Goal: Task Accomplishment & Management: Use online tool/utility

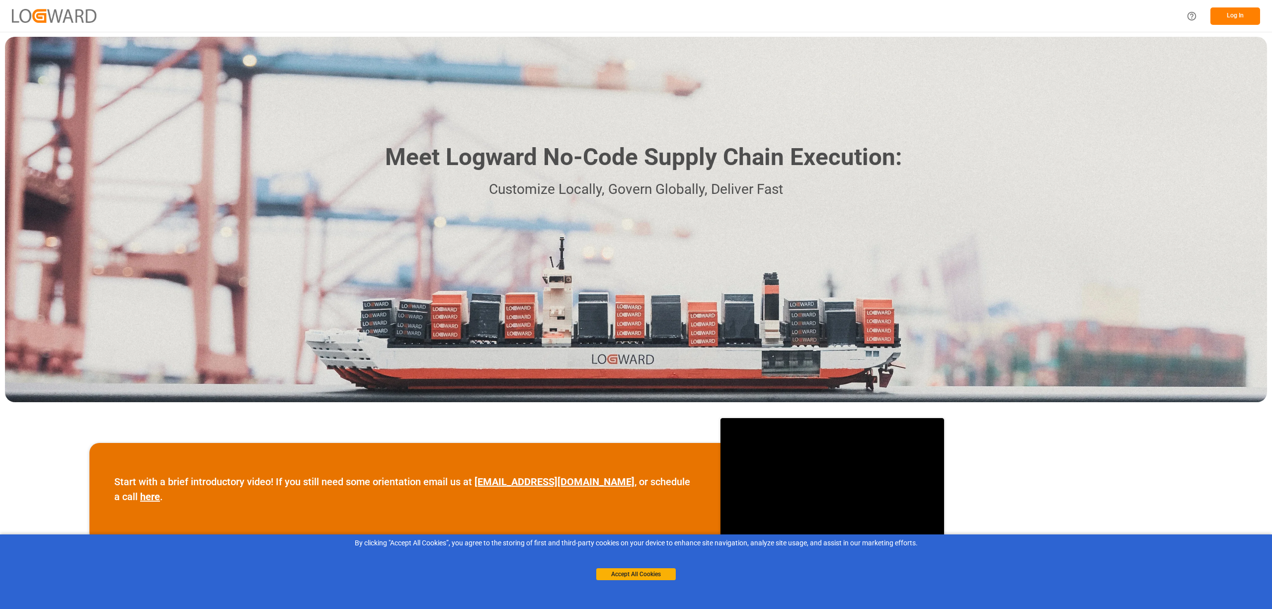
click at [1221, 20] on button "Log In" at bounding box center [1235, 15] width 50 height 17
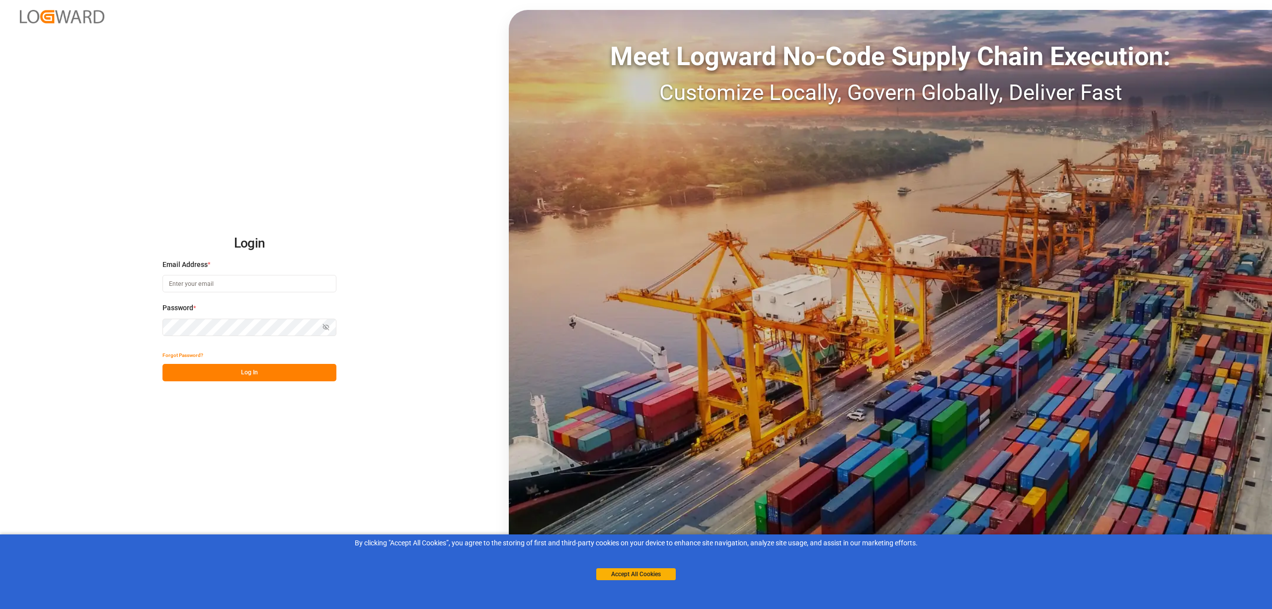
click at [211, 287] on input at bounding box center [249, 283] width 174 height 17
type input "[PERSON_NAME][EMAIL_ADDRESS][PERSON_NAME][DOMAIN_NAME]"
click at [255, 376] on button "Log In" at bounding box center [249, 372] width 174 height 17
click at [639, 575] on button "Accept All Cookies" at bounding box center [636, 574] width 80 height 12
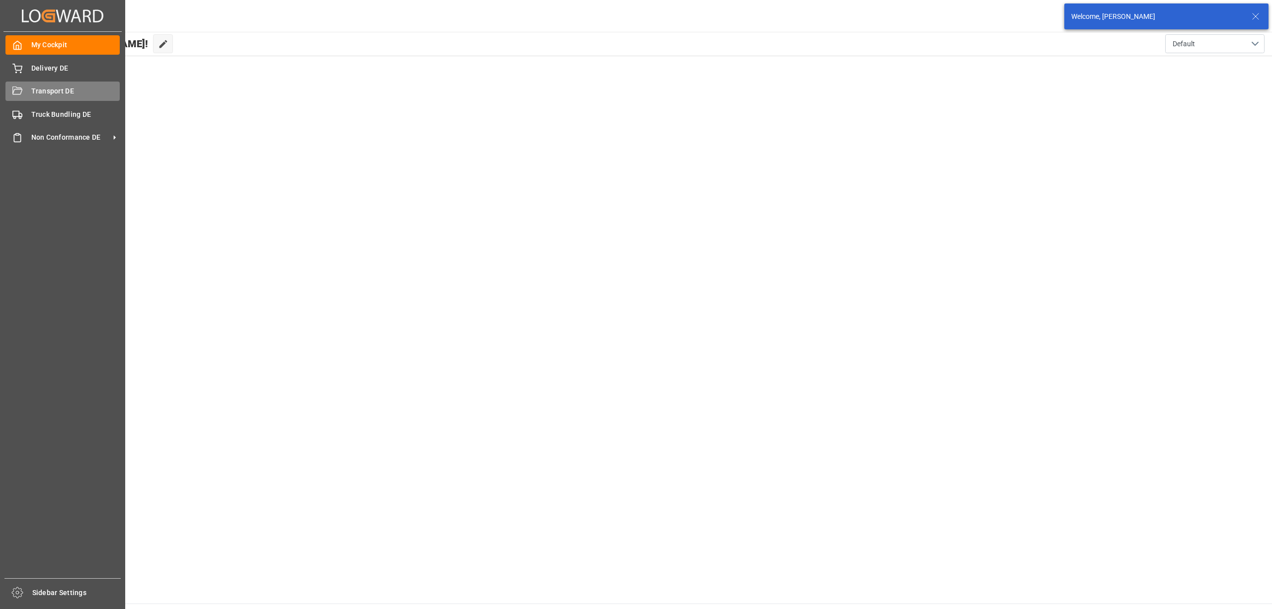
click at [46, 87] on span "Transport DE" at bounding box center [75, 91] width 89 height 10
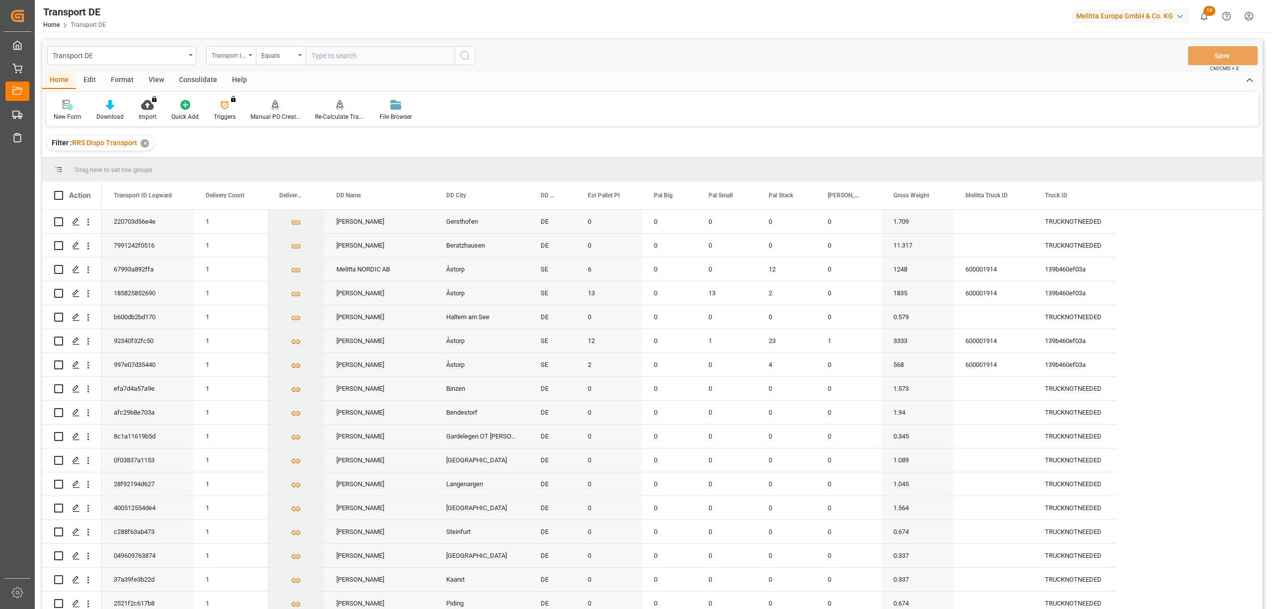
click at [233, 56] on div "Transport ID Logward" at bounding box center [229, 54] width 34 height 11
type input "route"
drag, startPoint x: 248, startPoint y: 108, endPoint x: 263, endPoint y: 59, distance: 51.9
click at [255, 91] on div "Route" at bounding box center [281, 101] width 148 height 21
click at [267, 49] on div "Equals" at bounding box center [278, 54] width 34 height 11
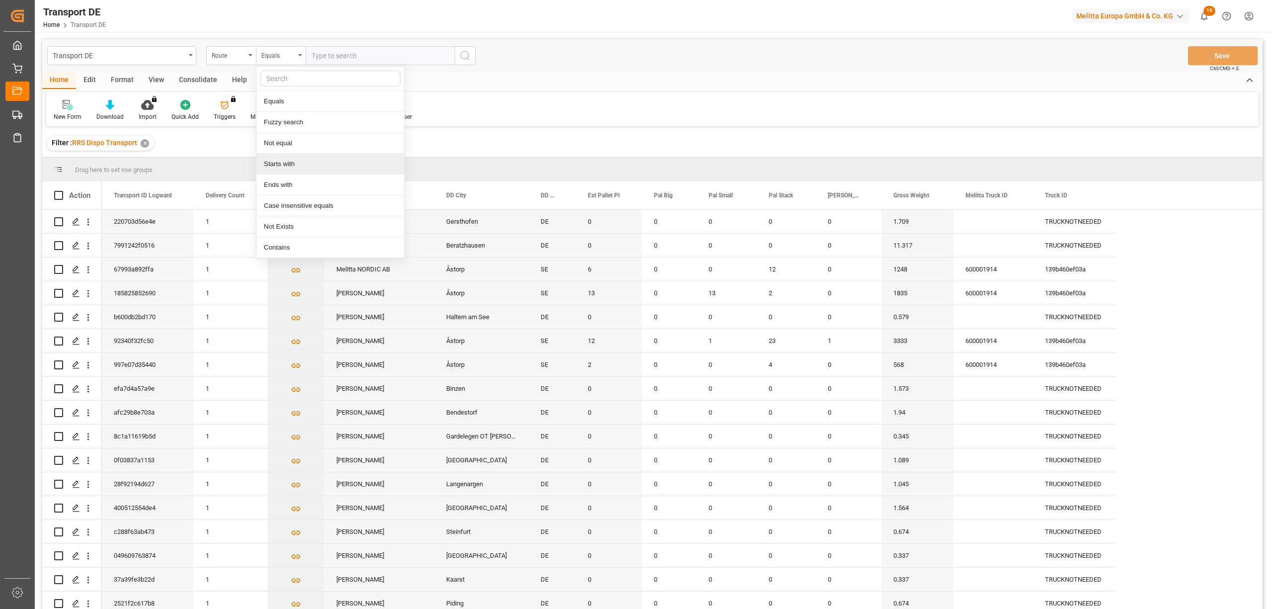
click at [307, 167] on div "Starts with" at bounding box center [330, 164] width 148 height 21
type input "PL"
click at [468, 58] on circle "search button" at bounding box center [465, 55] width 8 height 8
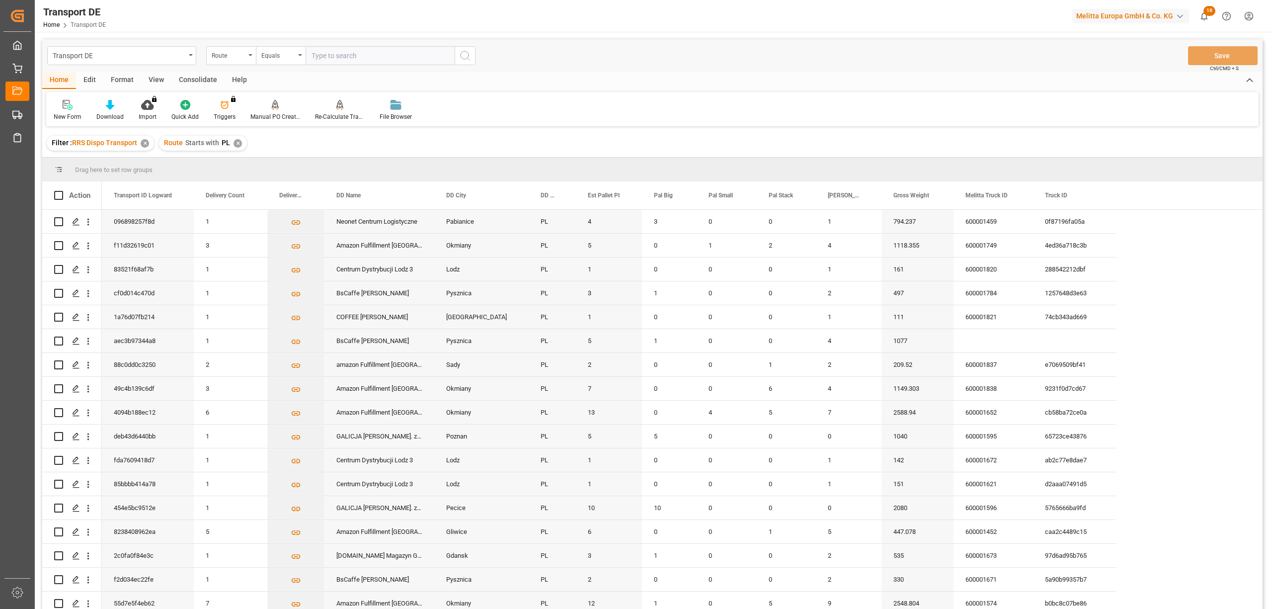
drag, startPoint x: 199, startPoint y: 80, endPoint x: 161, endPoint y: 90, distance: 39.5
click at [197, 80] on div "Consolidate" at bounding box center [197, 80] width 53 height 17
click at [55, 106] on div at bounding box center [78, 104] width 49 height 10
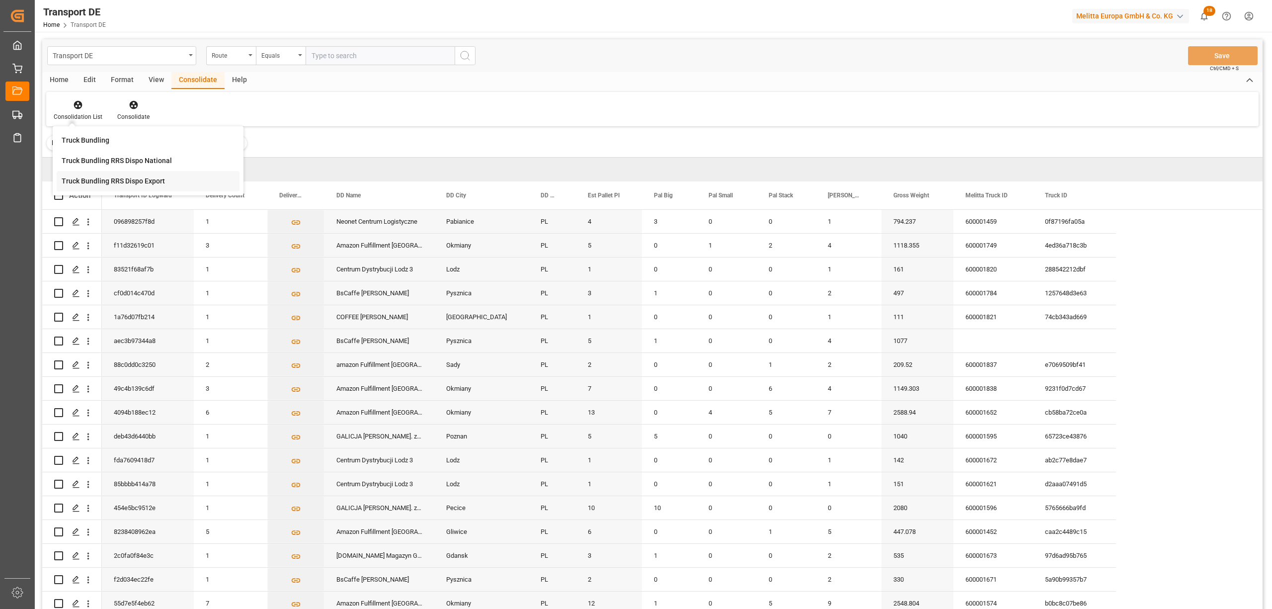
click at [95, 189] on div "Truck Bundling RRS Dispo Export" at bounding box center [148, 181] width 183 height 20
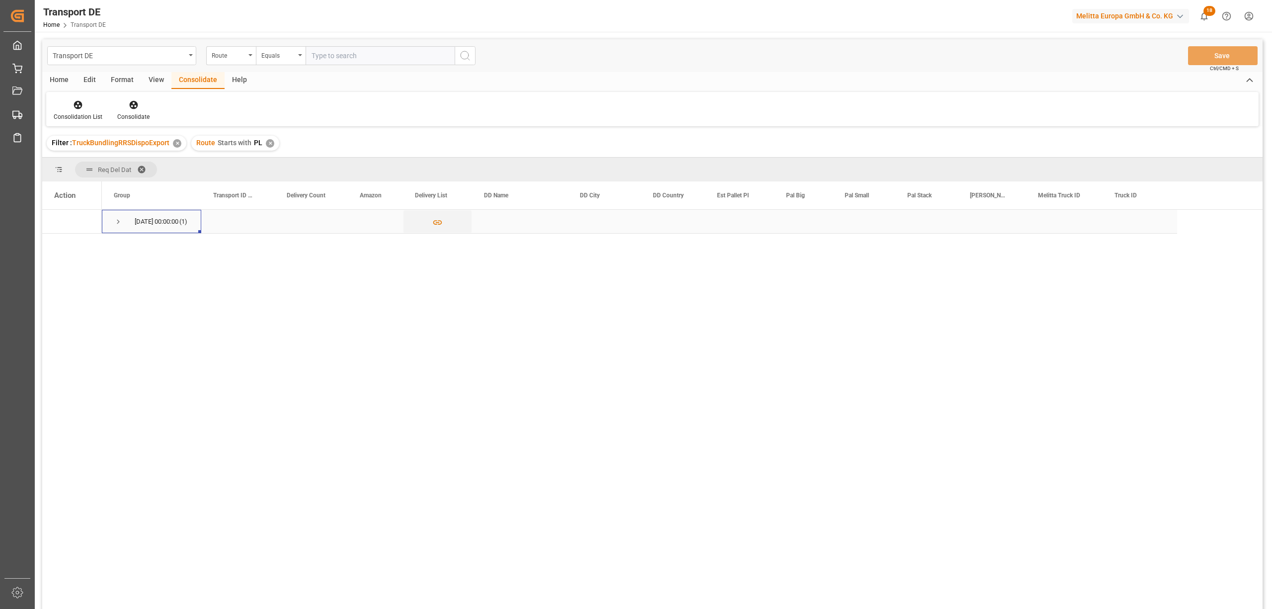
click at [115, 221] on span "Press SPACE to select this row." at bounding box center [118, 221] width 9 height 9
click at [58, 245] on input "Press Space to toggle row selection (unchecked)" at bounding box center [58, 245] width 9 height 9
checkbox input "true"
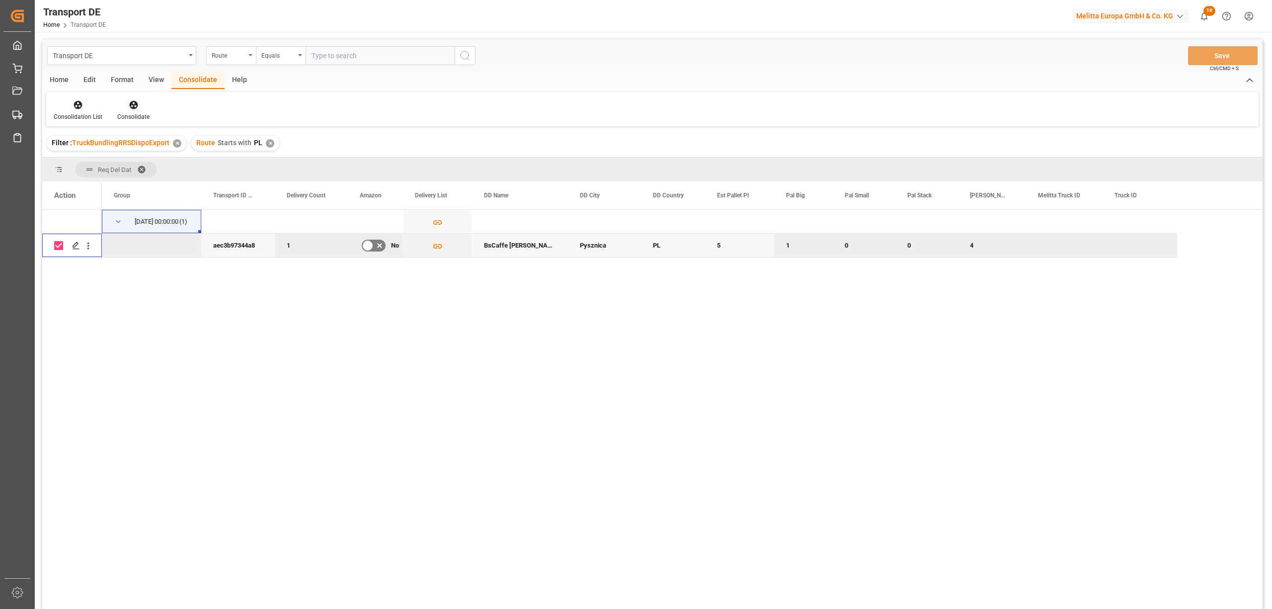
click at [134, 104] on icon at bounding box center [133, 105] width 8 height 8
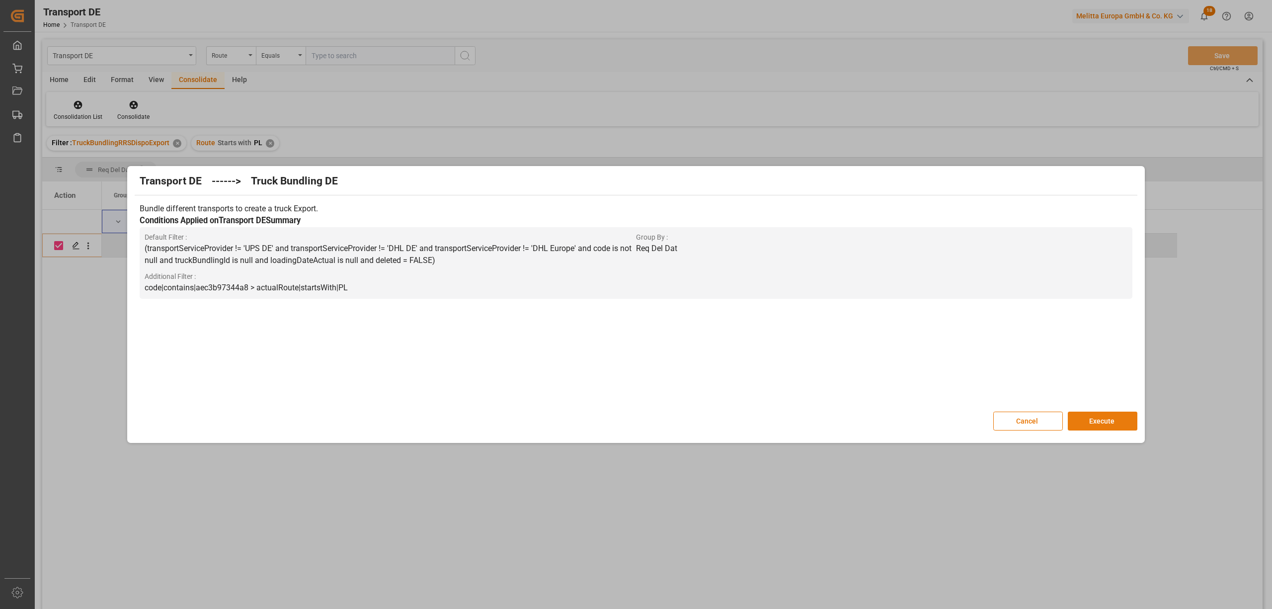
click at [1108, 421] on button "Execute" at bounding box center [1103, 420] width 70 height 19
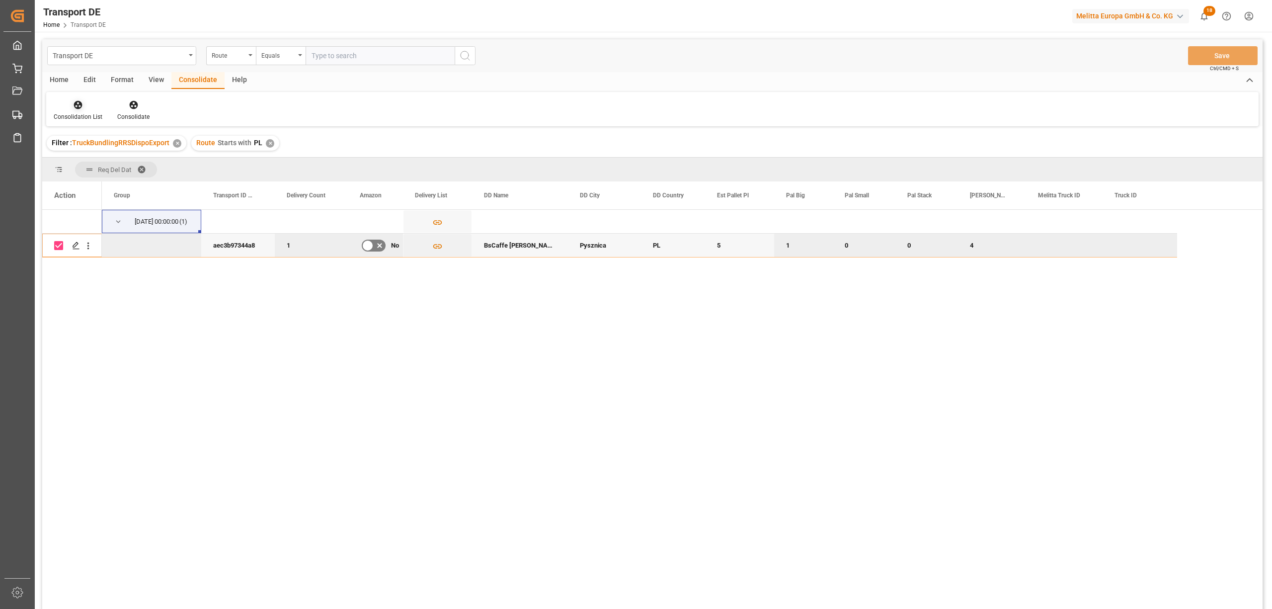
click at [74, 104] on icon at bounding box center [78, 105] width 8 height 8
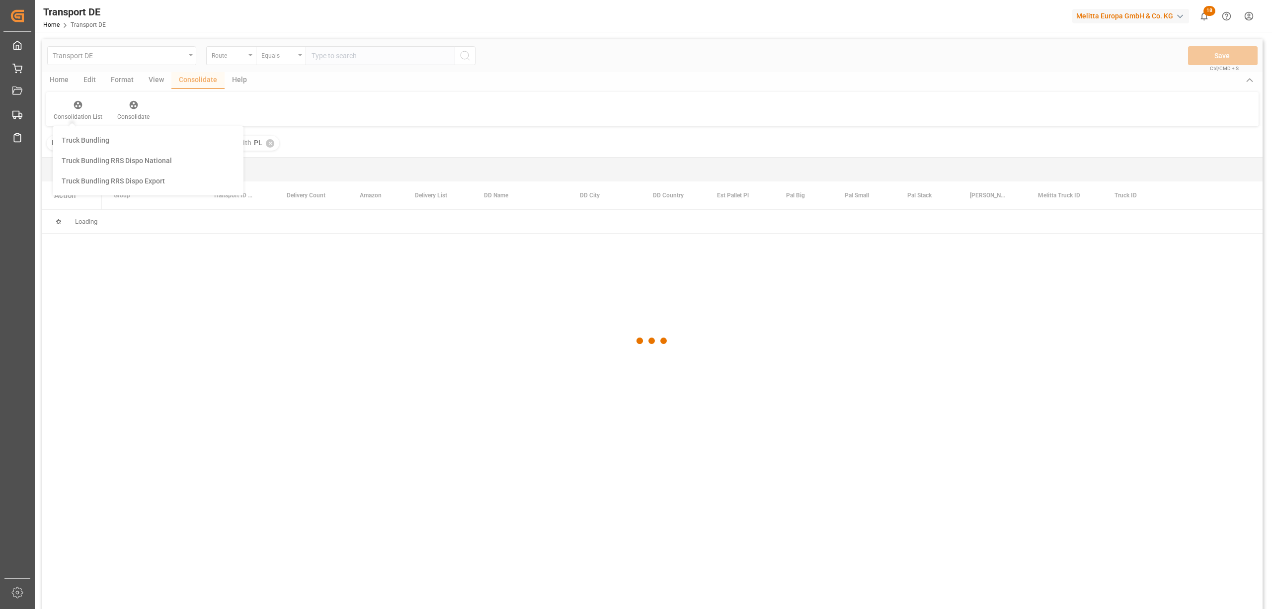
drag, startPoint x: 98, startPoint y: 181, endPoint x: 248, endPoint y: 120, distance: 162.0
click at [99, 182] on div "Transport DE Route Equals Save Ctrl/CMD + S Home Edit Format View Consolidate H…" at bounding box center [652, 337] width 1220 height 596
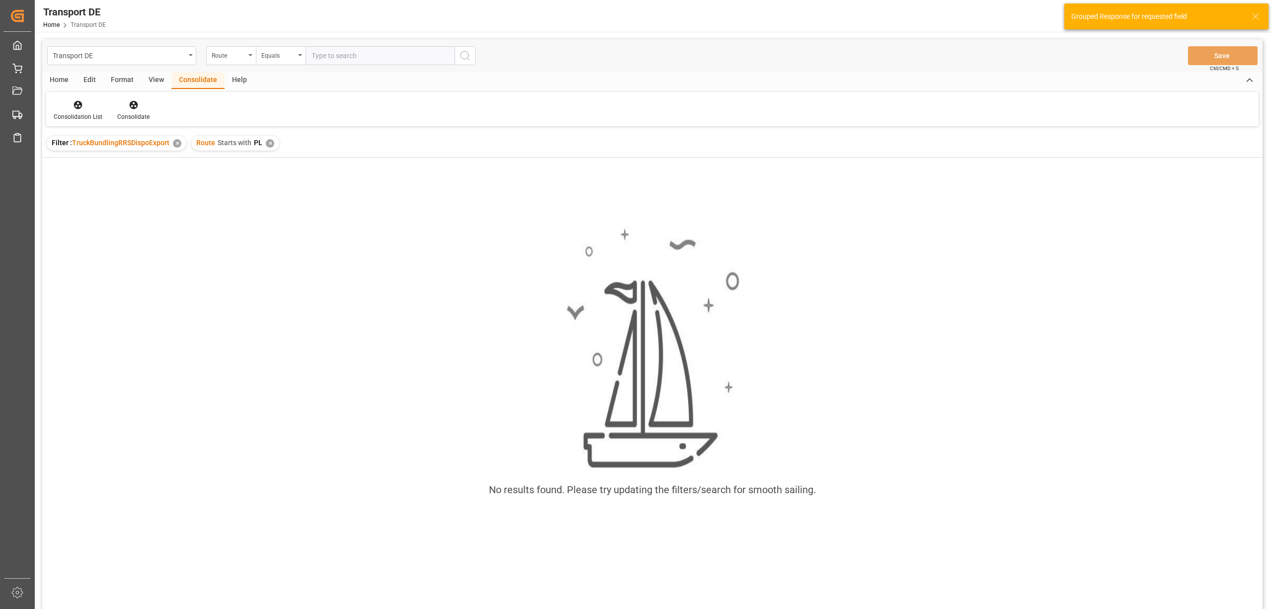
click at [267, 142] on div "✕" at bounding box center [270, 143] width 8 height 8
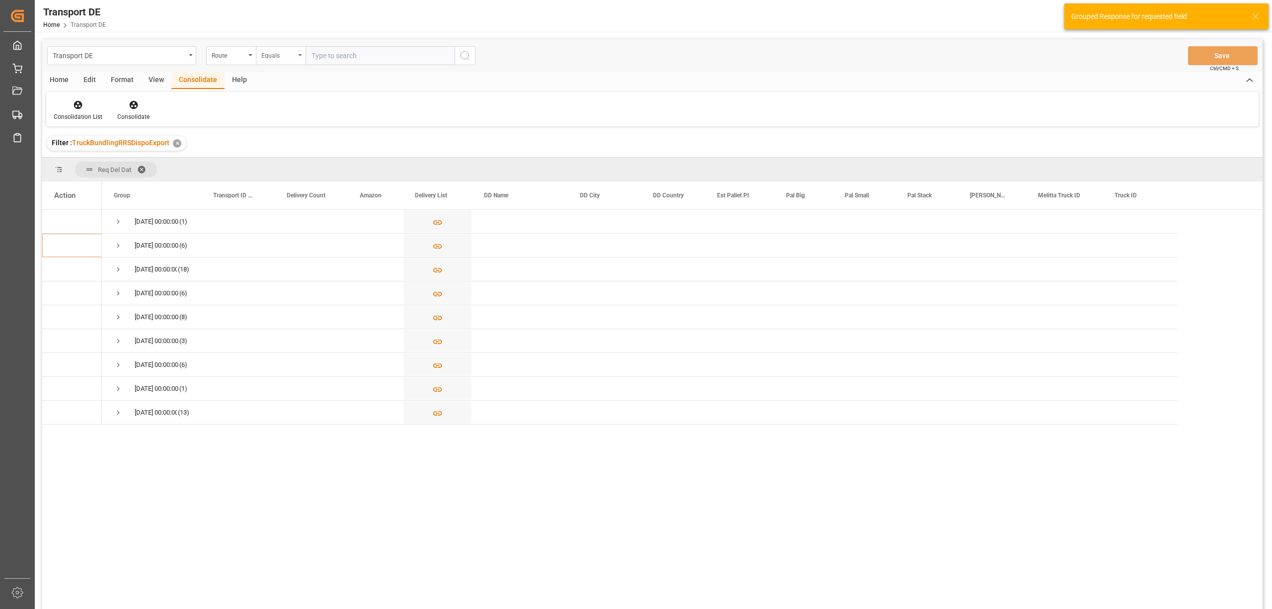
click at [277, 57] on div "Equals" at bounding box center [278, 54] width 34 height 11
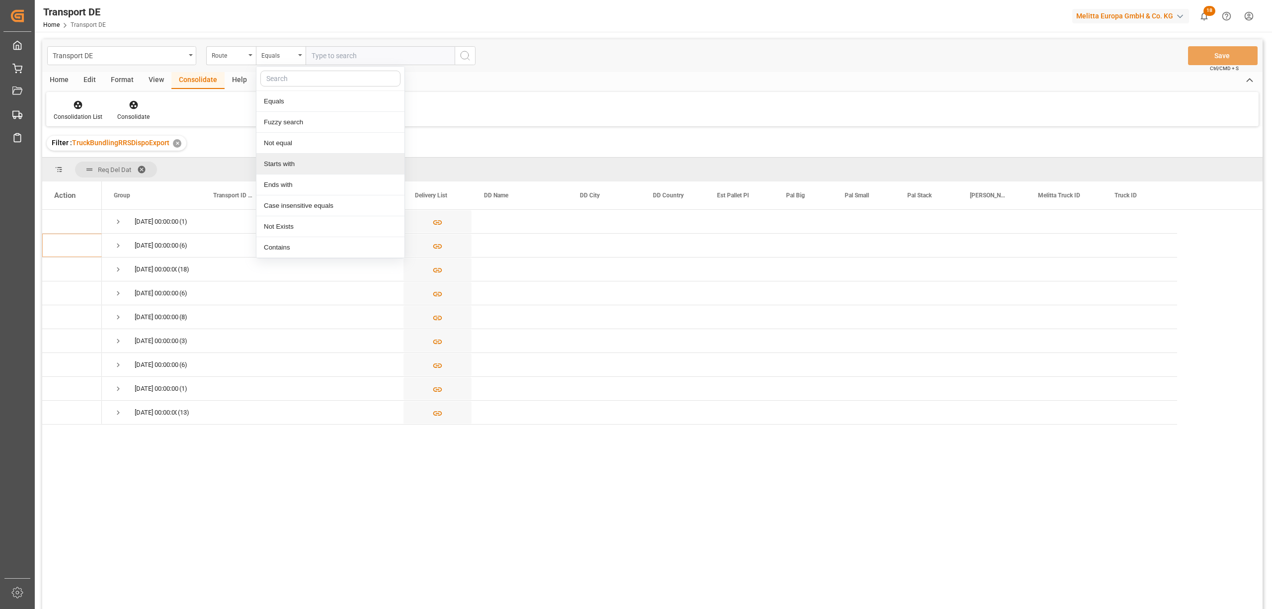
drag, startPoint x: 279, startPoint y: 162, endPoint x: 293, endPoint y: 162, distance: 13.9
click at [281, 162] on div "Starts with" at bounding box center [330, 164] width 148 height 21
type input "CZ"
click at [458, 53] on button "search button" at bounding box center [465, 55] width 21 height 19
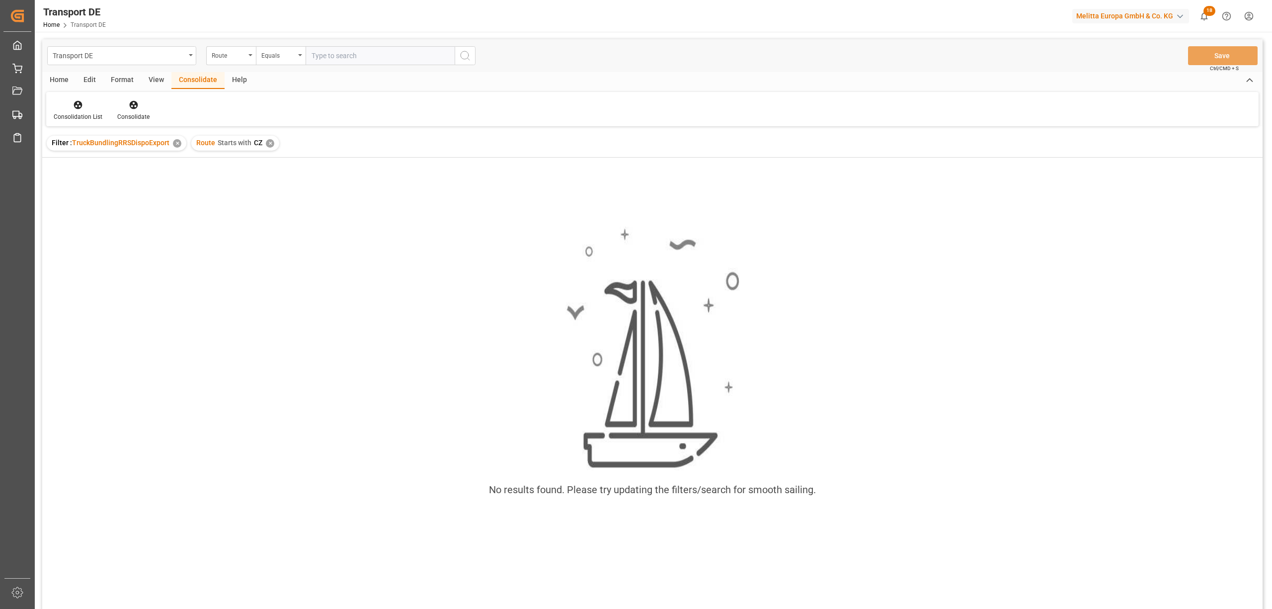
click at [267, 142] on div "✕" at bounding box center [270, 143] width 8 height 8
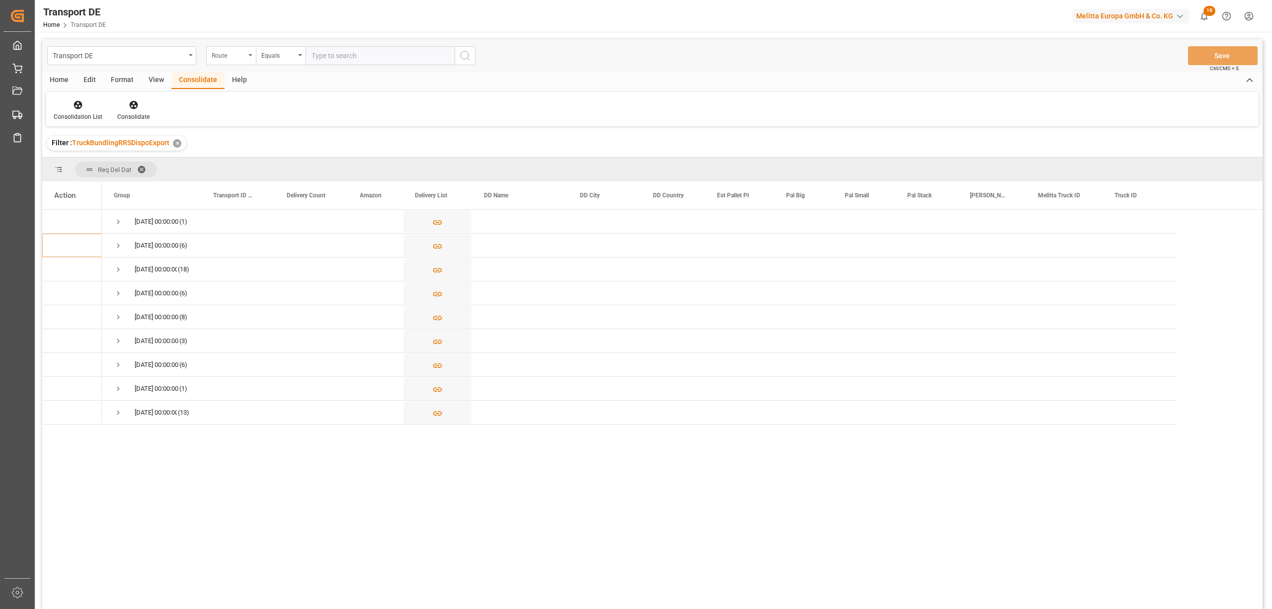
click at [223, 58] on div "Route" at bounding box center [229, 54] width 34 height 11
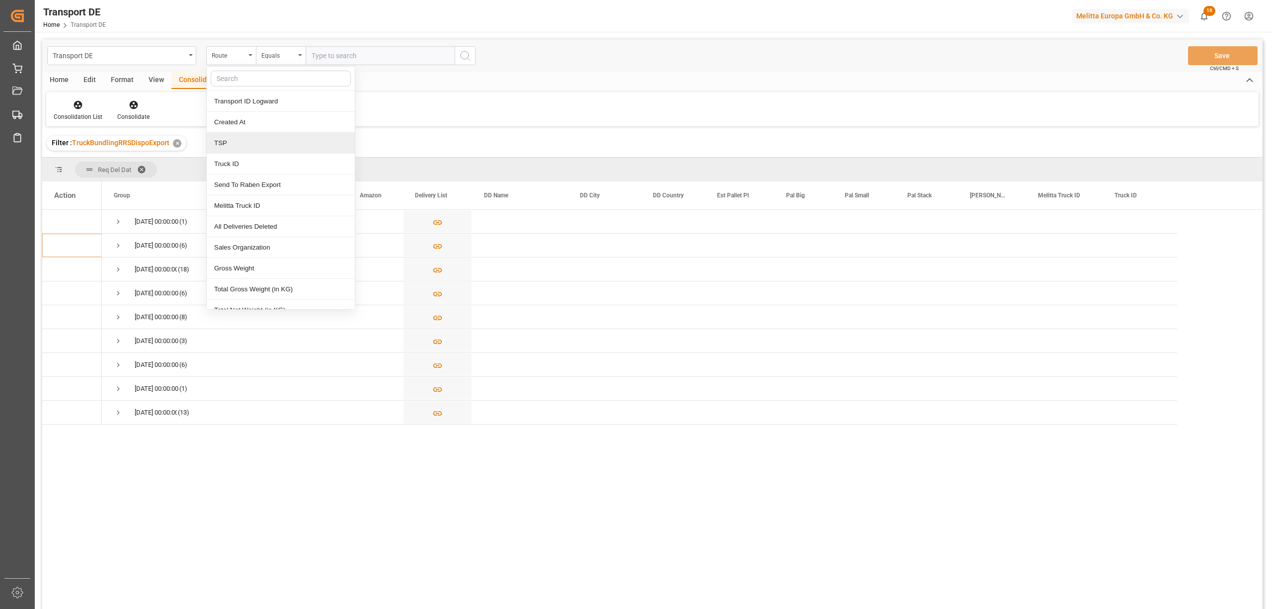
click at [242, 145] on div "TSP" at bounding box center [281, 143] width 148 height 21
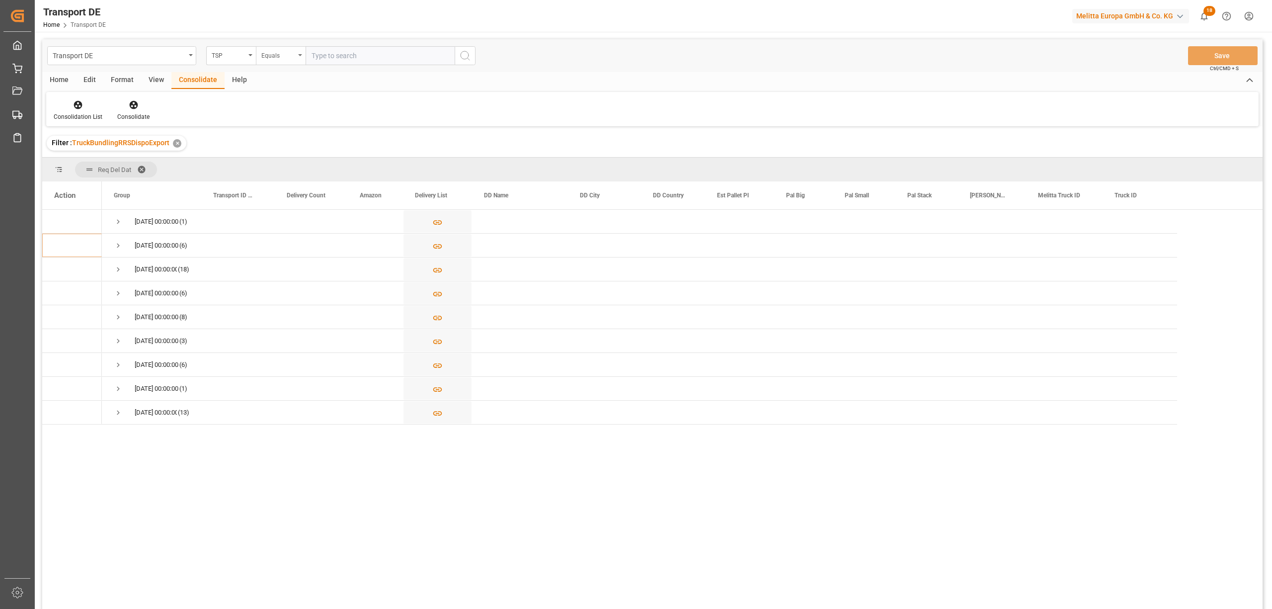
click at [272, 52] on div "Equals" at bounding box center [278, 54] width 34 height 11
click at [293, 163] on div "Starts with" at bounding box center [330, 164] width 148 height 21
type input "Dachser Cof"
click at [470, 50] on icon "search button" at bounding box center [465, 56] width 12 height 12
click at [116, 219] on span "Press SPACE to select this row." at bounding box center [118, 221] width 9 height 9
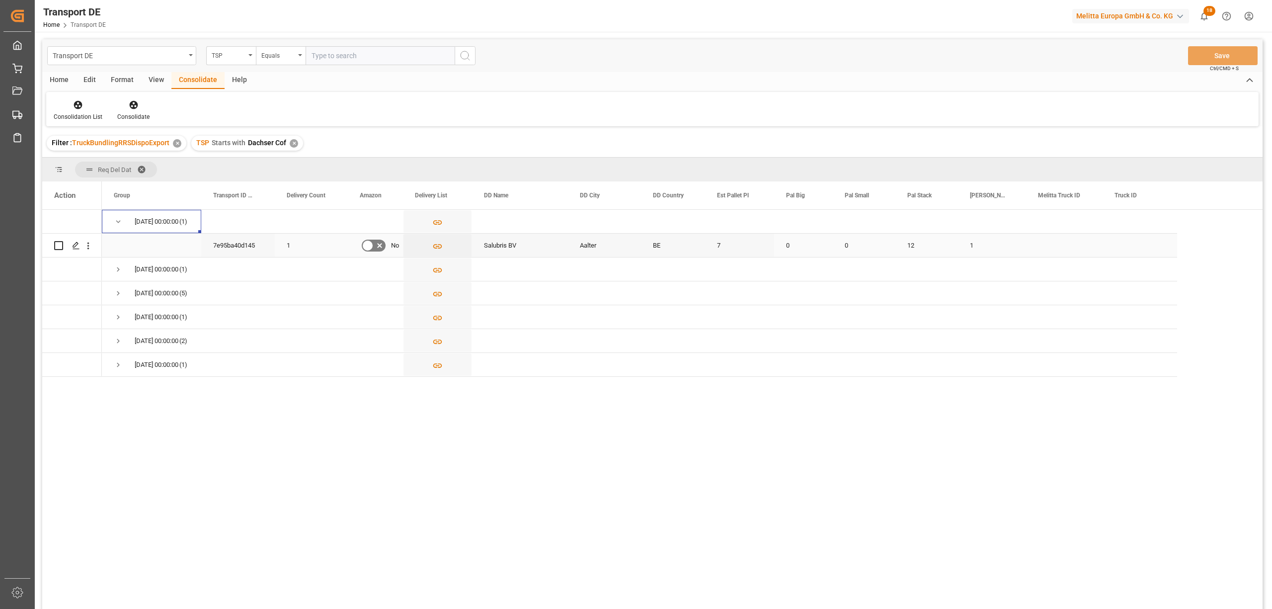
click at [60, 245] on input "Press Space to toggle row selection (unchecked)" at bounding box center [58, 245] width 9 height 9
click at [131, 105] on icon at bounding box center [134, 105] width 10 height 10
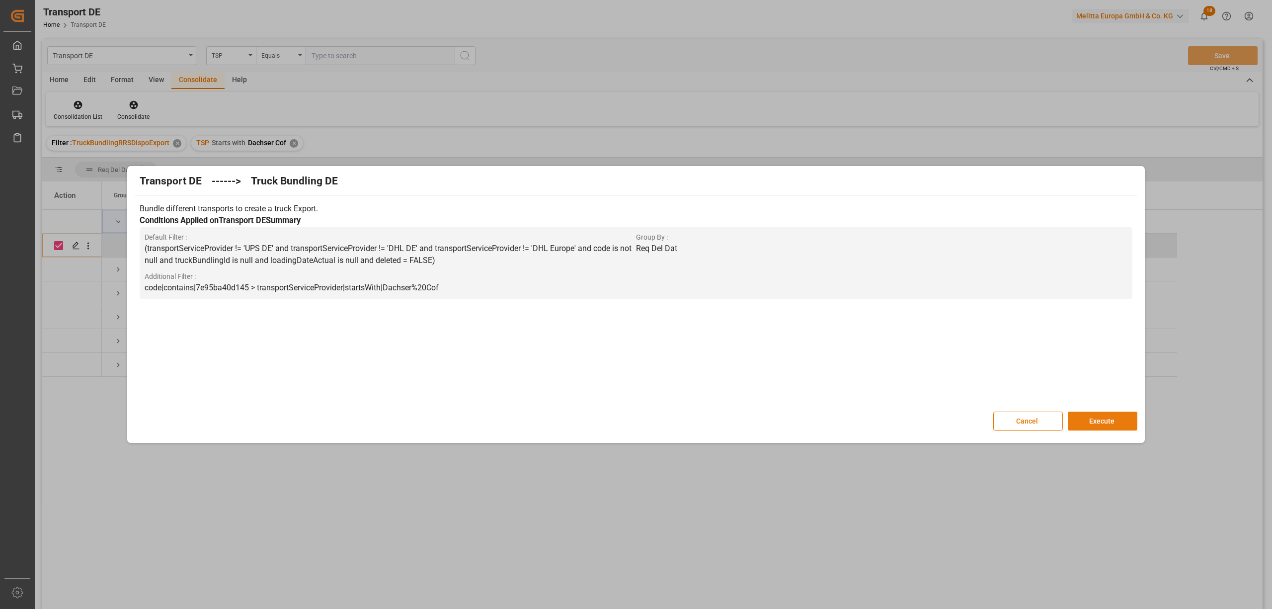
click at [1132, 422] on button "Execute" at bounding box center [1103, 420] width 70 height 19
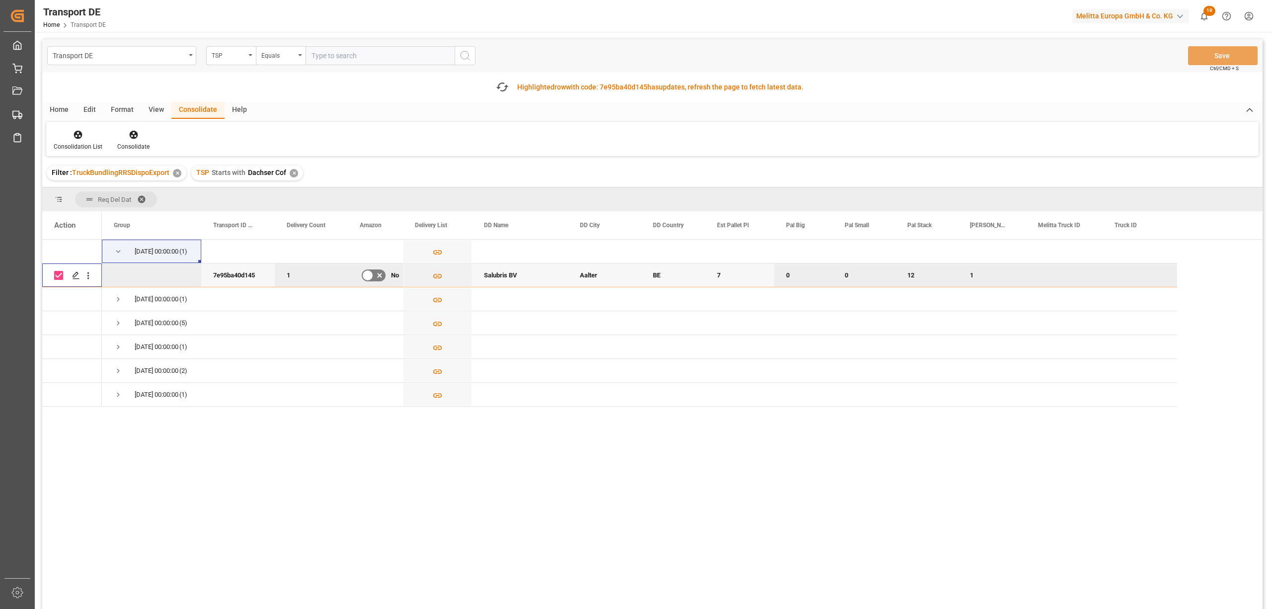
click at [57, 273] on input "Press Space to toggle row selection (checked)" at bounding box center [58, 275] width 9 height 9
checkbox input "false"
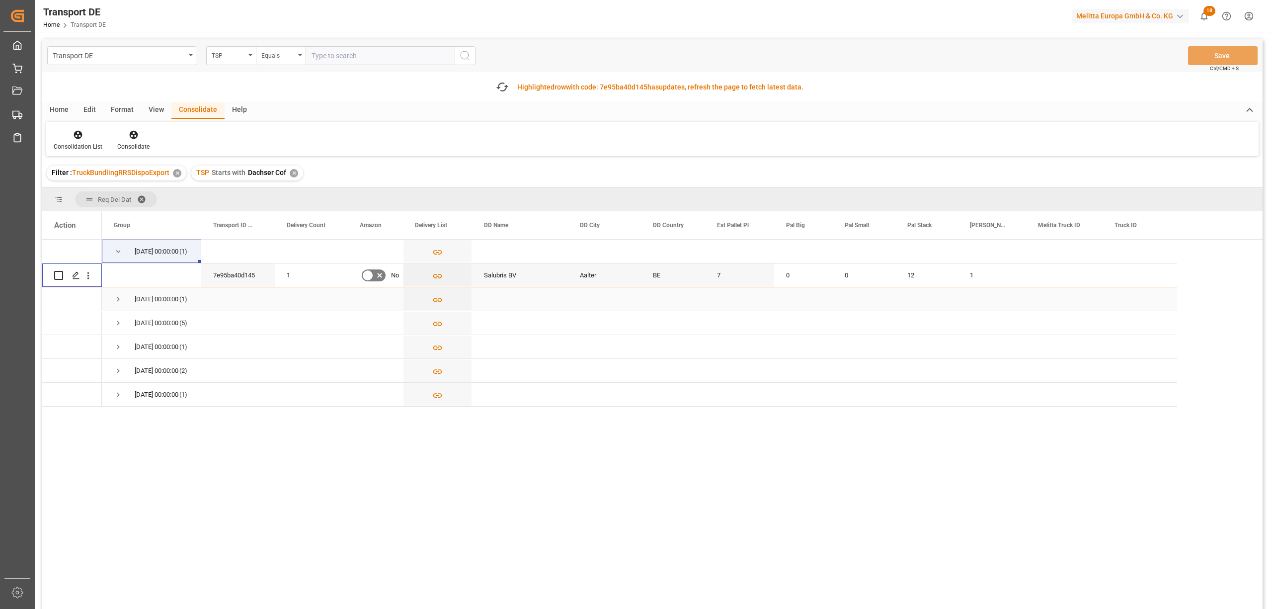
click at [120, 297] on span "Press SPACE to select this row." at bounding box center [118, 299] width 9 height 9
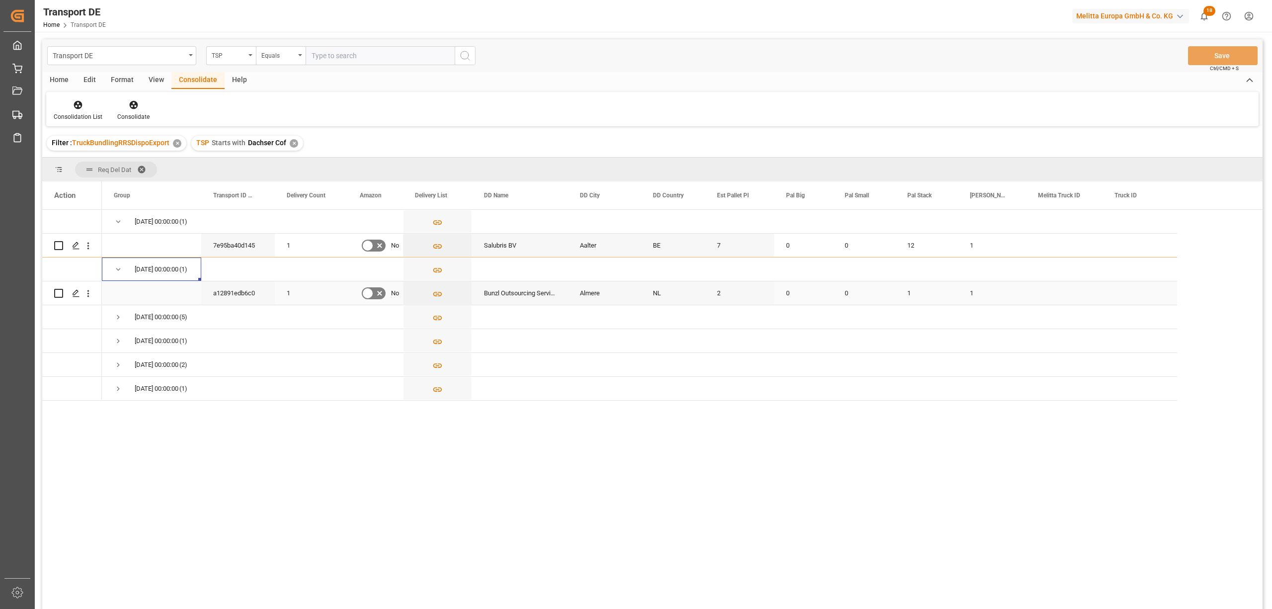
click at [58, 292] on input "Press Space to toggle row selection (unchecked)" at bounding box center [58, 293] width 9 height 9
click at [132, 103] on icon at bounding box center [134, 105] width 10 height 10
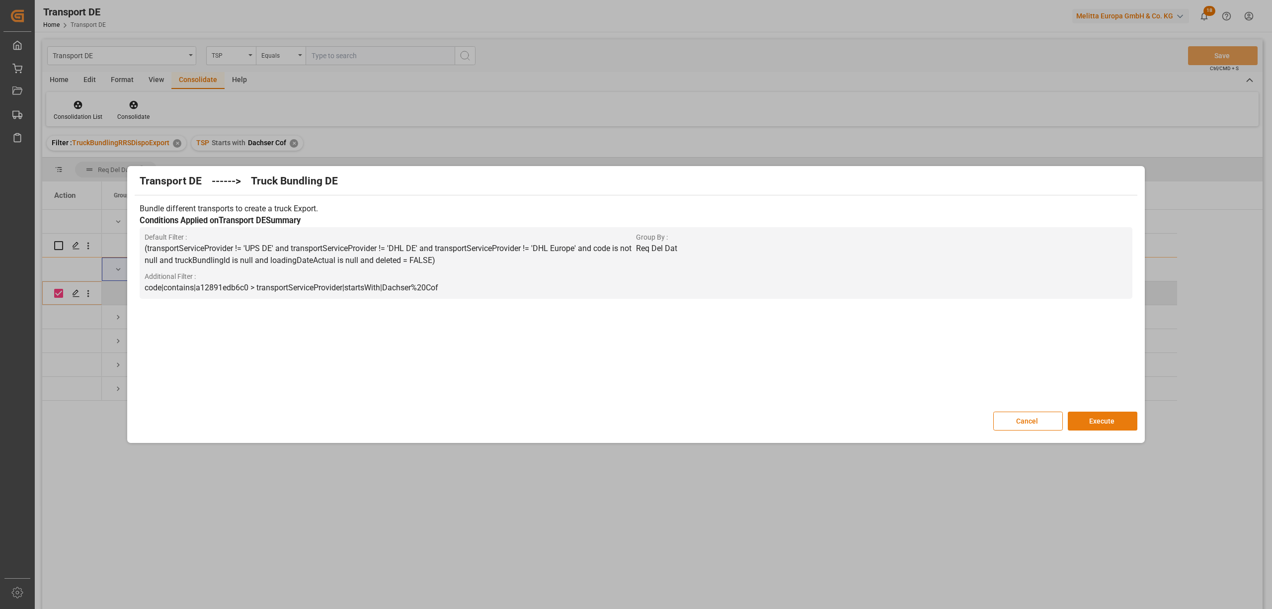
click at [1103, 428] on button "Execute" at bounding box center [1103, 420] width 70 height 19
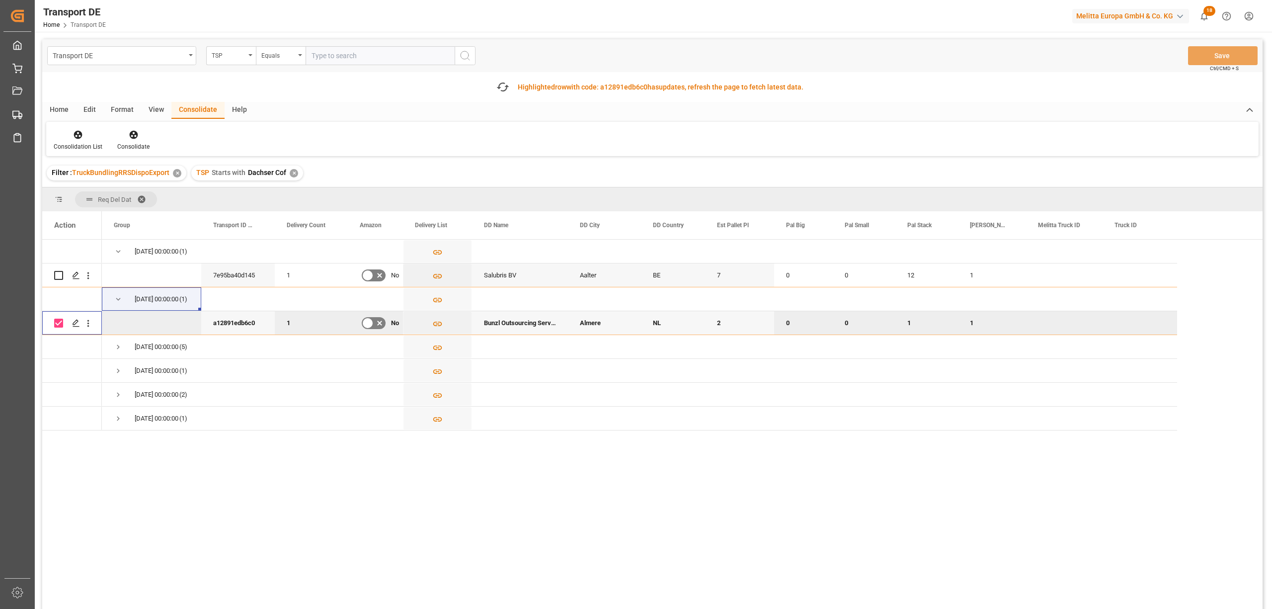
drag, startPoint x: 56, startPoint y: 324, endPoint x: 120, endPoint y: 350, distance: 69.6
click at [56, 324] on input "Press Space to toggle row selection (checked)" at bounding box center [58, 323] width 9 height 9
checkbox input "false"
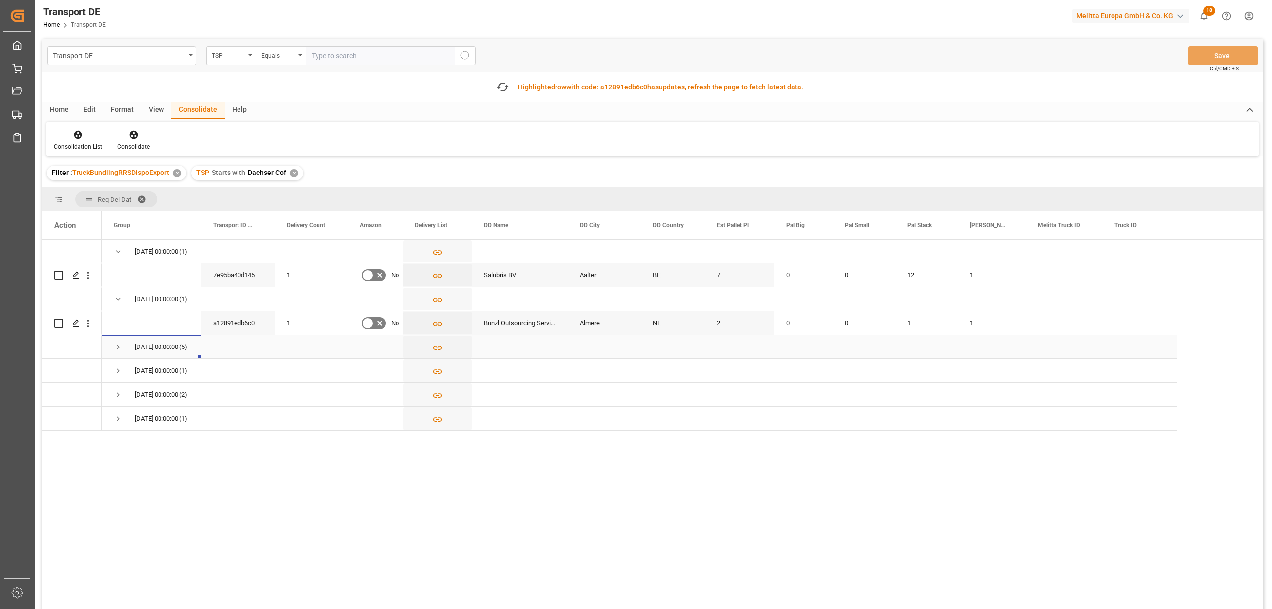
click at [118, 347] on span "Press SPACE to select this row." at bounding box center [118, 346] width 9 height 9
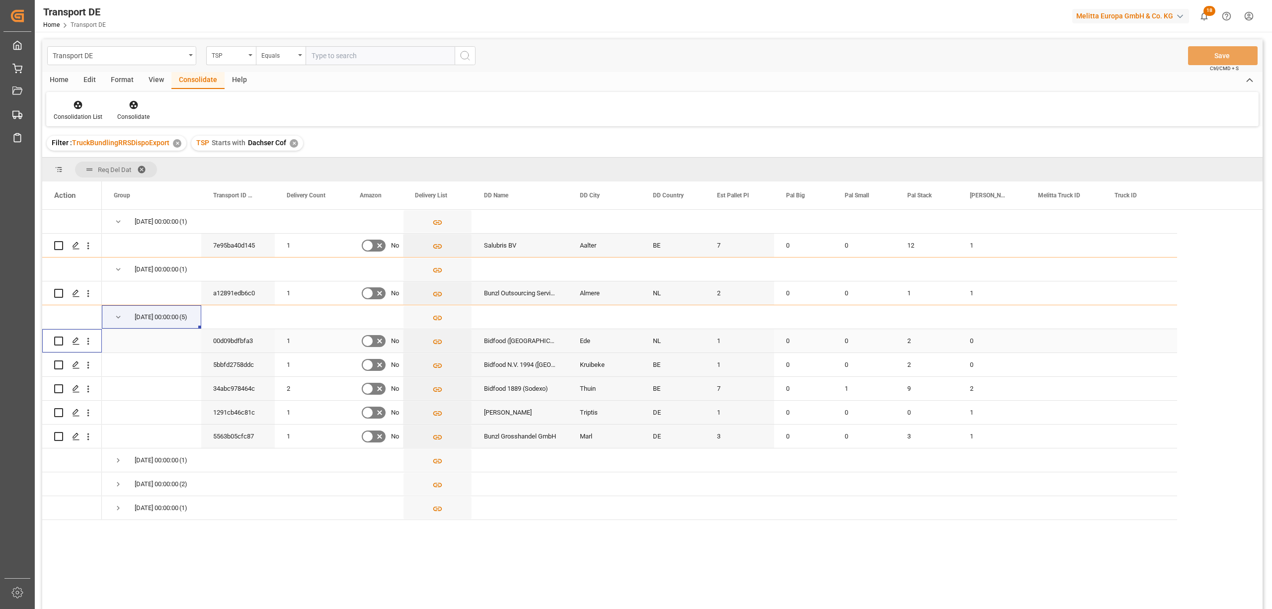
click at [57, 338] on input "Press Space to toggle row selection (unchecked)" at bounding box center [58, 340] width 9 height 9
click at [132, 103] on icon at bounding box center [134, 105] width 10 height 10
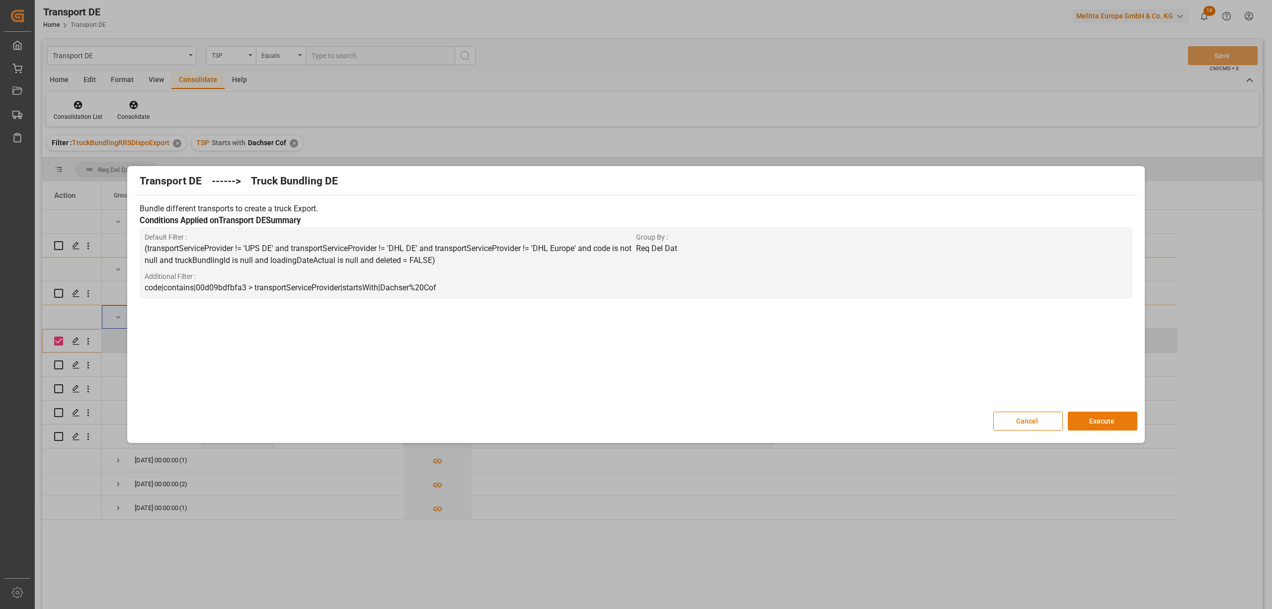
click at [1088, 422] on button "Execute" at bounding box center [1103, 420] width 70 height 19
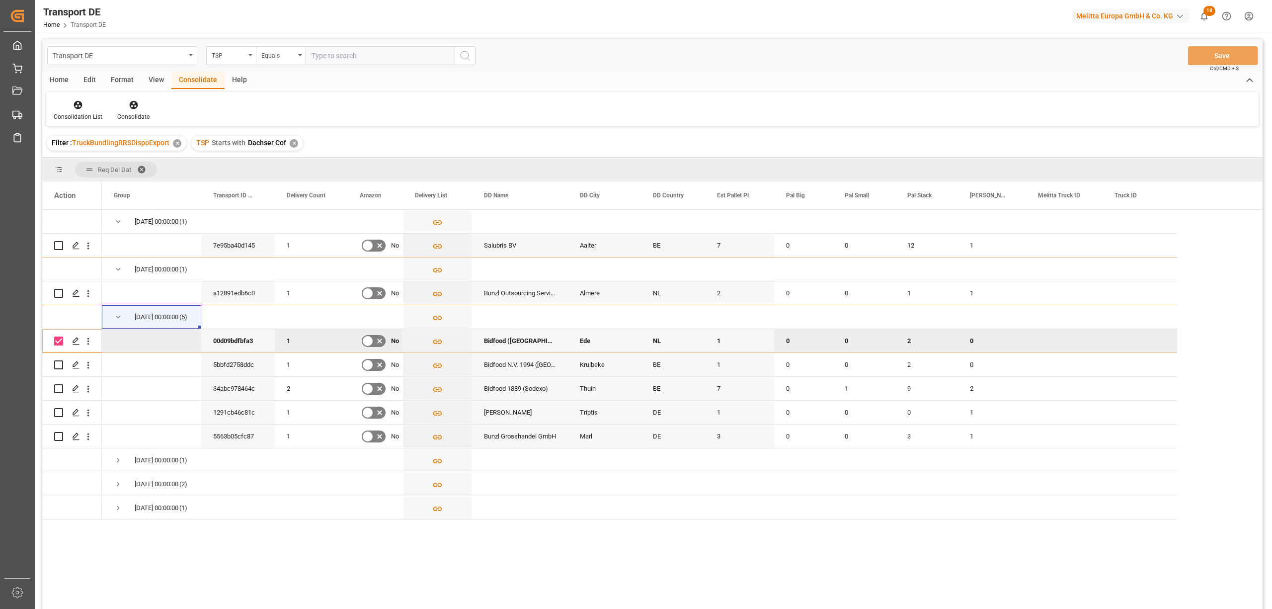
click at [59, 344] on input "Press Space to toggle row selection (checked)" at bounding box center [58, 340] width 9 height 9
checkbox input "false"
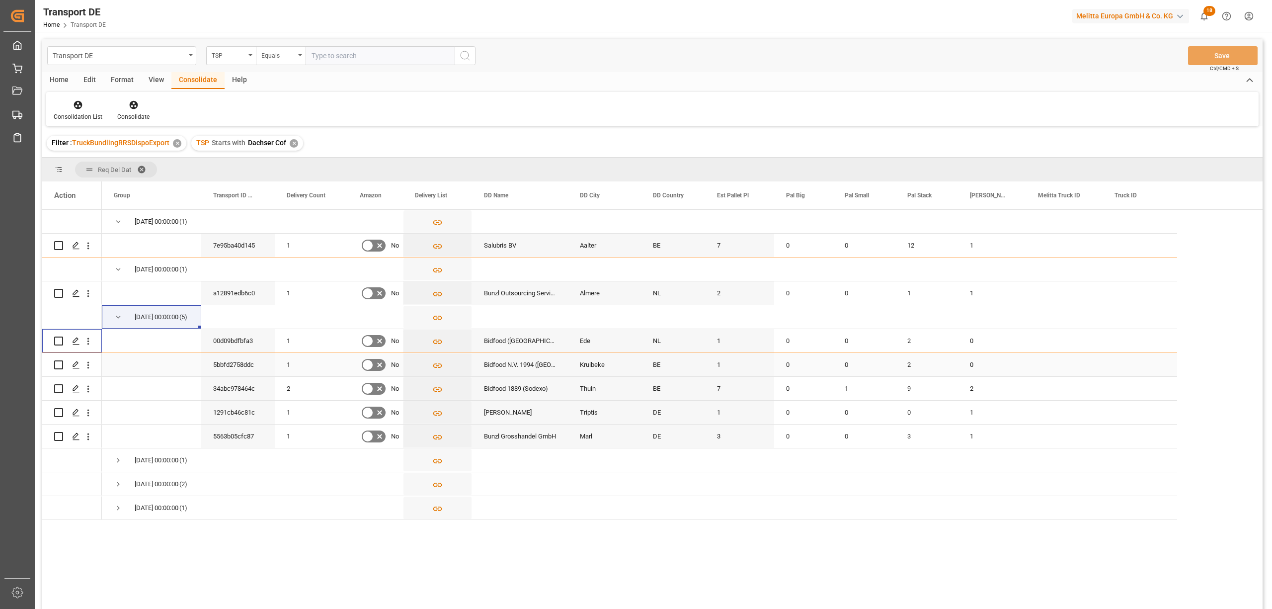
click at [60, 365] on input "Press Space to toggle row selection (unchecked)" at bounding box center [58, 364] width 9 height 9
click at [133, 105] on icon at bounding box center [134, 105] width 10 height 10
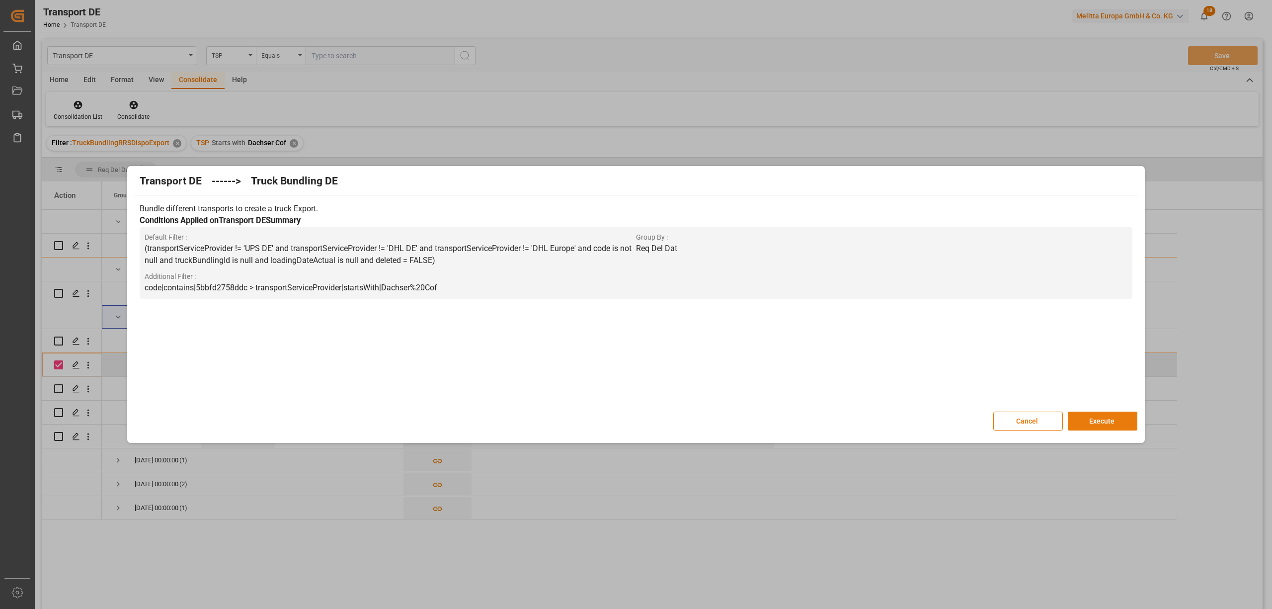
click at [1105, 426] on button "Execute" at bounding box center [1103, 420] width 70 height 19
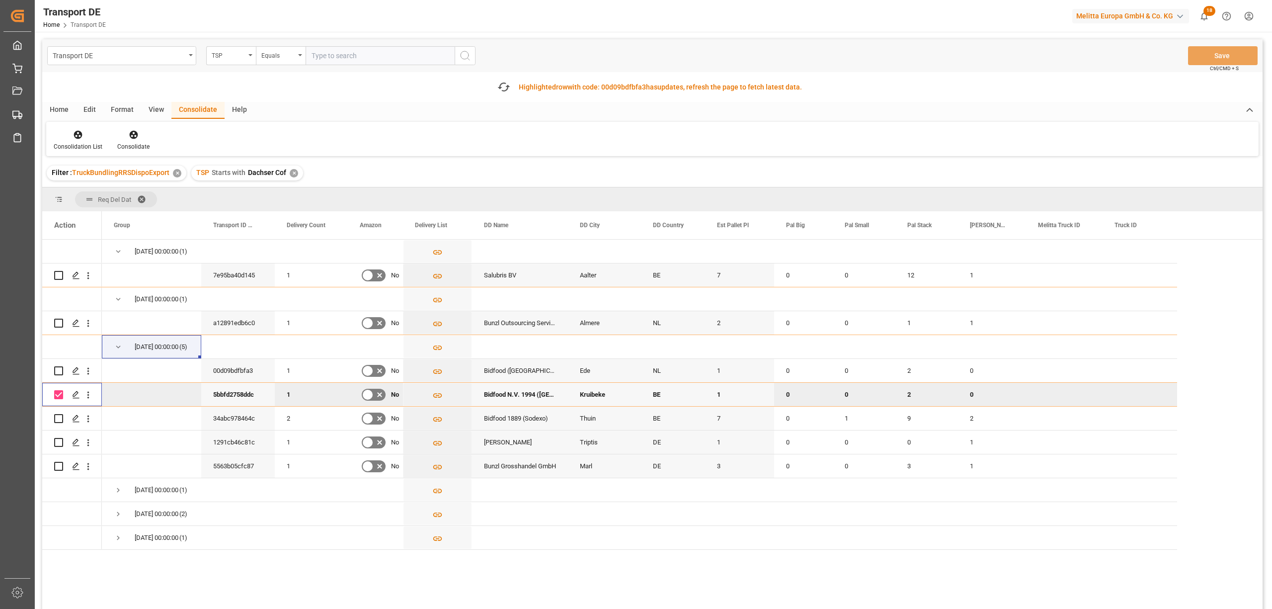
click at [60, 392] on input "Press Space to toggle row selection (checked)" at bounding box center [58, 394] width 9 height 9
checkbox input "false"
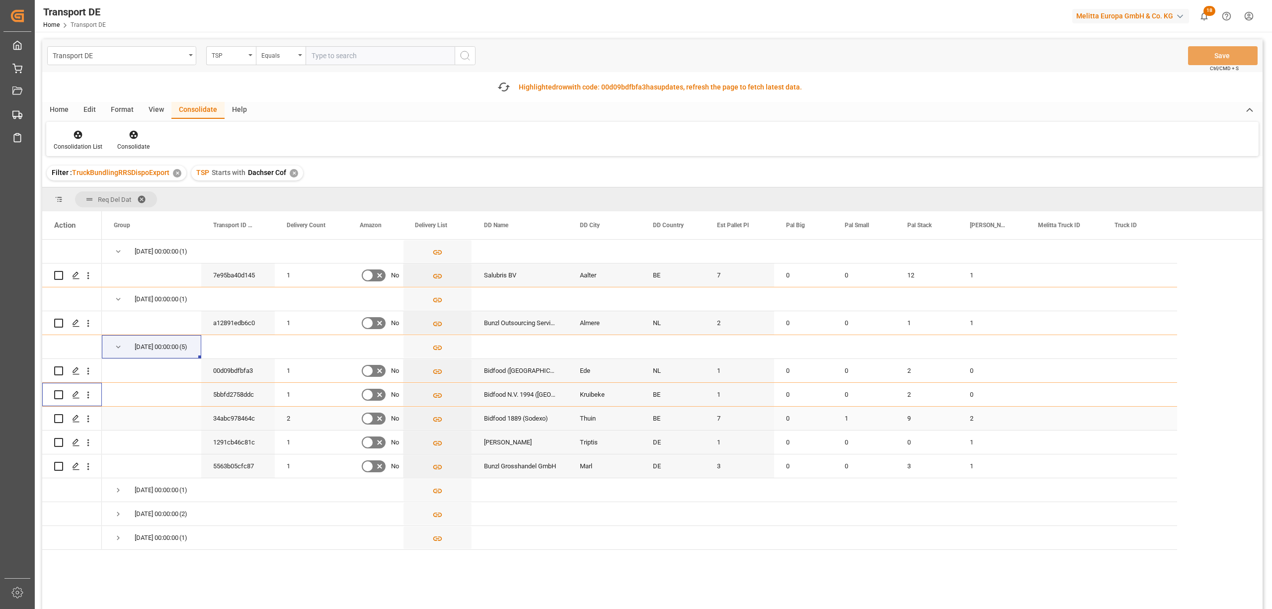
click at [58, 419] on input "Press Space to toggle row selection (unchecked)" at bounding box center [58, 418] width 9 height 9
click at [133, 136] on icon at bounding box center [134, 135] width 10 height 10
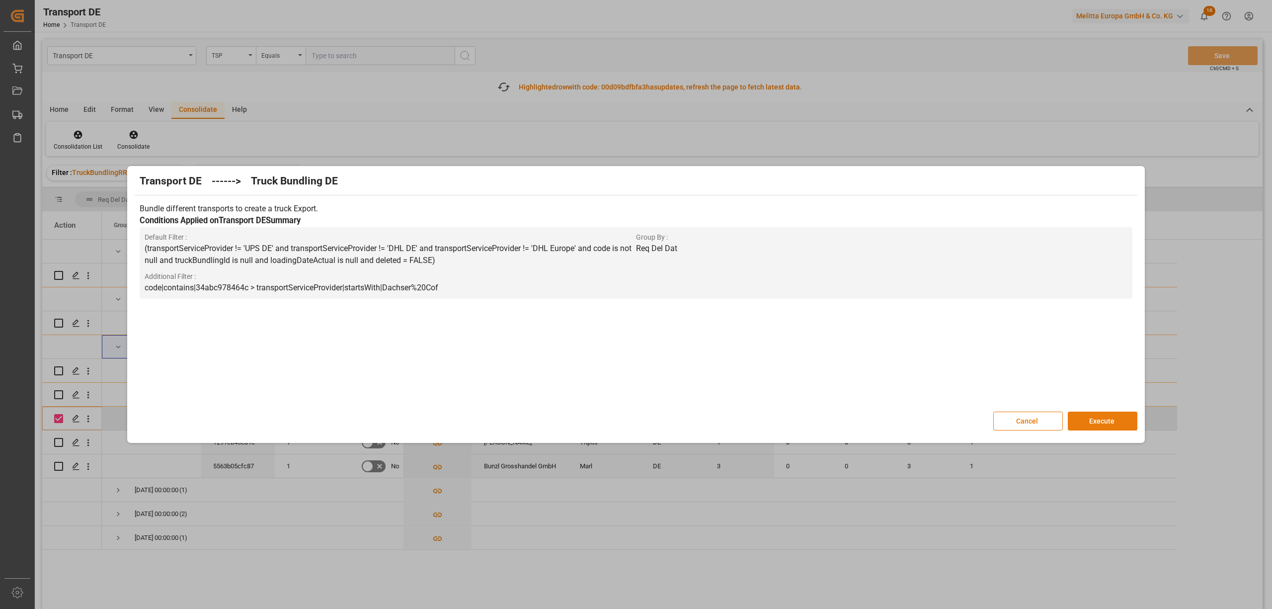
drag, startPoint x: 1103, startPoint y: 423, endPoint x: 1066, endPoint y: 439, distance: 40.1
click at [1103, 422] on button "Execute" at bounding box center [1103, 420] width 70 height 19
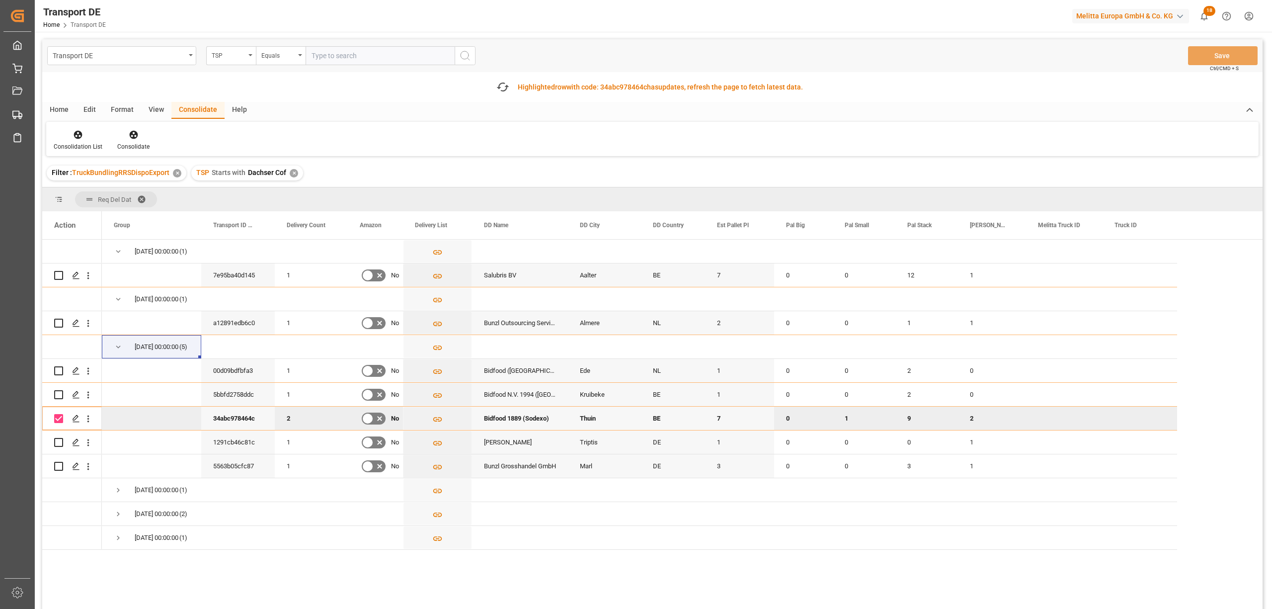
click at [58, 416] on input "Press Space to toggle row selection (checked)" at bounding box center [58, 418] width 9 height 9
checkbox input "false"
click at [60, 442] on input "Press Space to toggle row selection (unchecked)" at bounding box center [58, 442] width 9 height 9
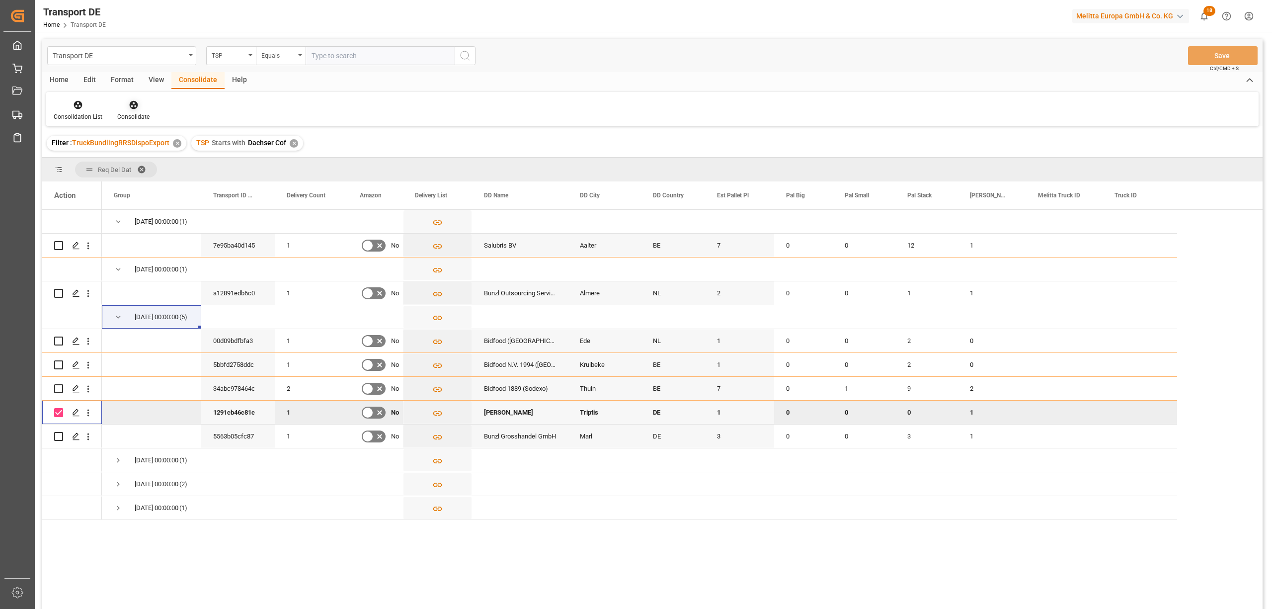
click at [131, 106] on icon at bounding box center [134, 105] width 10 height 10
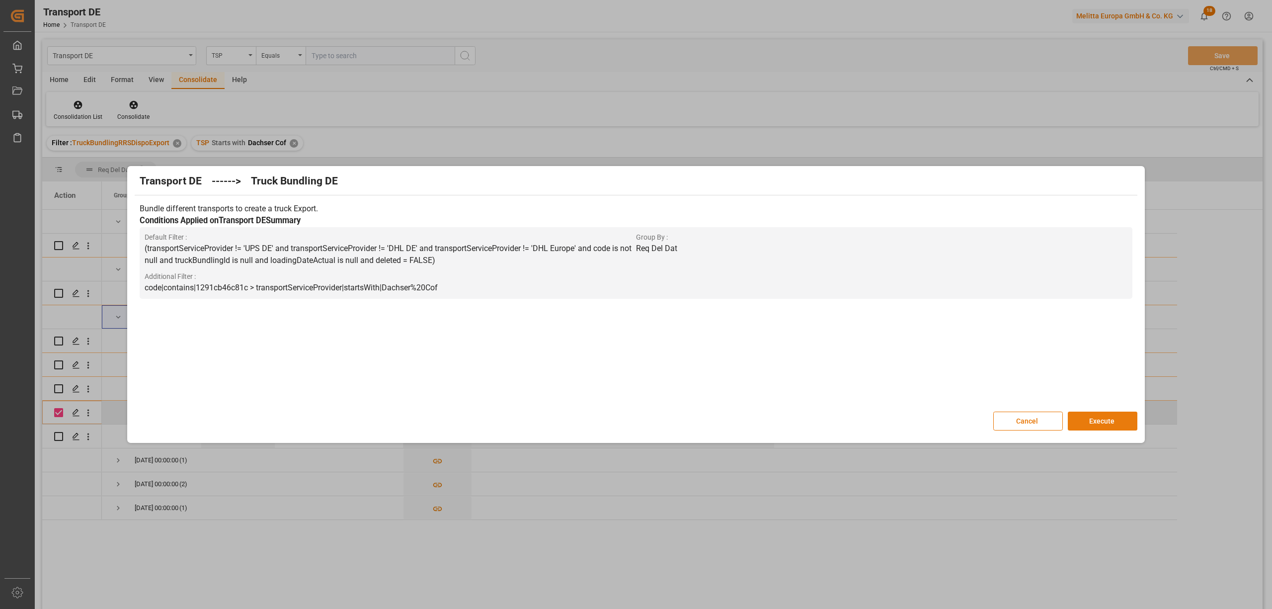
click at [1110, 421] on button "Execute" at bounding box center [1103, 420] width 70 height 19
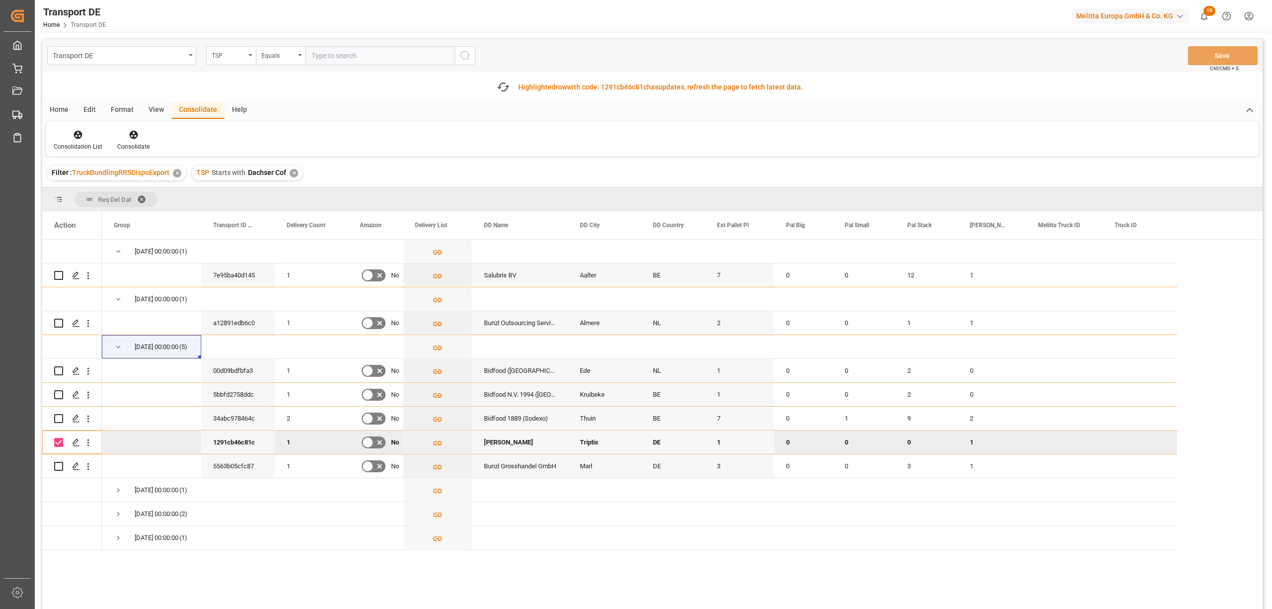
click at [54, 441] on div "Press SPACE to deselect this row." at bounding box center [72, 441] width 60 height 23
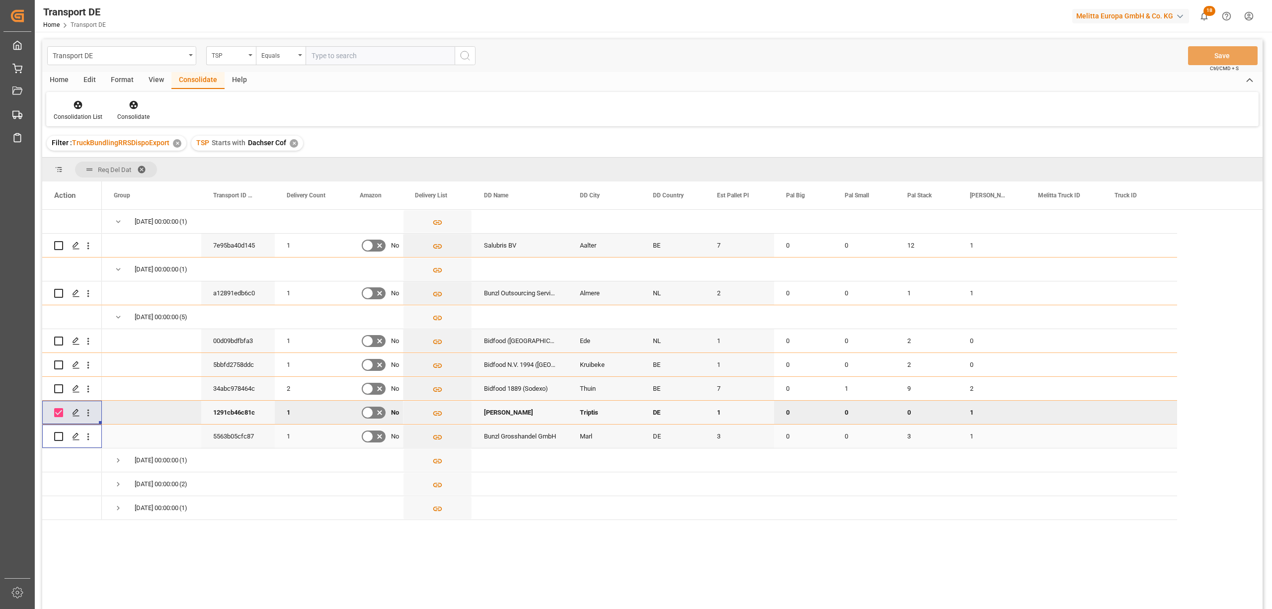
click at [62, 443] on div "Press SPACE to select this row." at bounding box center [58, 436] width 9 height 23
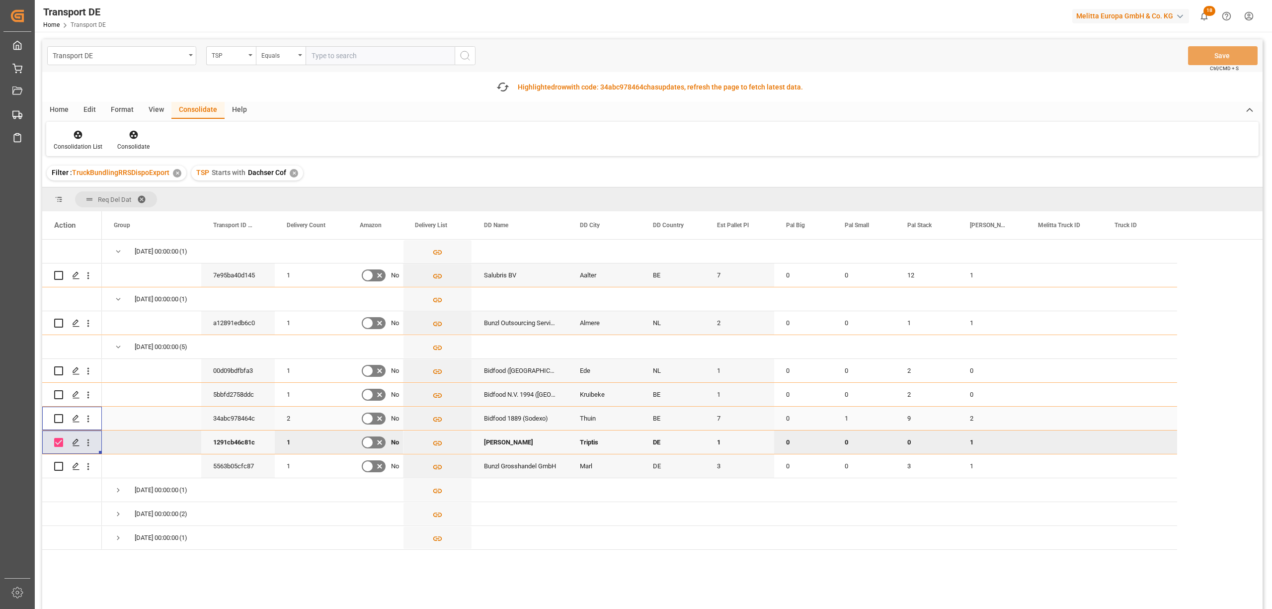
click at [58, 410] on div "Press SPACE to select this row." at bounding box center [58, 418] width 9 height 23
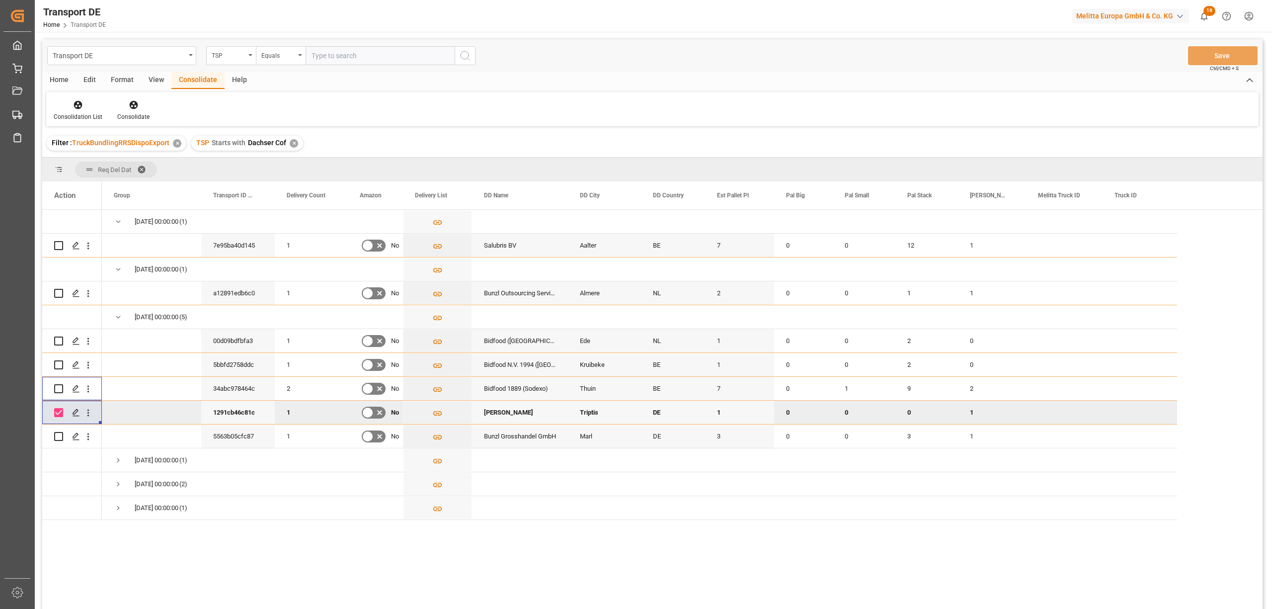
click at [57, 414] on input "Press Space to toggle row selection (checked)" at bounding box center [58, 412] width 9 height 9
checkbox input "false"
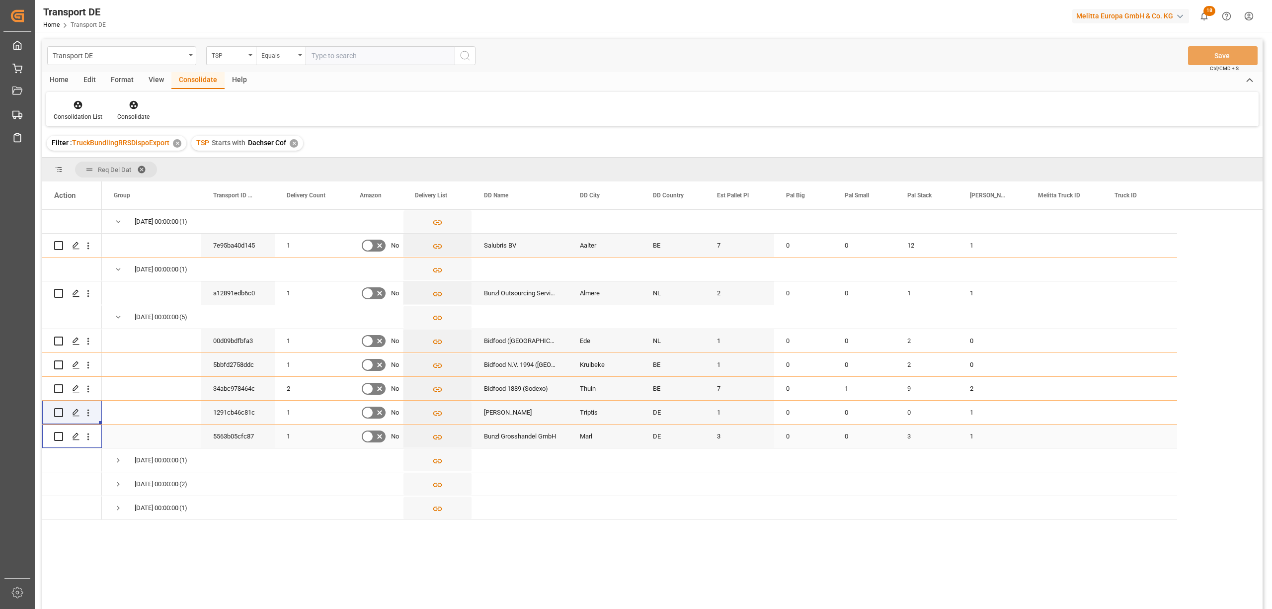
click at [58, 432] on input "Press Space to toggle row selection (unchecked)" at bounding box center [58, 436] width 9 height 9
checkbox input "true"
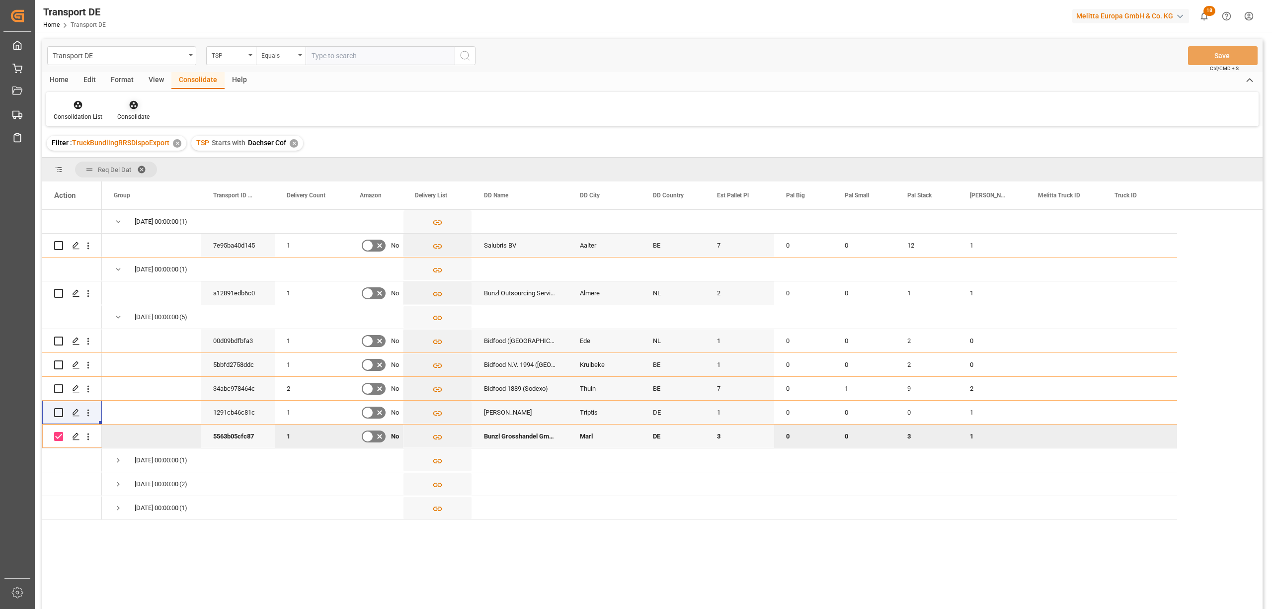
click at [133, 104] on icon at bounding box center [133, 105] width 8 height 8
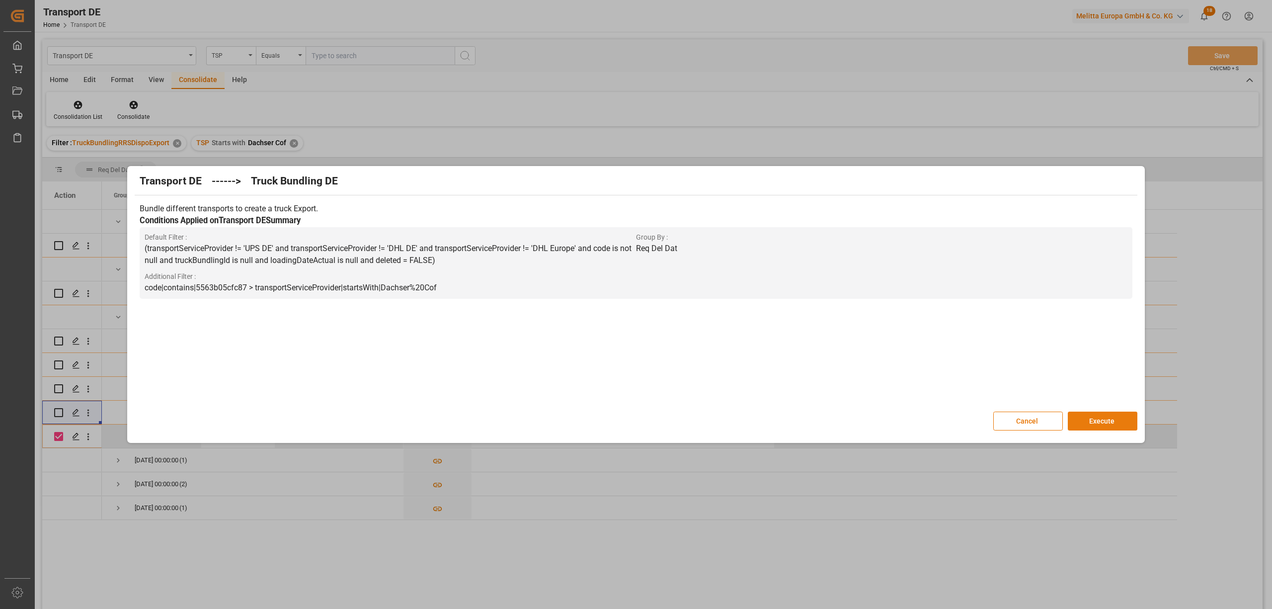
click at [1126, 418] on button "Execute" at bounding box center [1103, 420] width 70 height 19
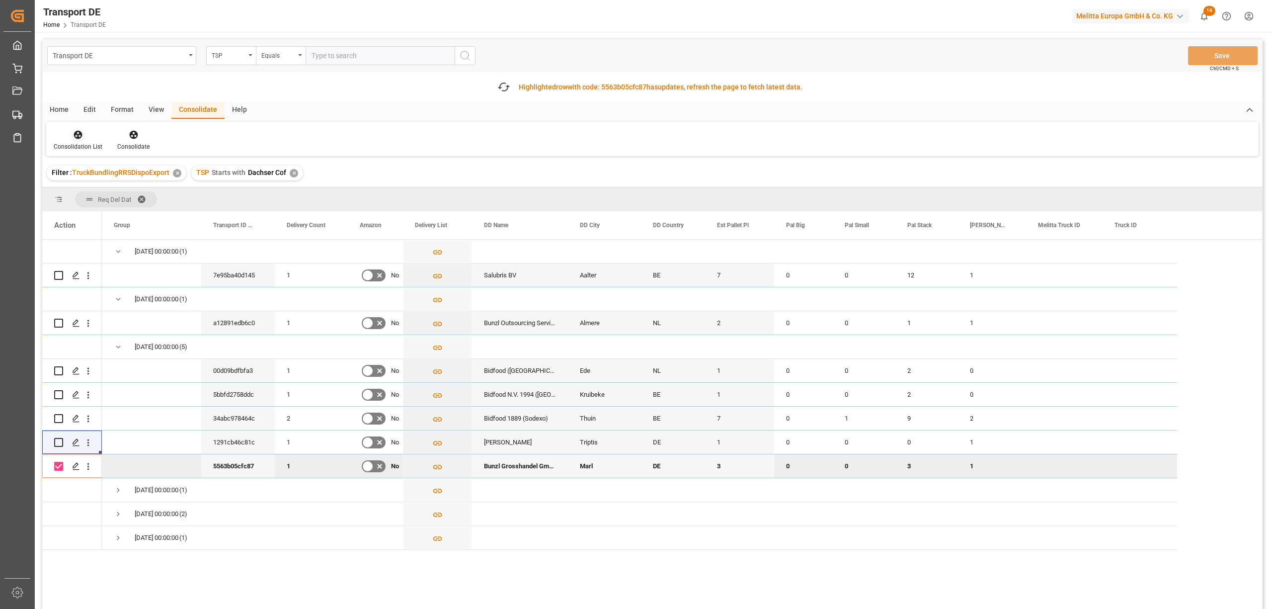
click at [78, 139] on icon at bounding box center [78, 135] width 10 height 10
click at [104, 213] on div "Transport DE TSP Equals Save Ctrl/CMD + S Fetch latest updates Highlighted row …" at bounding box center [652, 352] width 1220 height 626
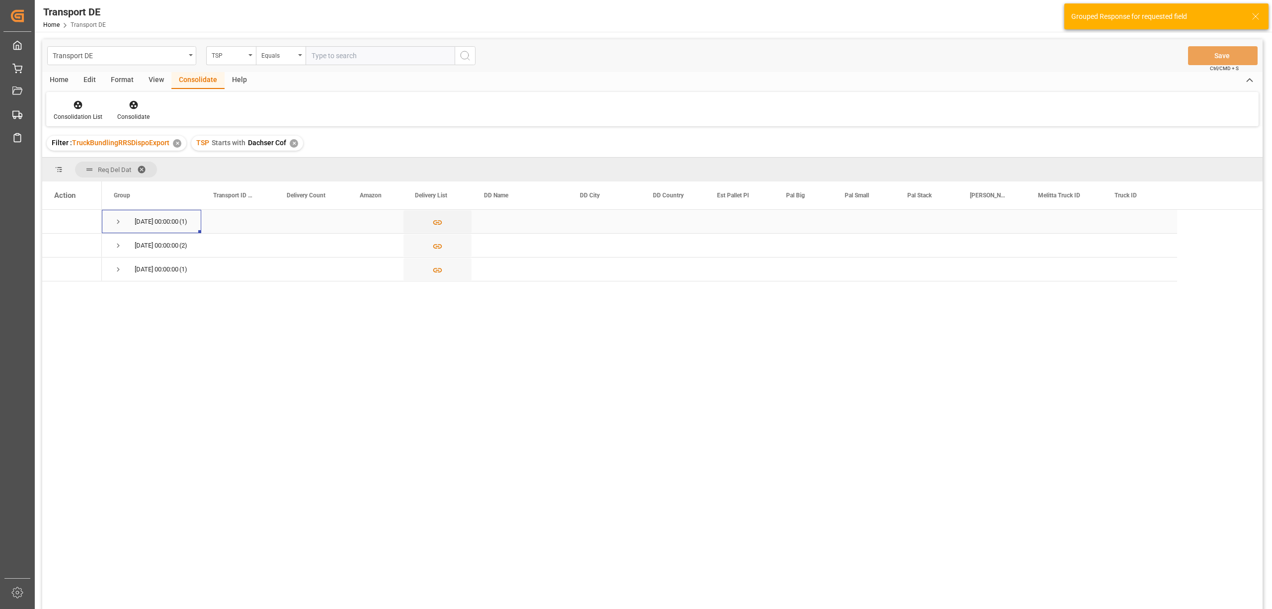
click at [119, 220] on span "Press SPACE to select this row." at bounding box center [118, 221] width 9 height 9
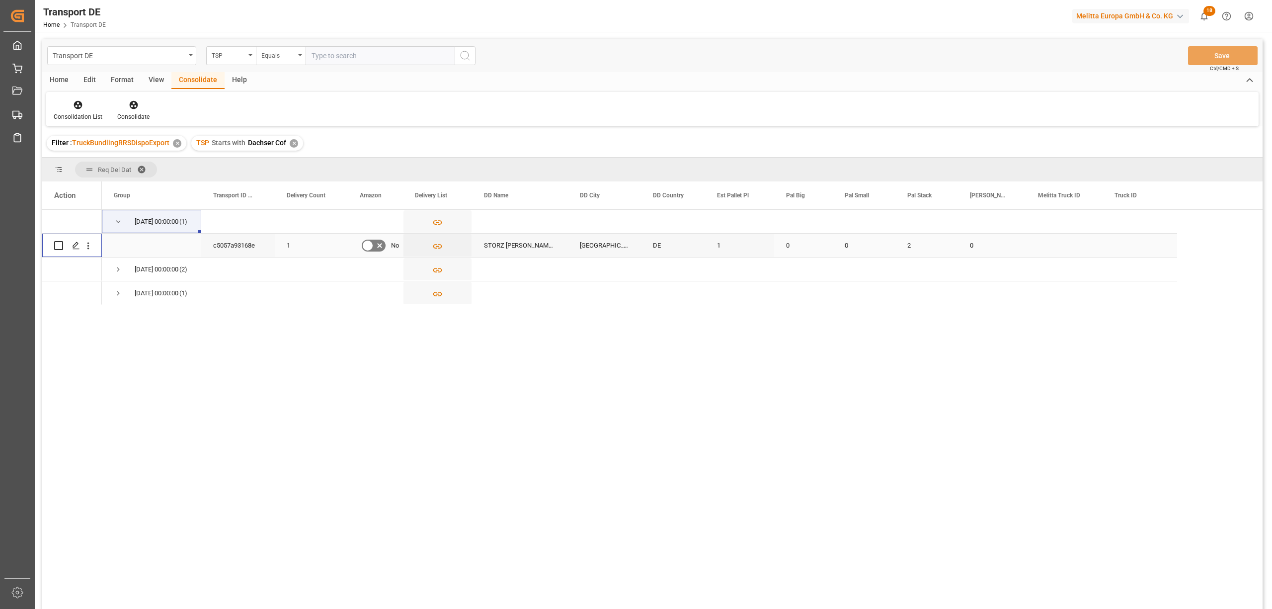
click at [56, 246] on input "Press Space to toggle row selection (unchecked)" at bounding box center [58, 245] width 9 height 9
click at [134, 109] on icon at bounding box center [134, 105] width 10 height 10
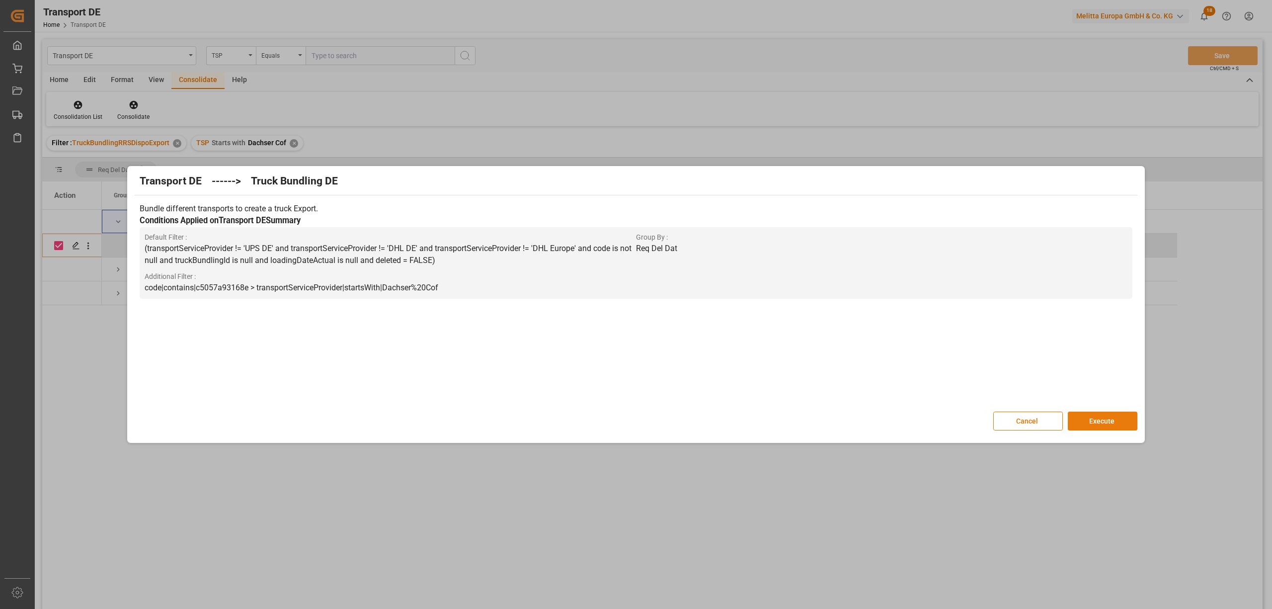
click at [1080, 421] on button "Execute" at bounding box center [1103, 420] width 70 height 19
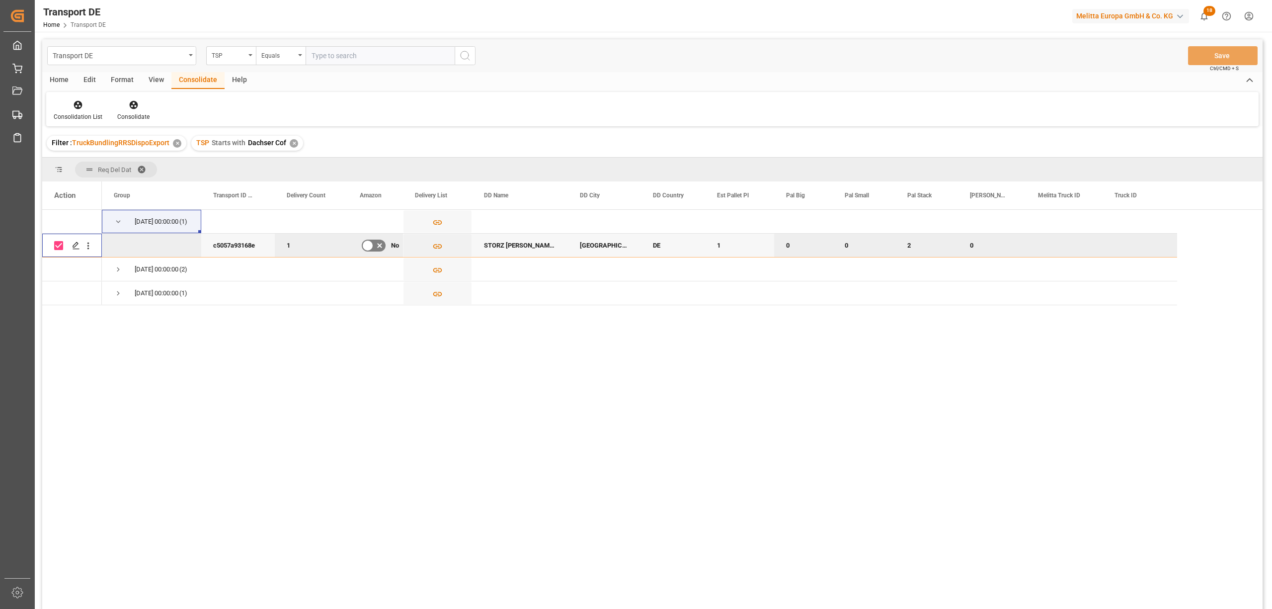
click at [59, 245] on input "Press Space to toggle row selection (checked)" at bounding box center [58, 245] width 9 height 9
checkbox input "false"
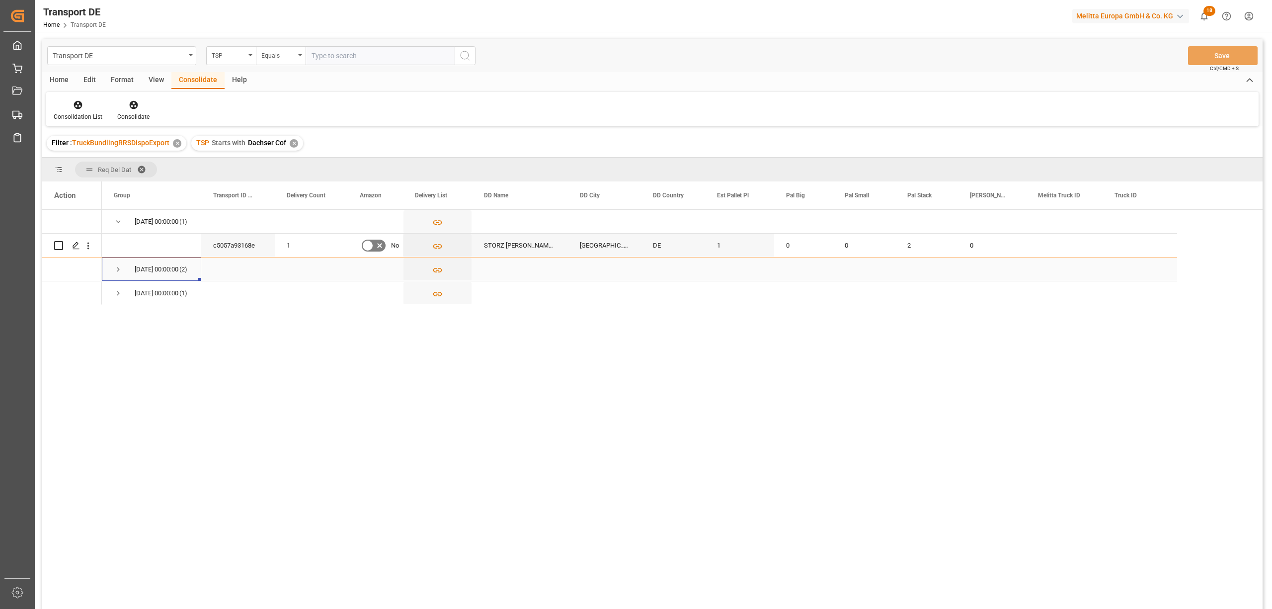
click at [118, 267] on span "Press SPACE to select this row." at bounding box center [118, 269] width 9 height 9
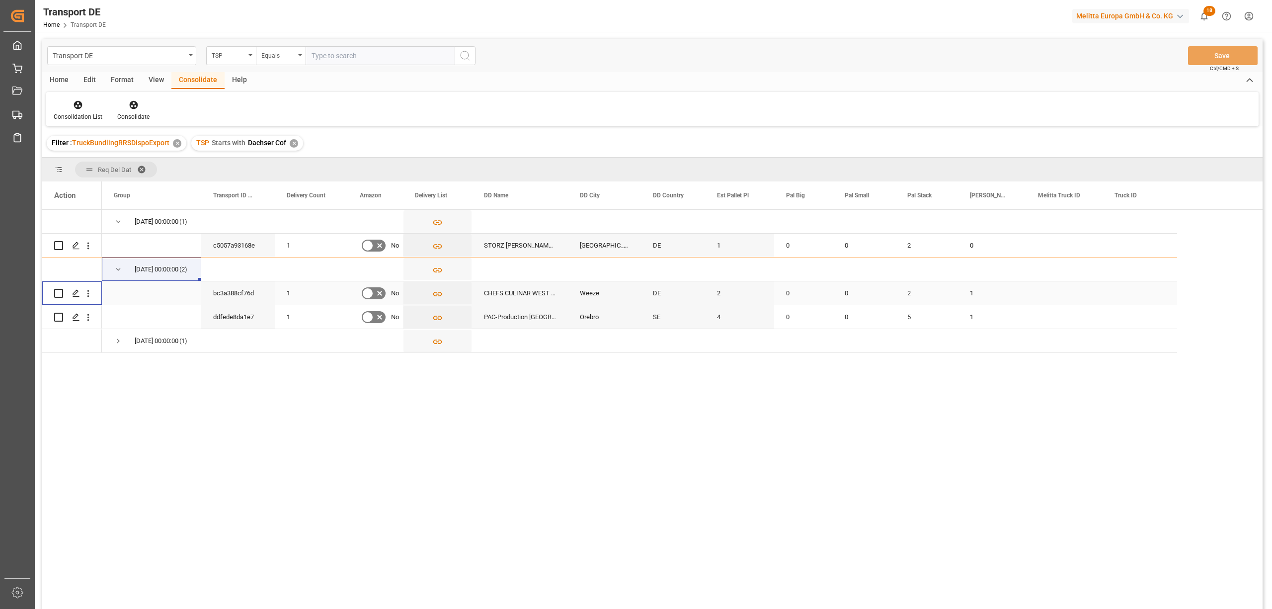
click at [58, 293] on input "Press Space to toggle row selection (unchecked)" at bounding box center [58, 293] width 9 height 9
click at [130, 104] on icon at bounding box center [133, 105] width 8 height 8
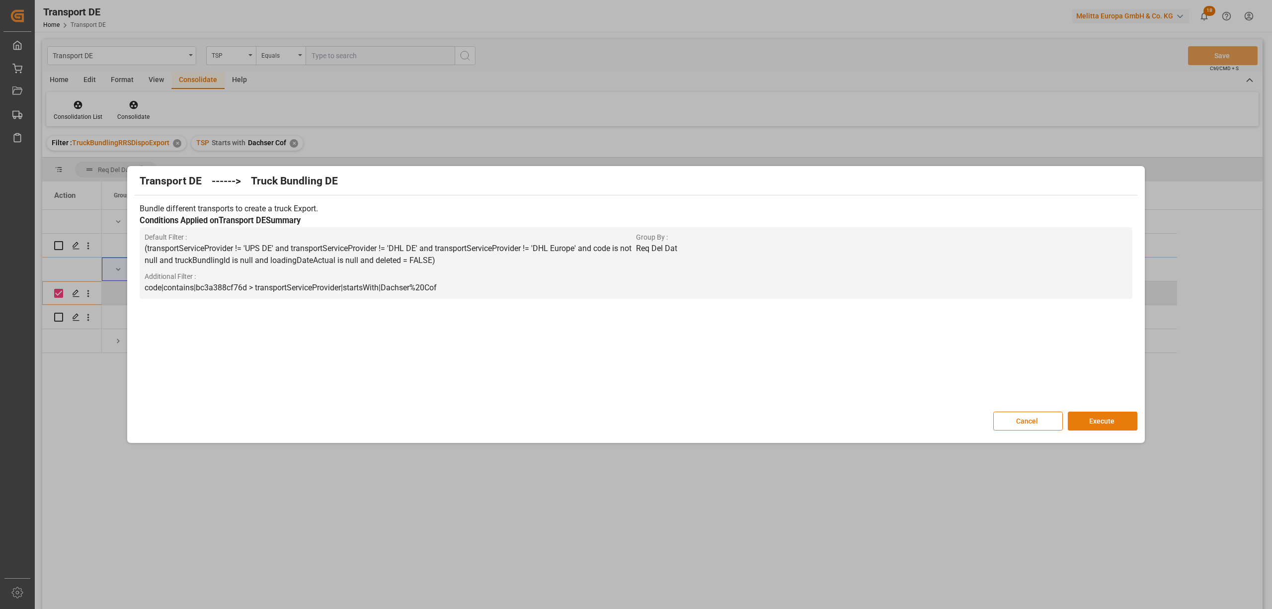
click at [1084, 418] on button "Execute" at bounding box center [1103, 420] width 70 height 19
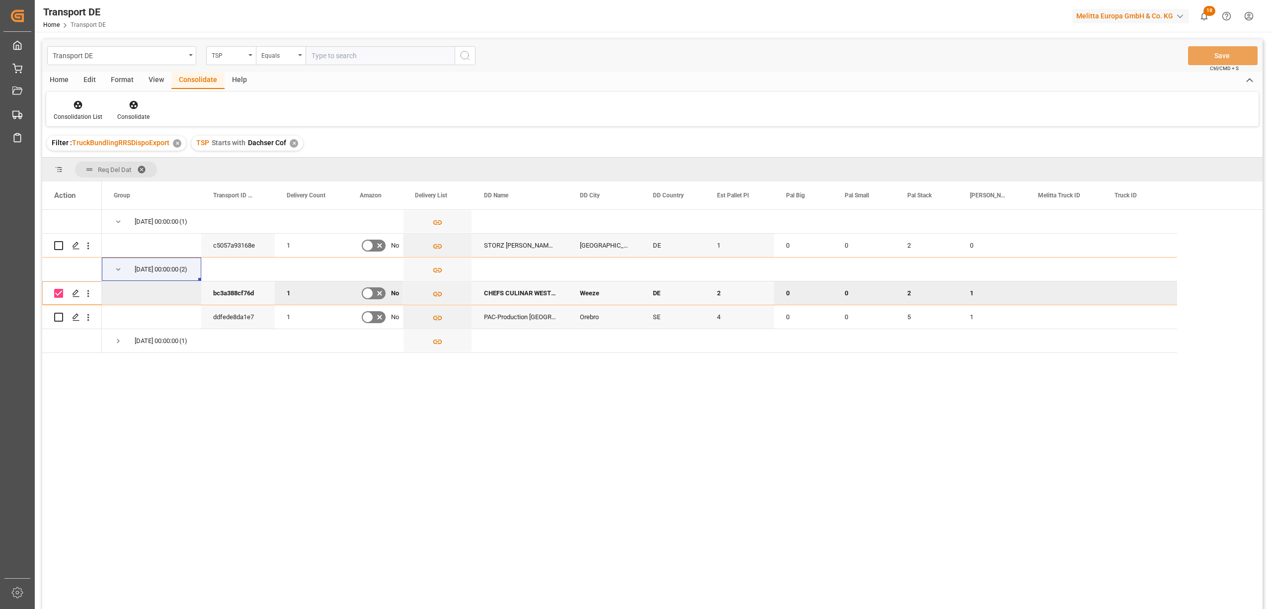
click at [56, 293] on input "Press Space to toggle row selection (checked)" at bounding box center [58, 293] width 9 height 9
checkbox input "false"
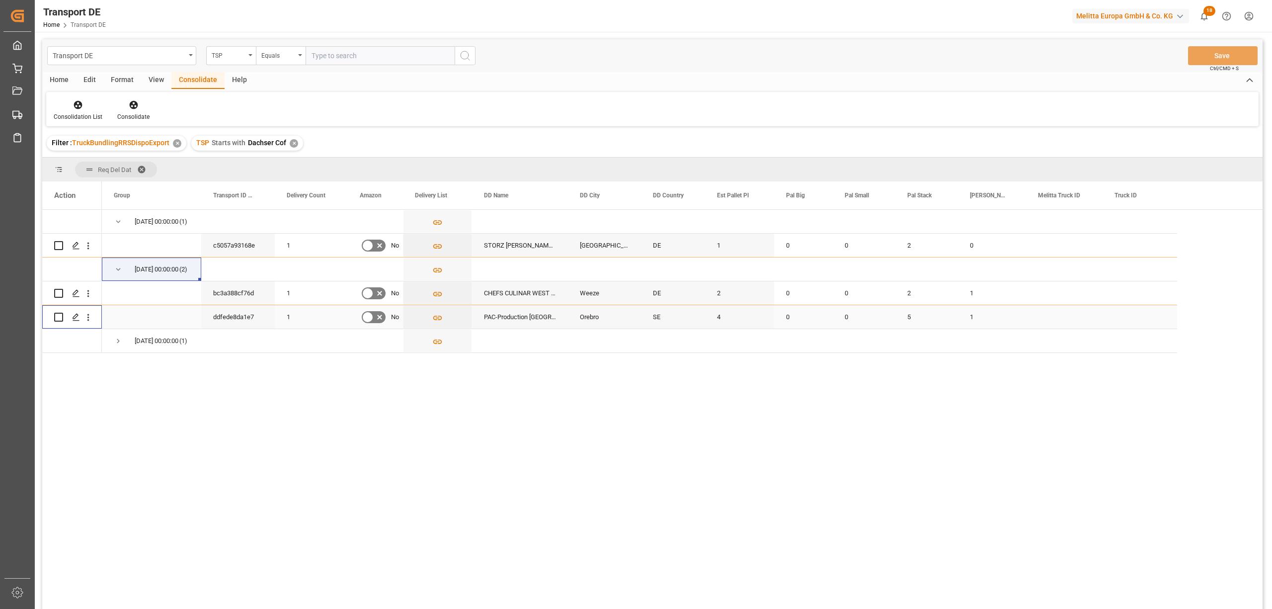
click at [56, 315] on input "Press Space to toggle row selection (unchecked)" at bounding box center [58, 317] width 9 height 9
checkbox input "true"
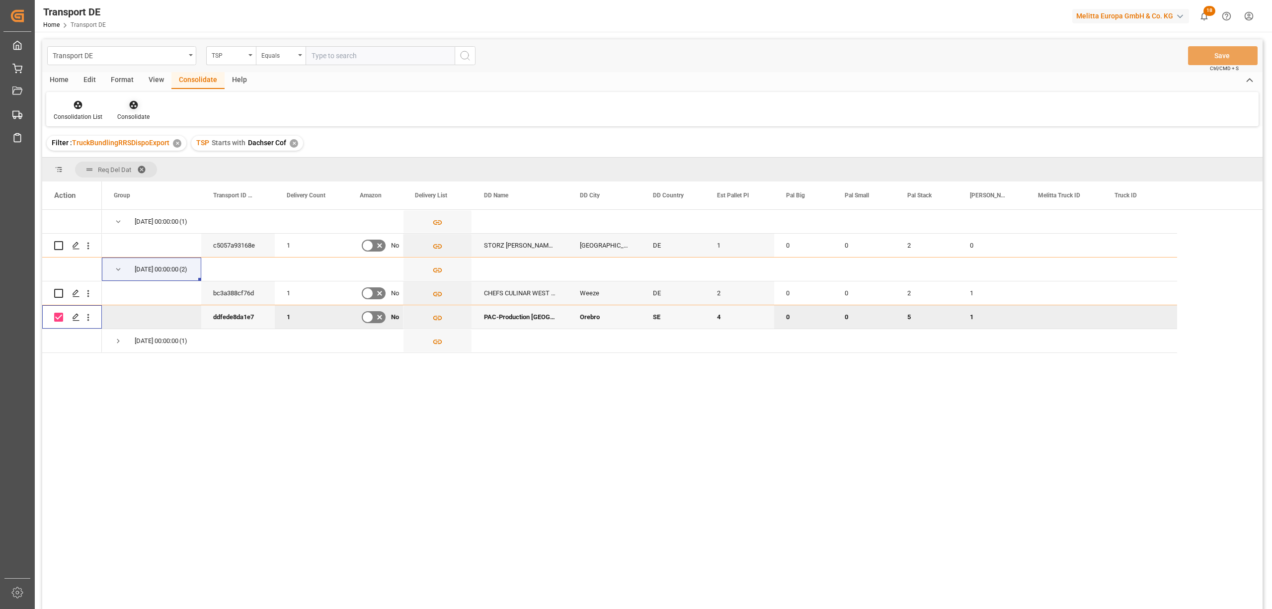
click at [130, 106] on icon at bounding box center [134, 105] width 10 height 10
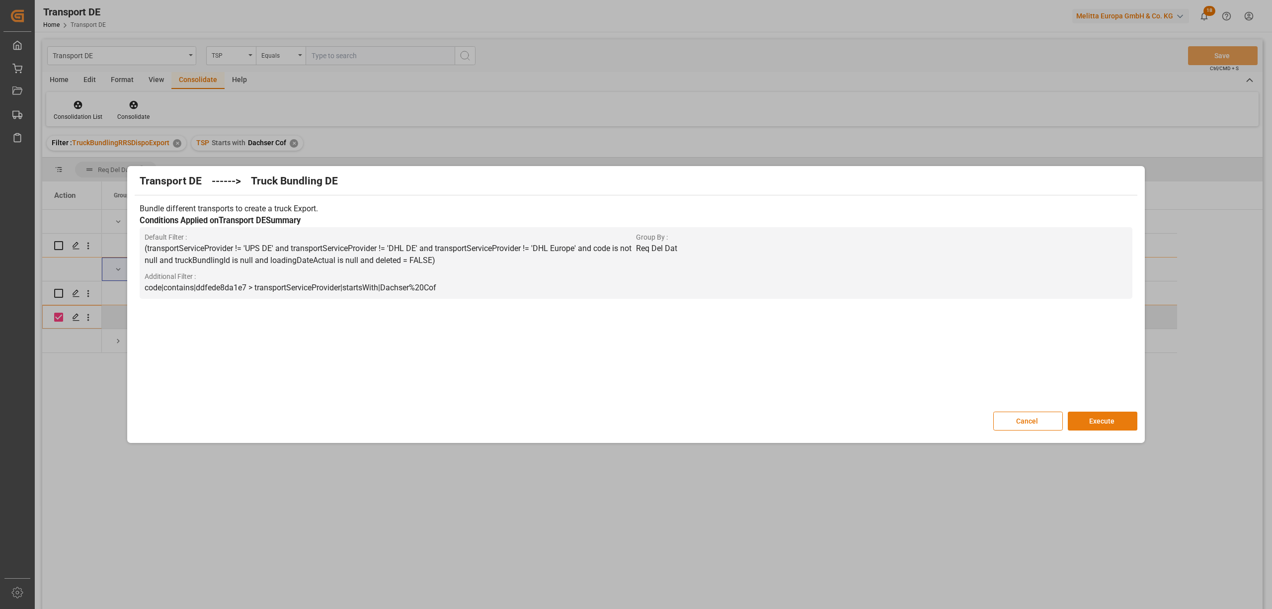
click at [1104, 423] on button "Execute" at bounding box center [1103, 420] width 70 height 19
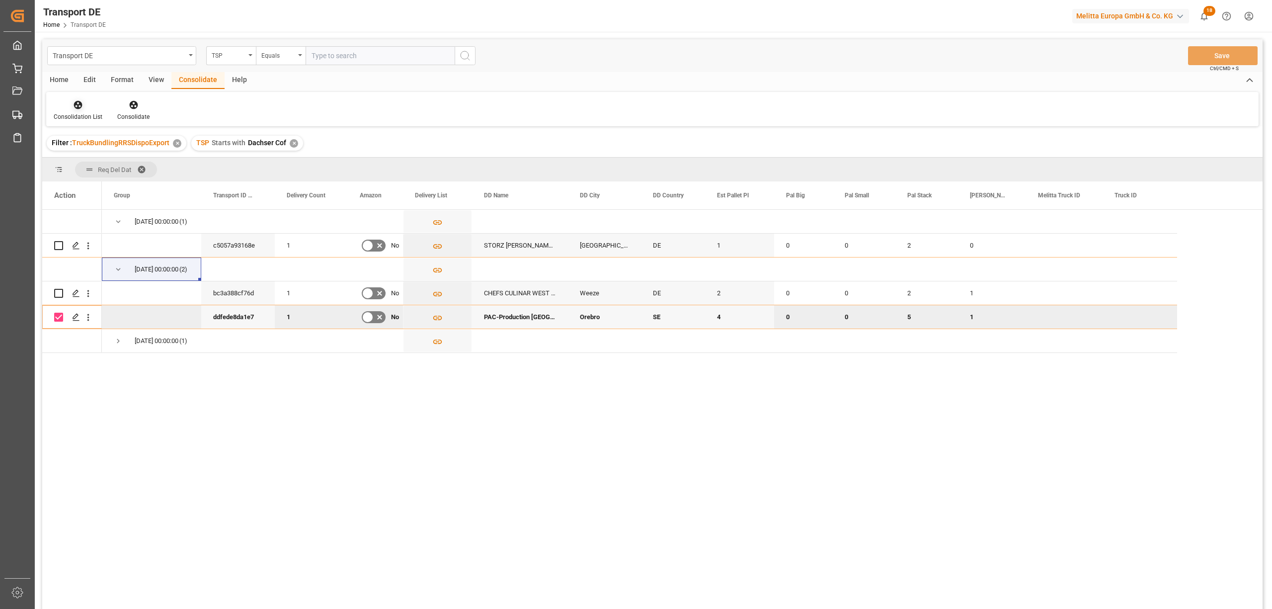
click at [73, 107] on icon at bounding box center [78, 105] width 10 height 10
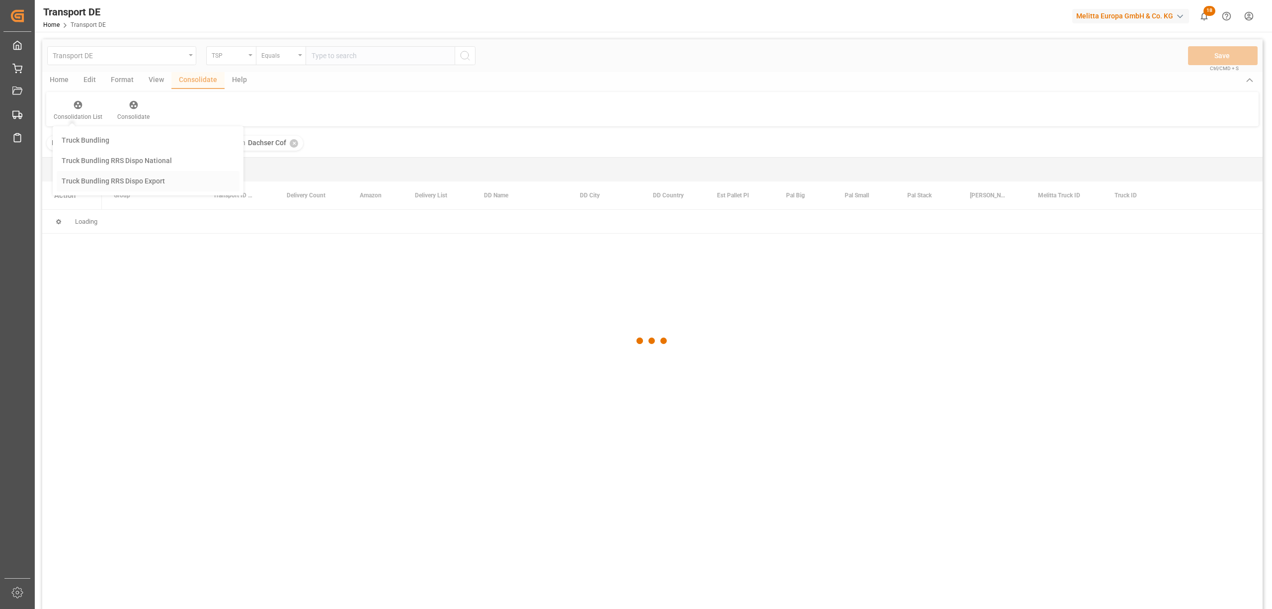
click at [116, 187] on div "Transport DE TSP Equals Save Ctrl/CMD + S Home Edit Format View Consolidate Hel…" at bounding box center [652, 337] width 1220 height 596
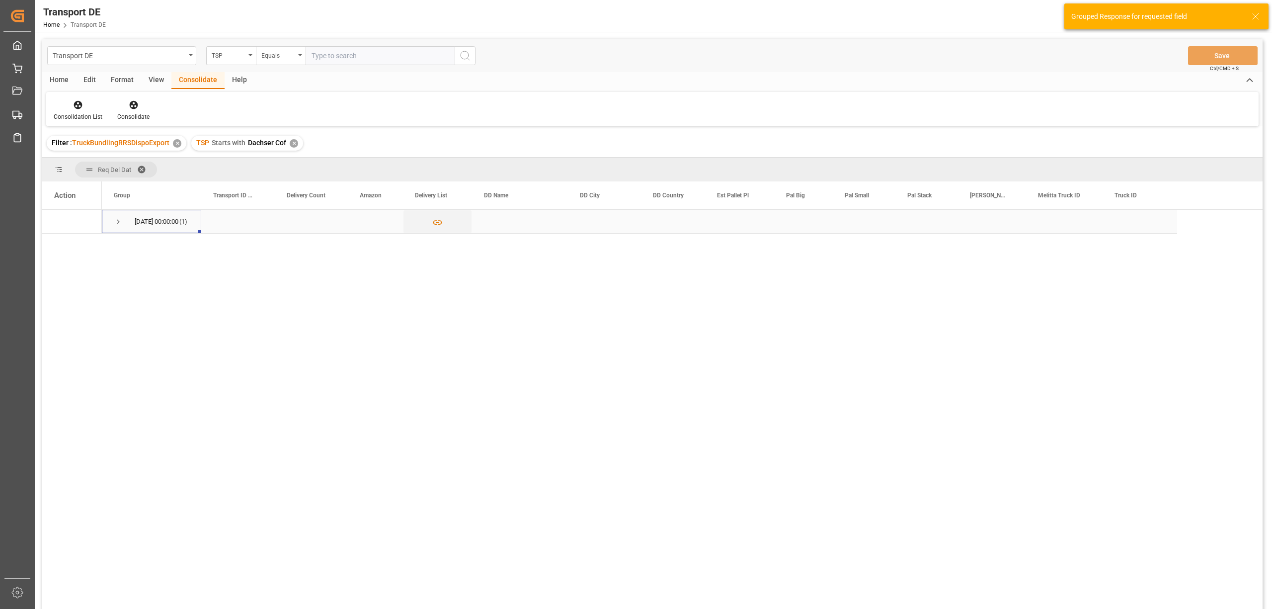
click at [117, 219] on span "Press SPACE to select this row." at bounding box center [118, 221] width 9 height 9
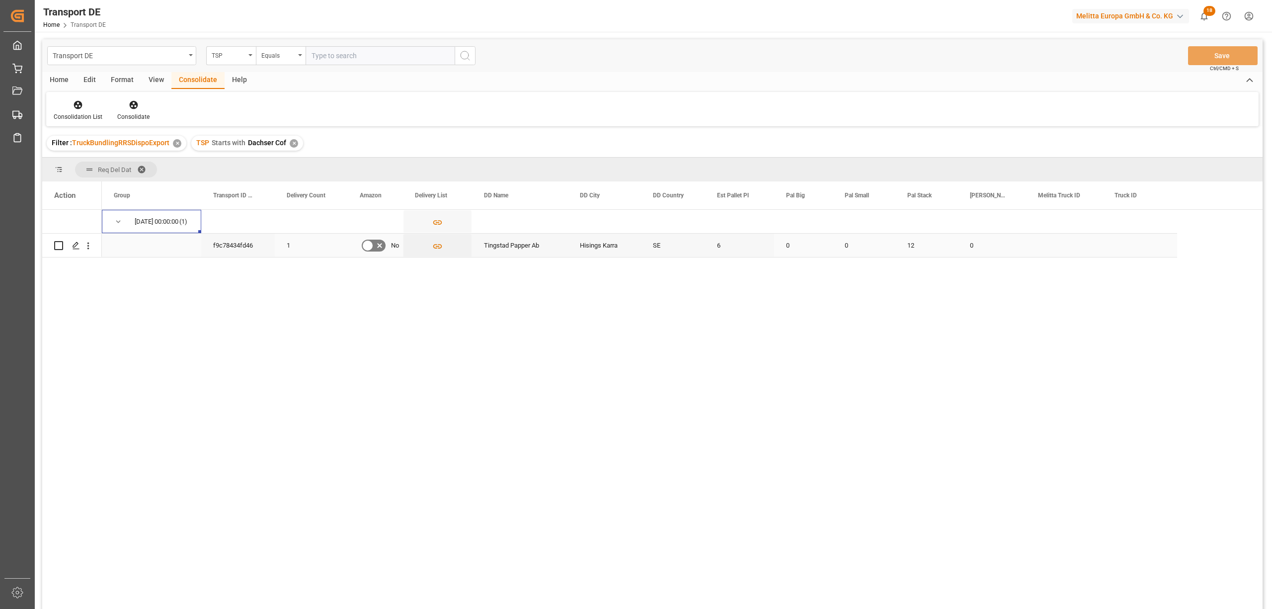
click at [60, 245] on input "Press Space to toggle row selection (unchecked)" at bounding box center [58, 245] width 9 height 9
checkbox input "true"
click at [131, 109] on icon at bounding box center [134, 105] width 10 height 10
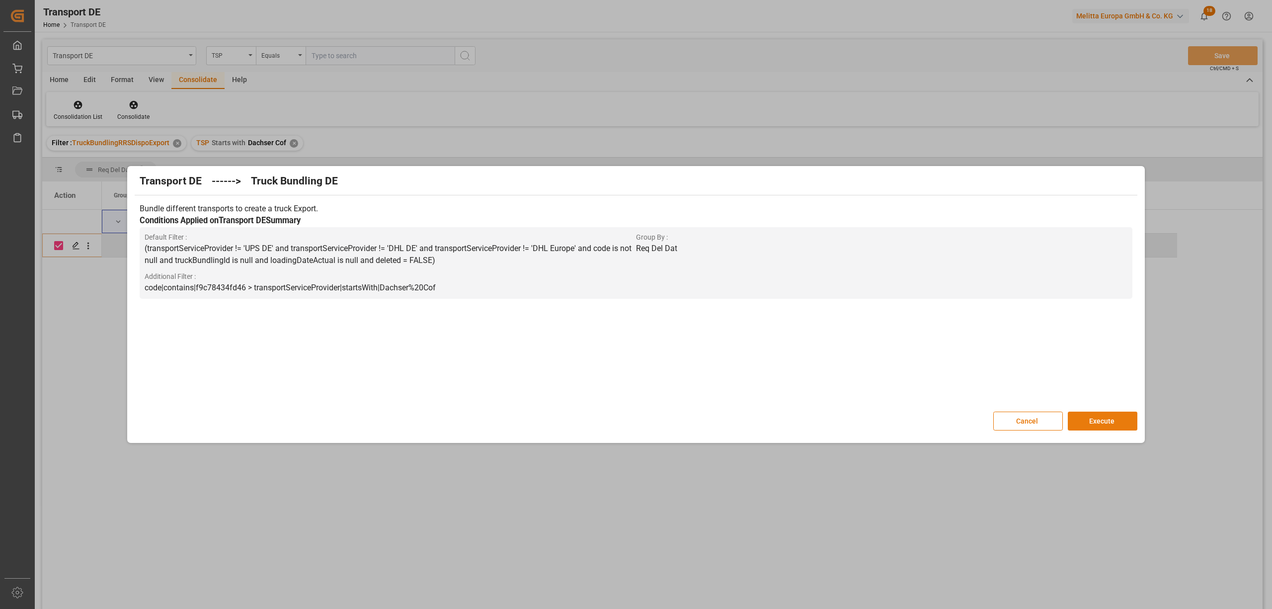
drag, startPoint x: 1092, startPoint y: 417, endPoint x: 1098, endPoint y: 426, distance: 10.3
click at [1094, 420] on button "Execute" at bounding box center [1103, 420] width 70 height 19
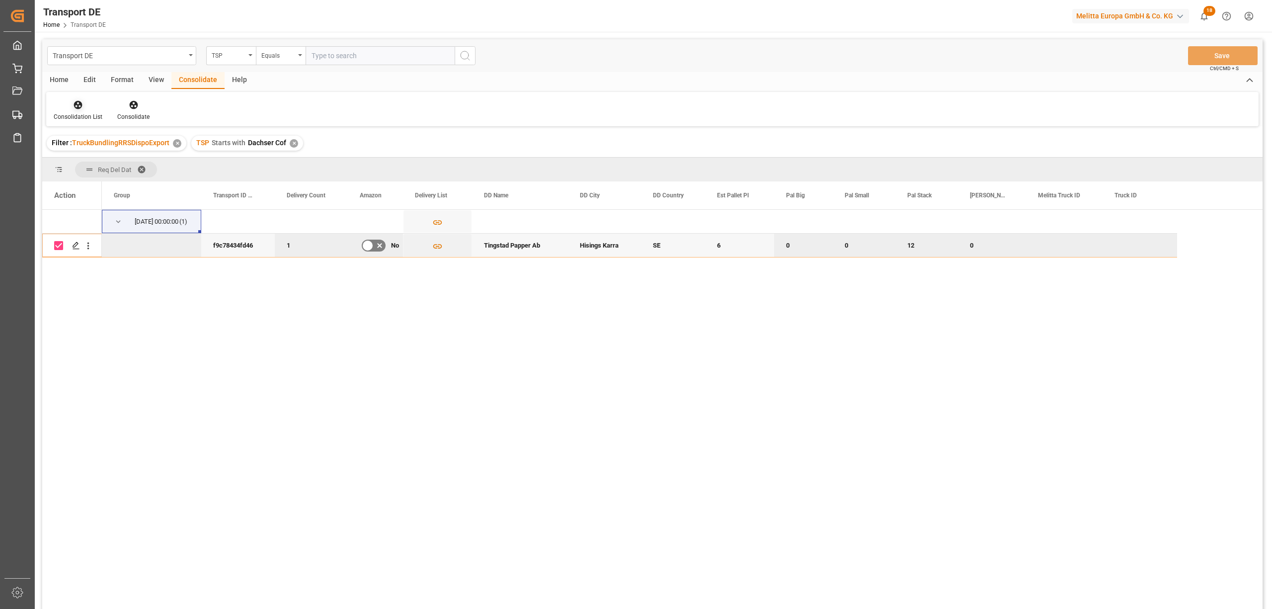
click at [74, 105] on icon at bounding box center [78, 105] width 8 height 8
click at [81, 187] on div "Transport DE TSP Equals Save Ctrl/CMD + S Home Edit Format View Consolidate Hel…" at bounding box center [652, 337] width 1220 height 596
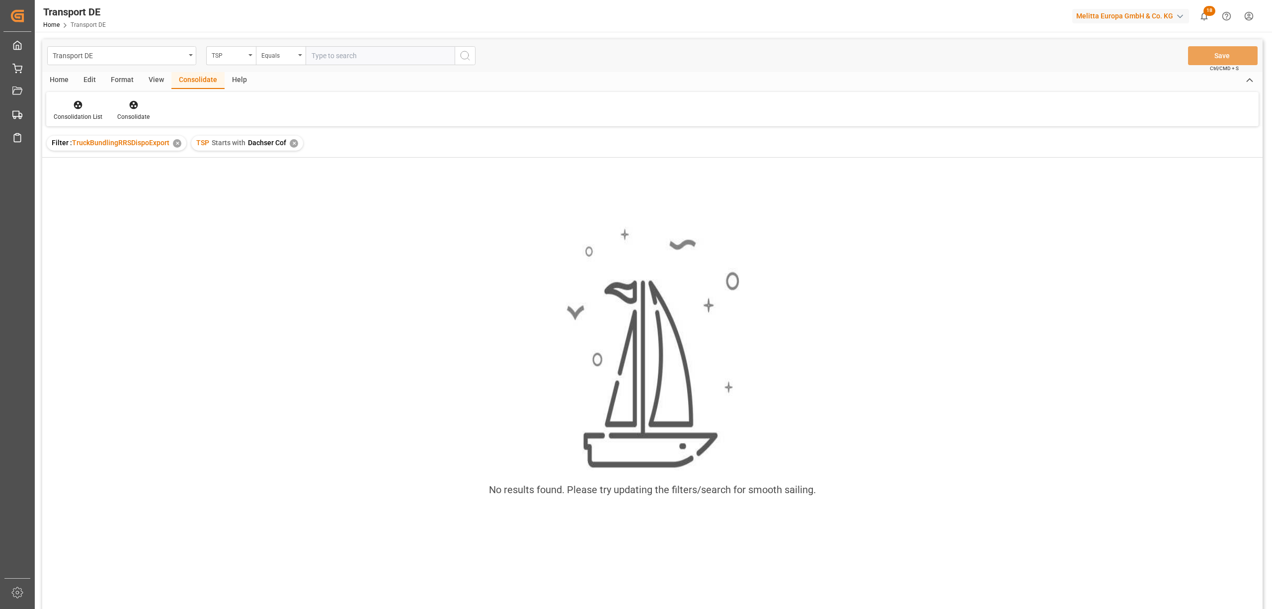
click at [295, 140] on div "✕" at bounding box center [294, 143] width 8 height 8
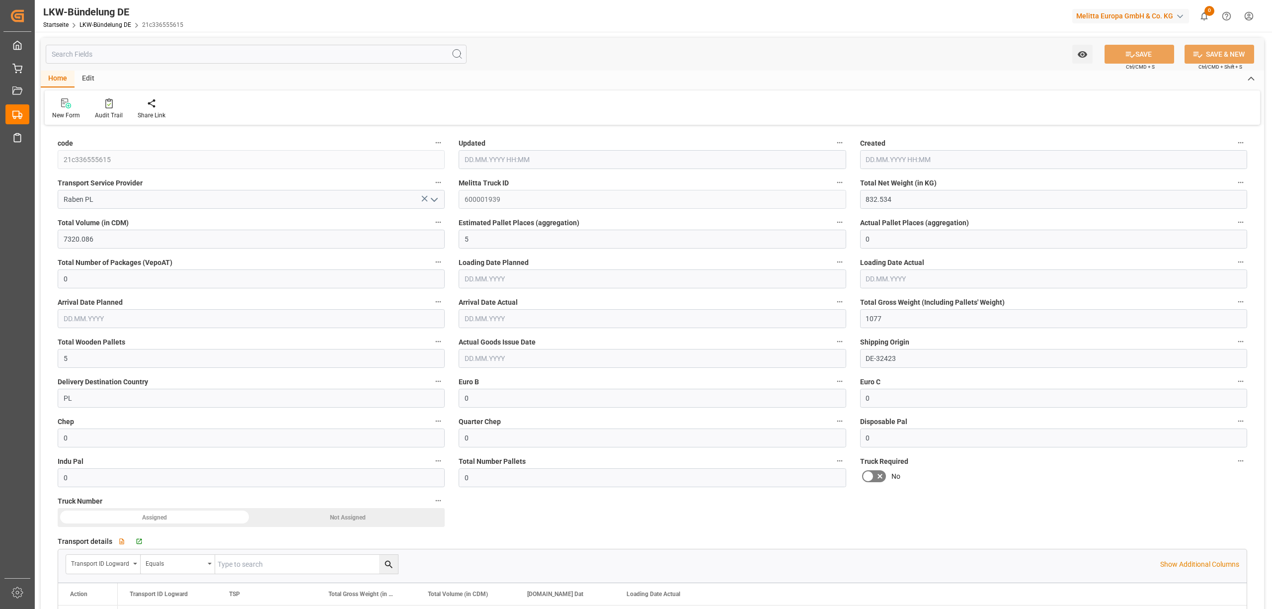
type input "832.534"
type input "7320.086"
type input "5"
type input "0"
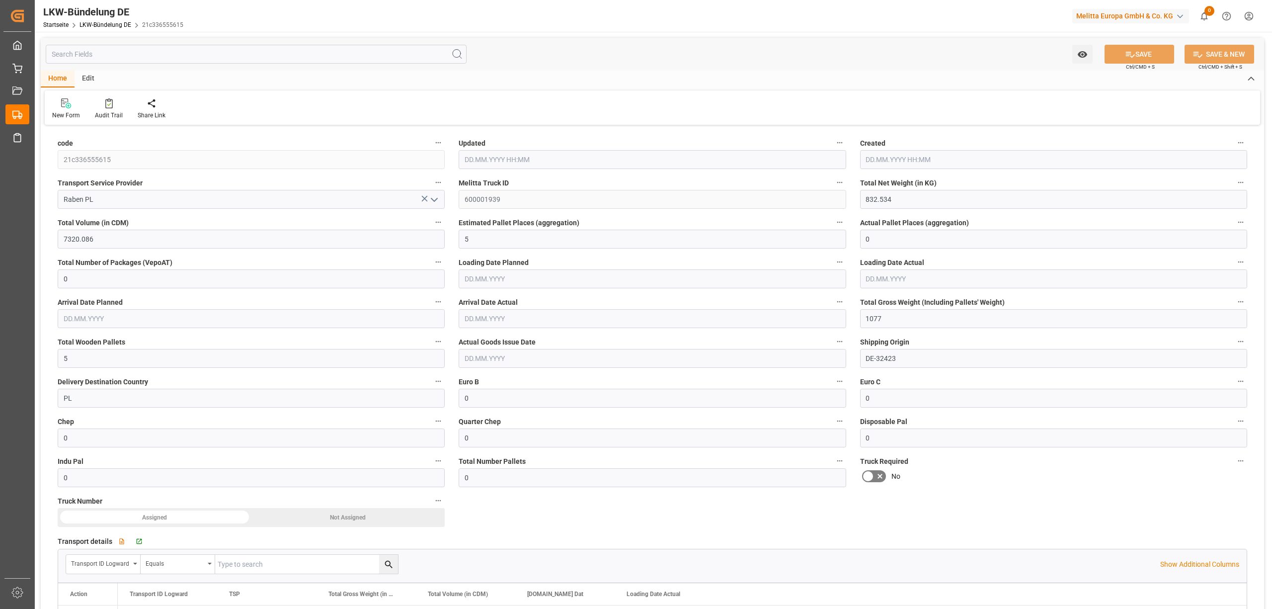
type input "1077"
type input "5"
type input "0"
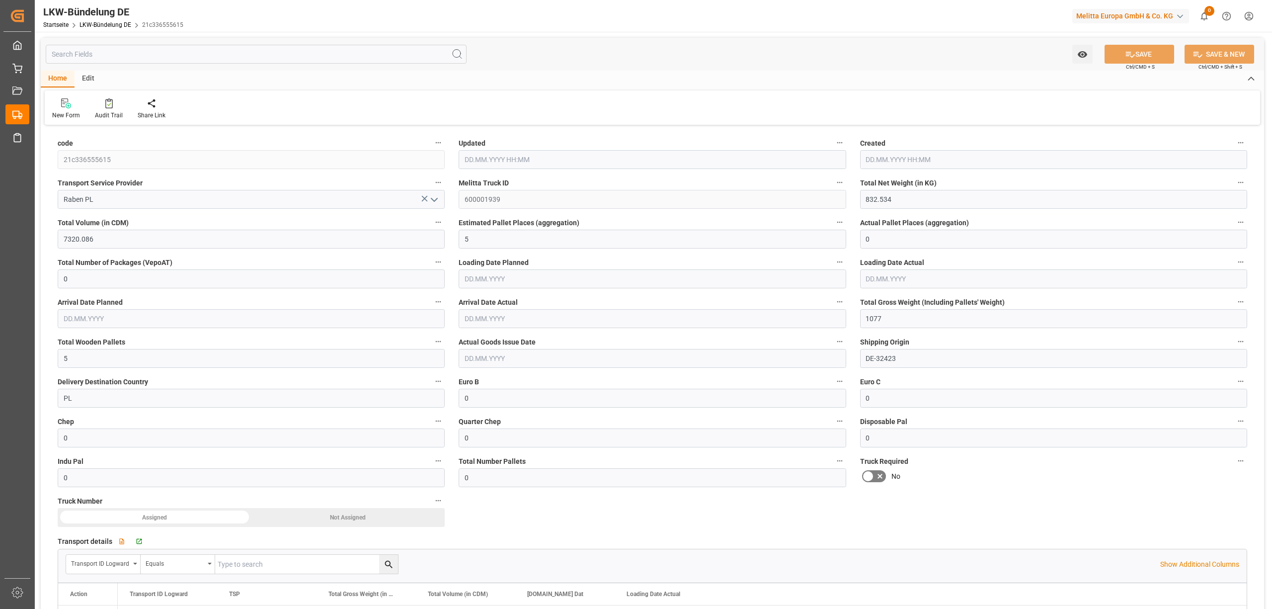
type input "0"
type input "25.08.2025 08:29"
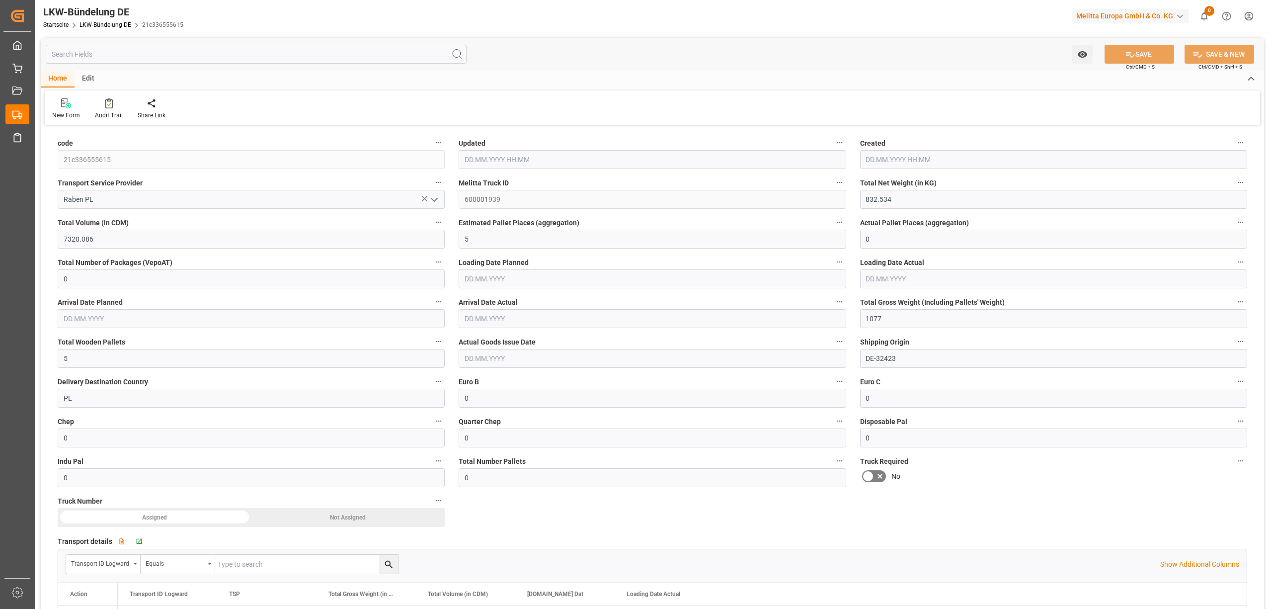
type input "25.08.2025 08:29"
type input "26.08.2025"
type input "[DATE]"
type input "2871.62"
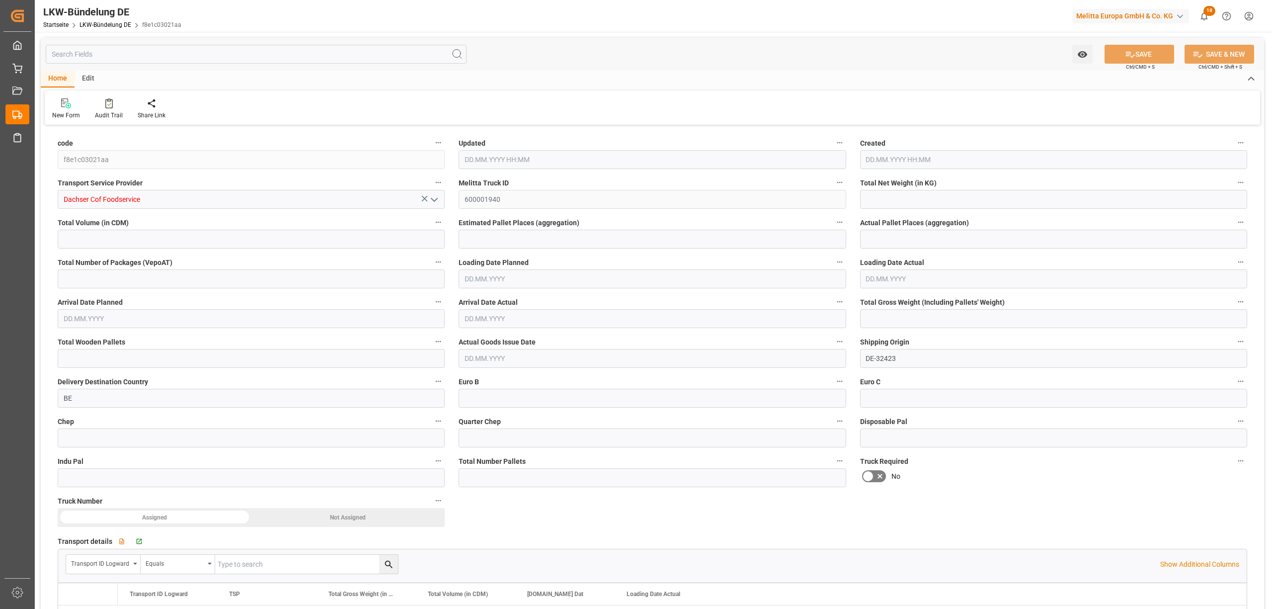
type input "10729.48"
type input "7"
type input "0"
type input "3740"
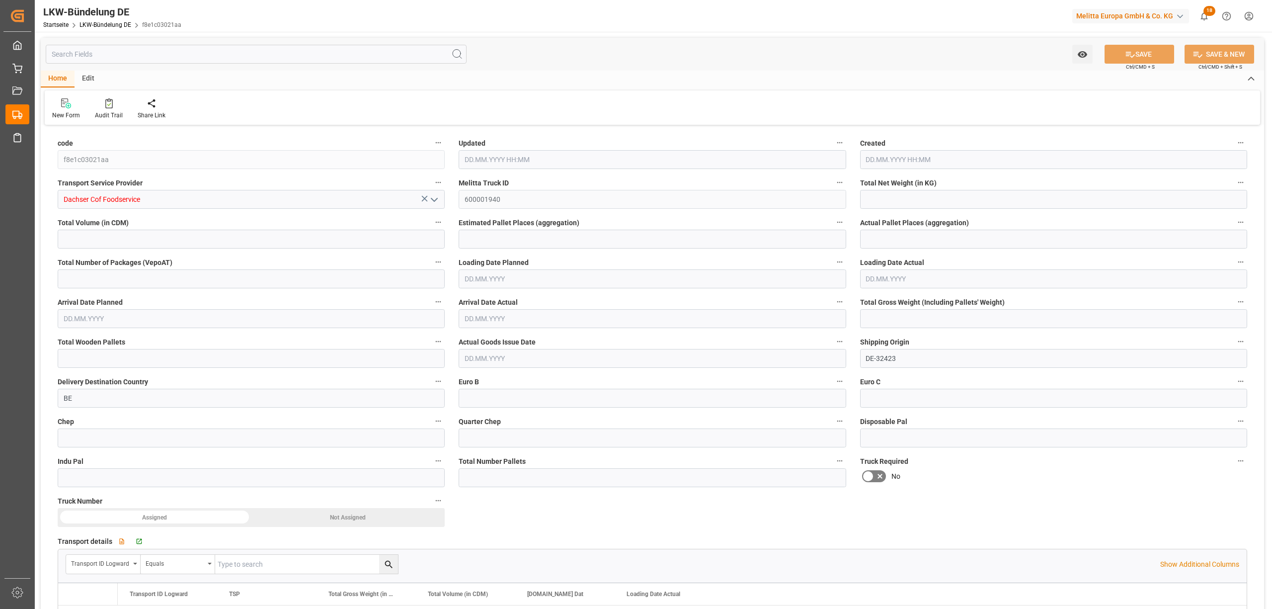
type input "13"
type input "0"
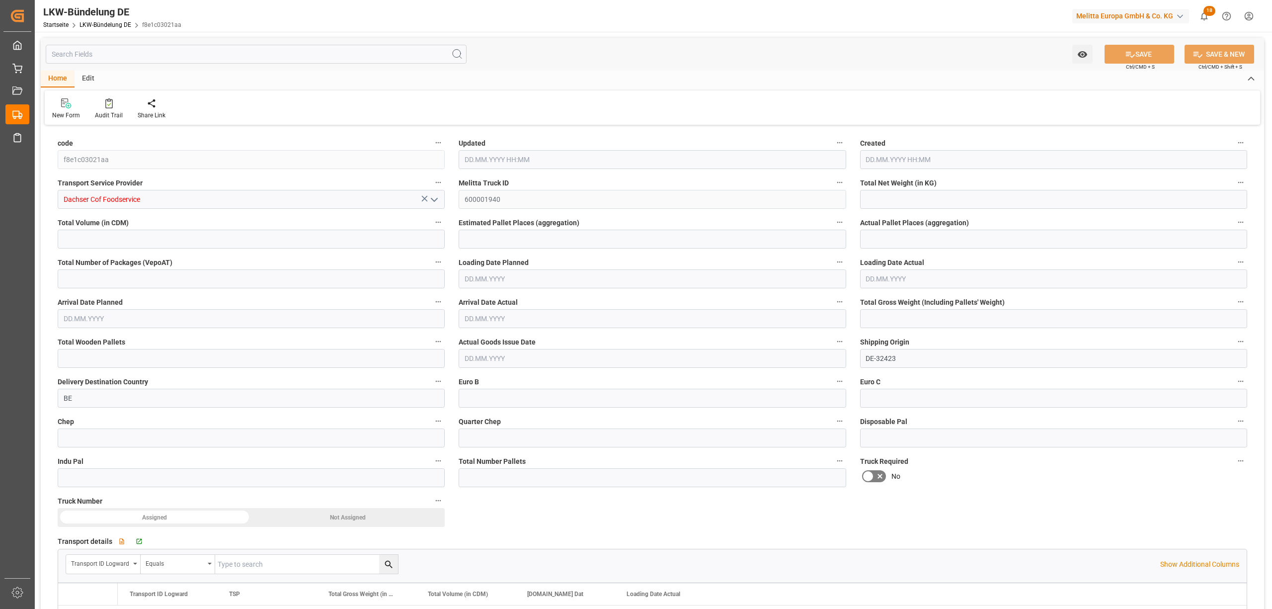
type input "0"
type input "25.08.2025 08:30"
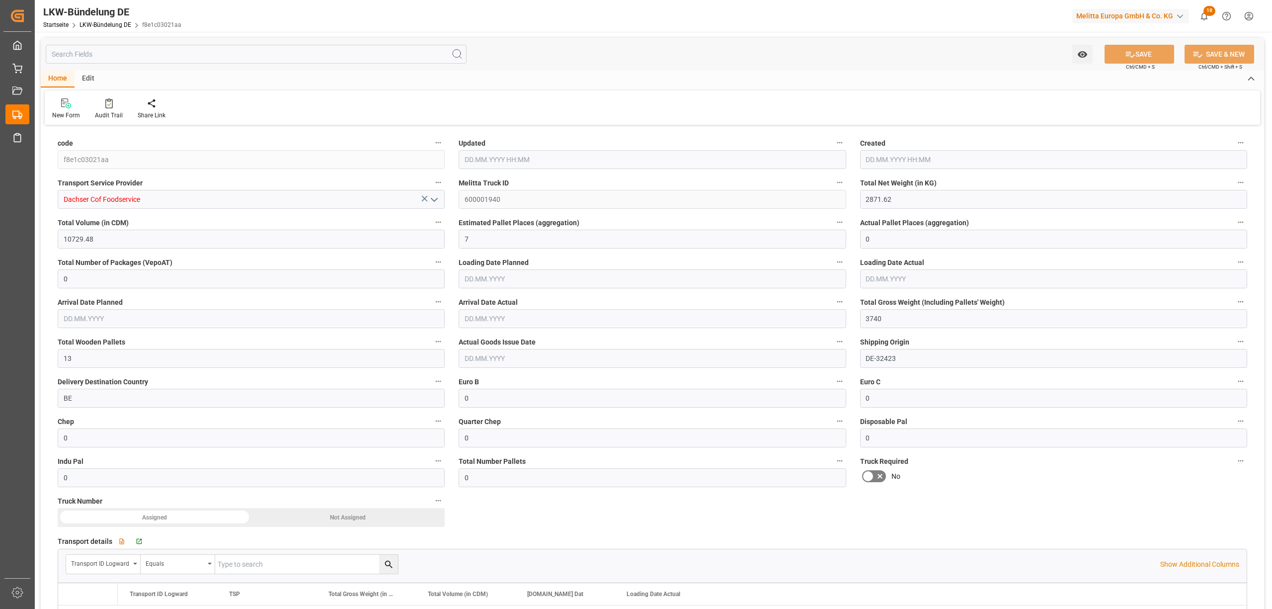
type input "27.08.2025"
type input "28.08.2025"
type input "25.08.2025"
type input "25.08.2025 08:30"
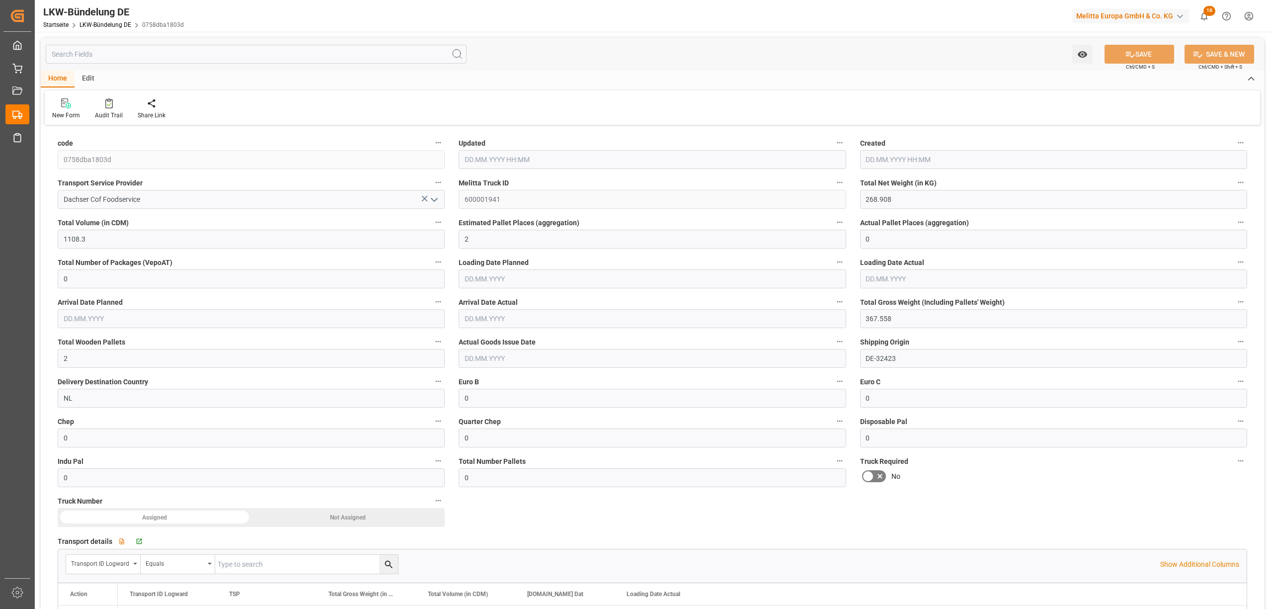
type input "29.08.2025"
type input "[DATE]"
type input "[DATE] 08:31"
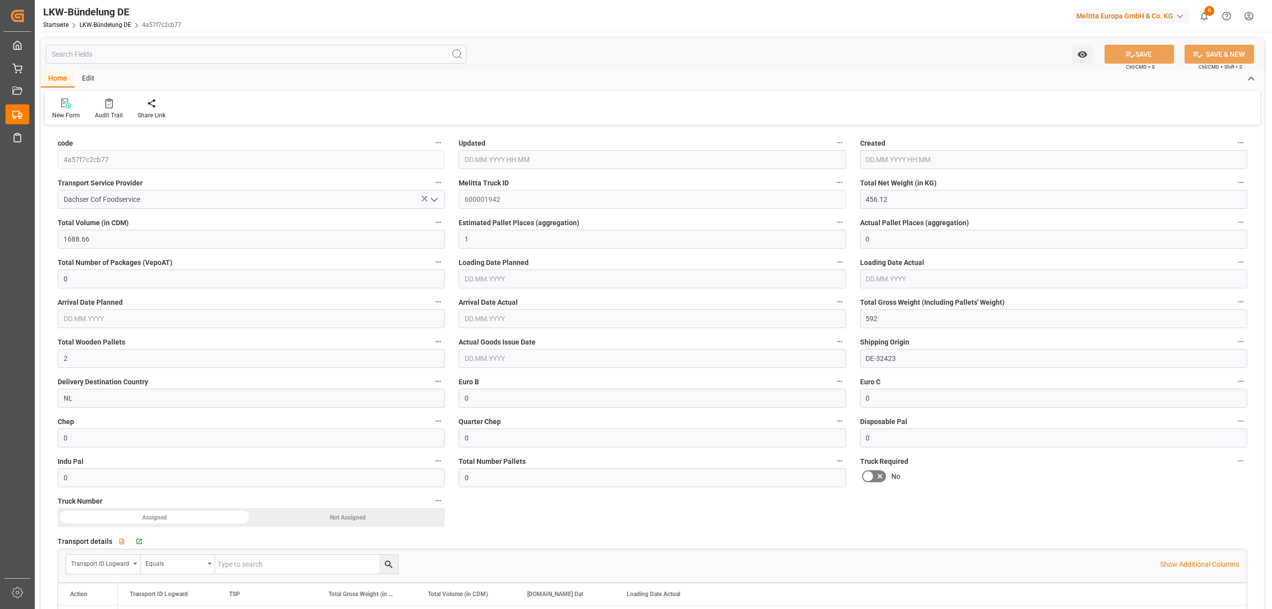
type input "[DATE]"
type input "457.06"
type input "1702.57"
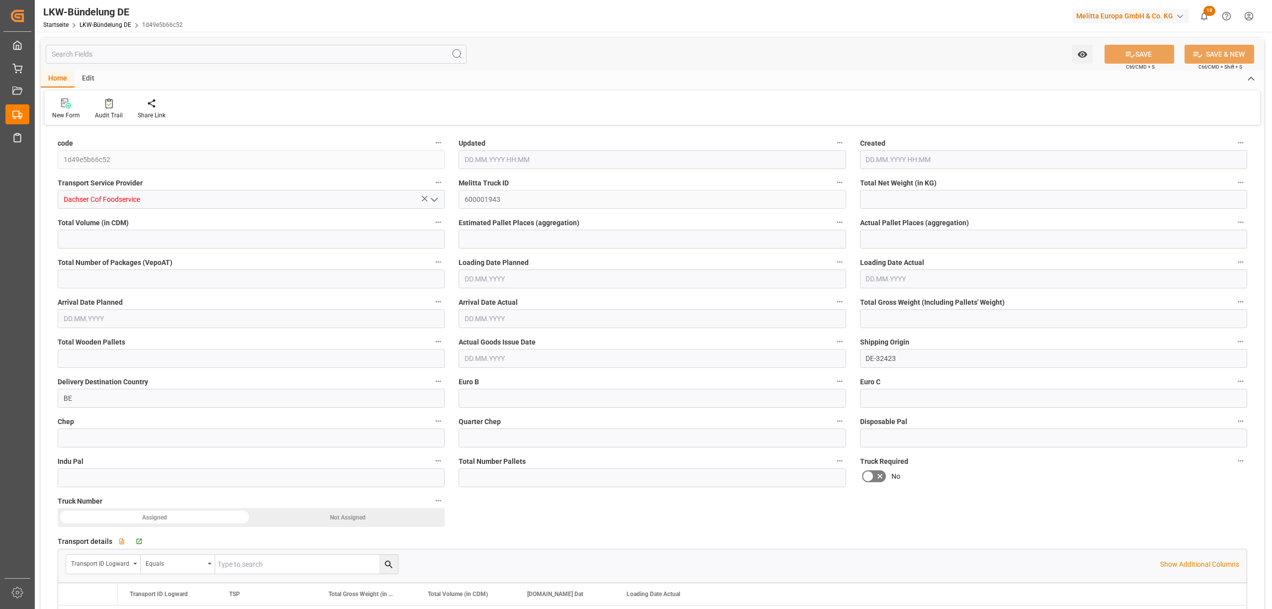
type input "1"
type input "0"
type input "596"
type input "2"
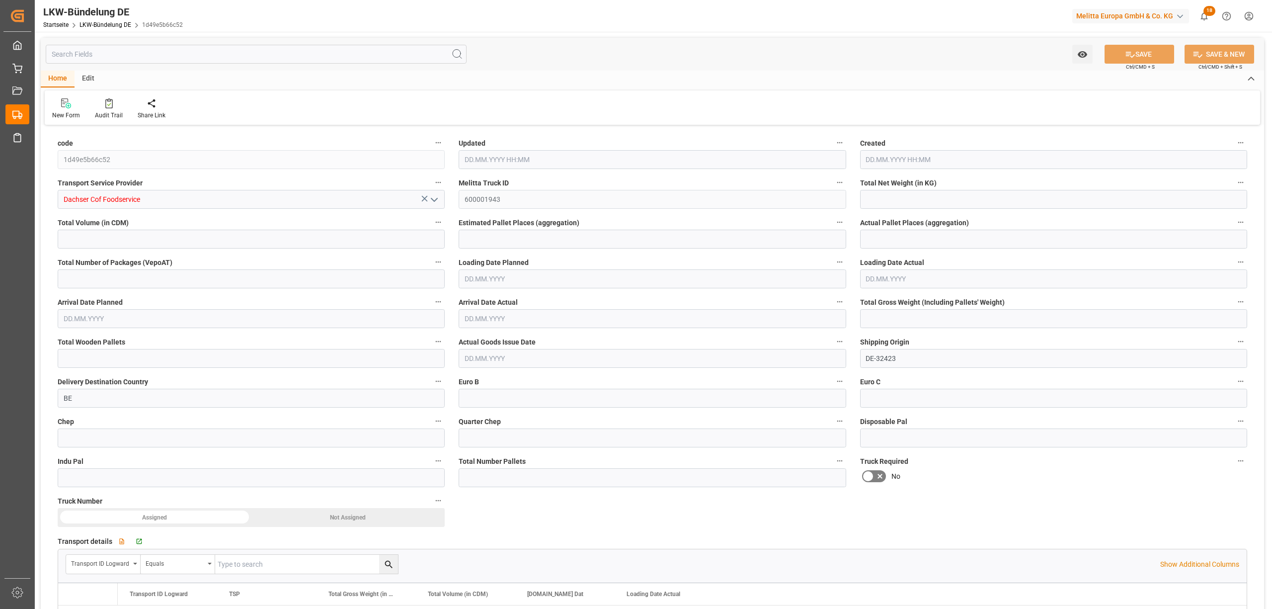
type input "0"
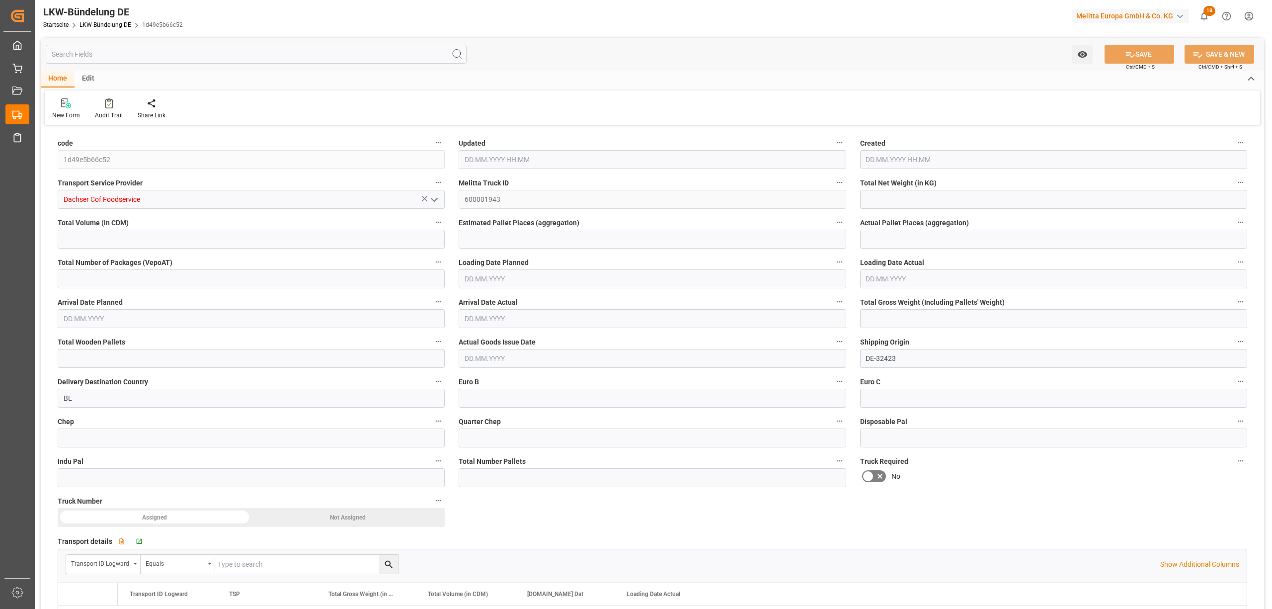
type input "0"
type input "25.08.2025 08:31"
type input "[DATE]"
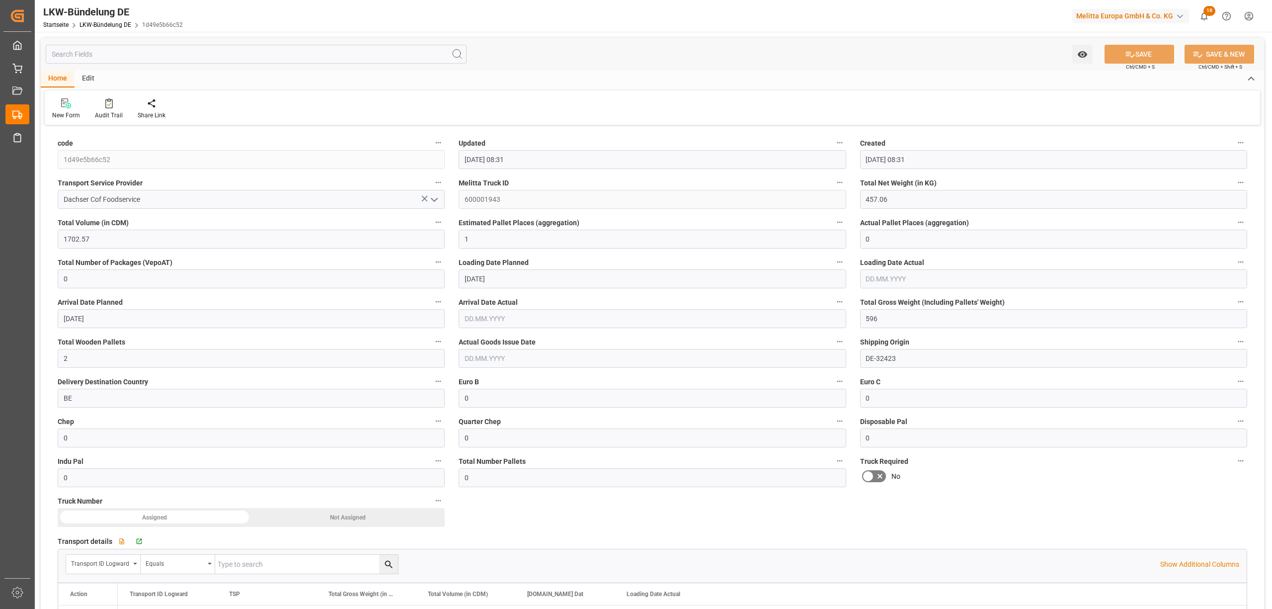
type input "02.09.2025"
type input "[DATE]"
type input "2161.596"
type input "8953.862"
type input "7"
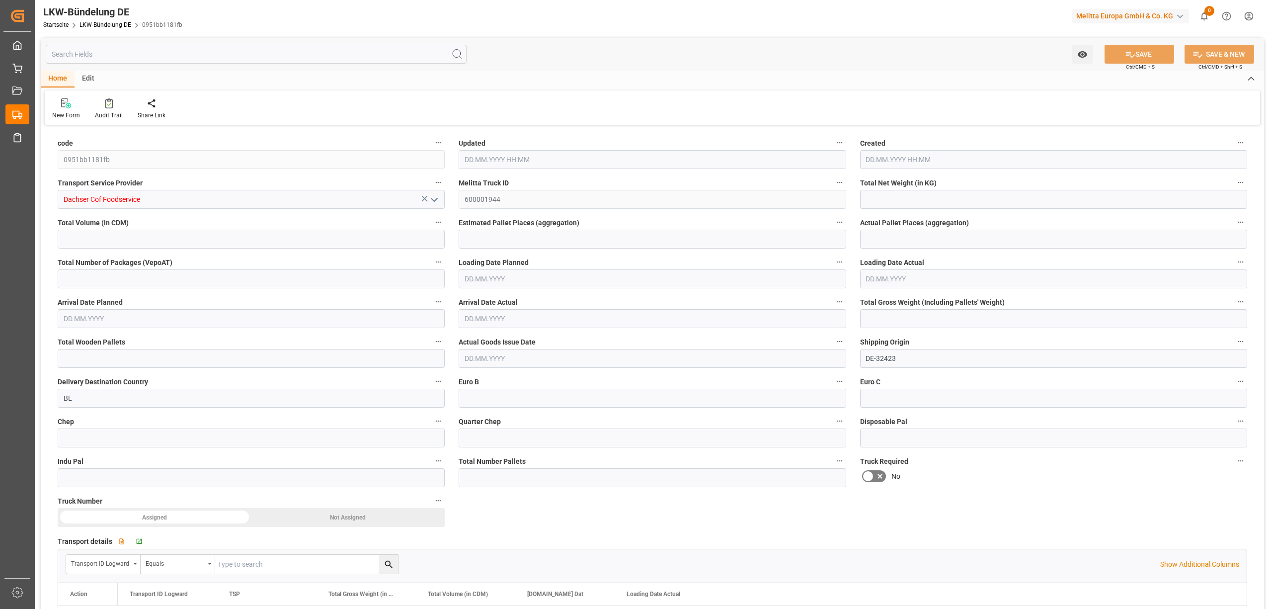
type input "0"
type input "2890.438"
type input "12"
type input "0"
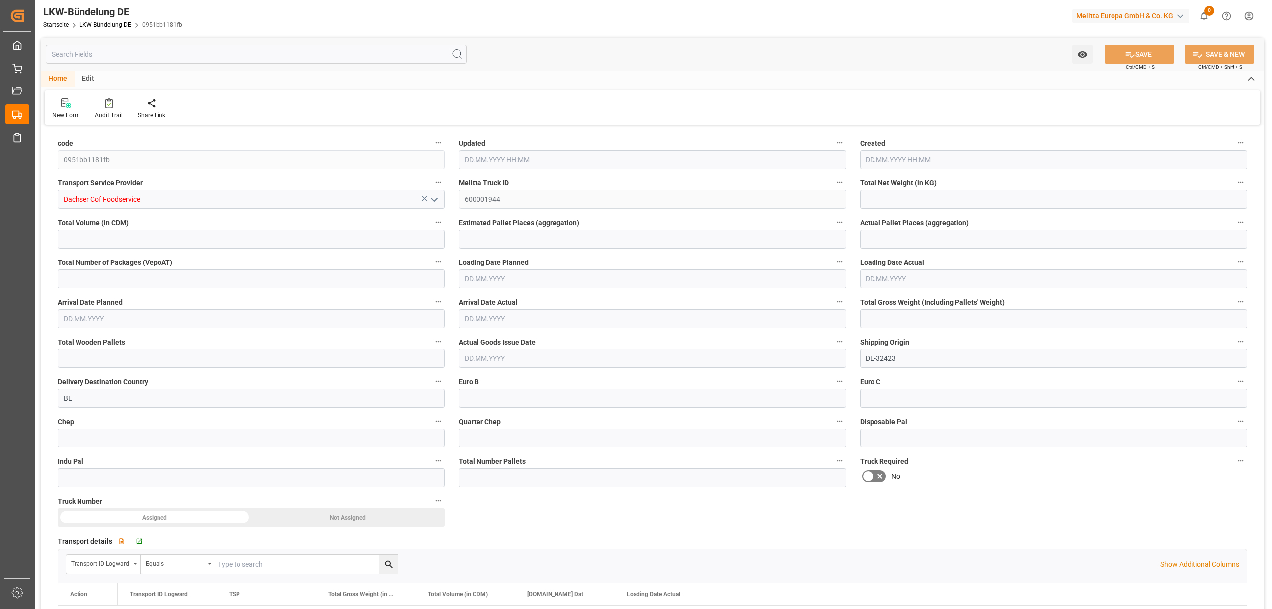
type input "0"
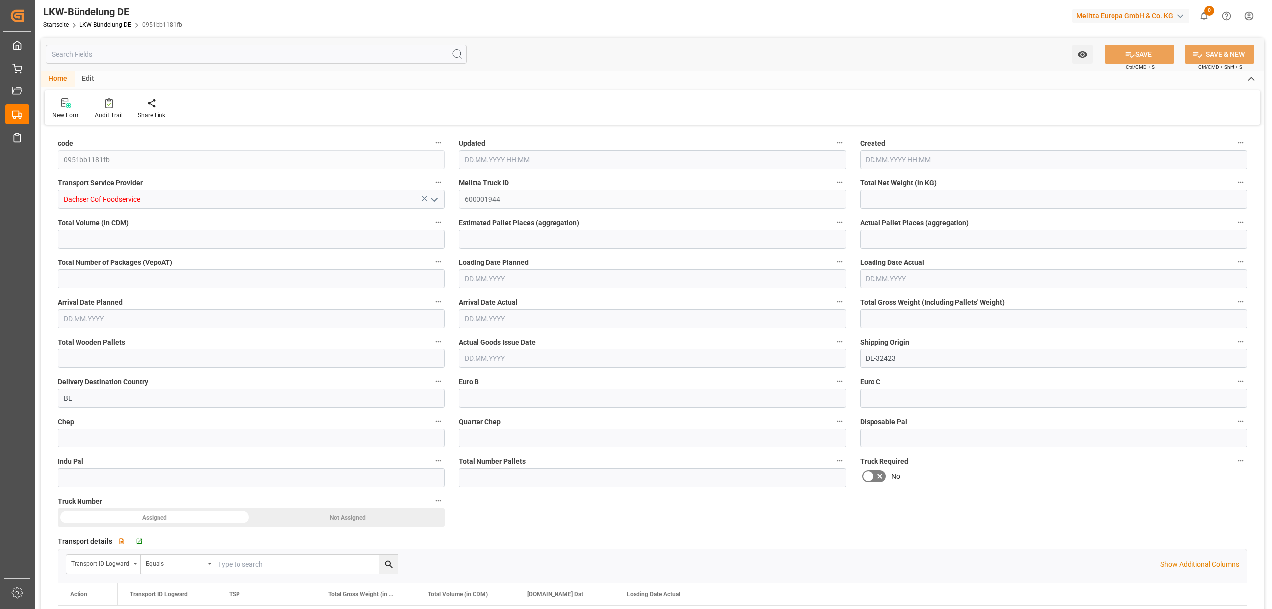
type input "0"
type input "25.08.2025 08:31"
type input "01.09.2025"
type input "[DATE]"
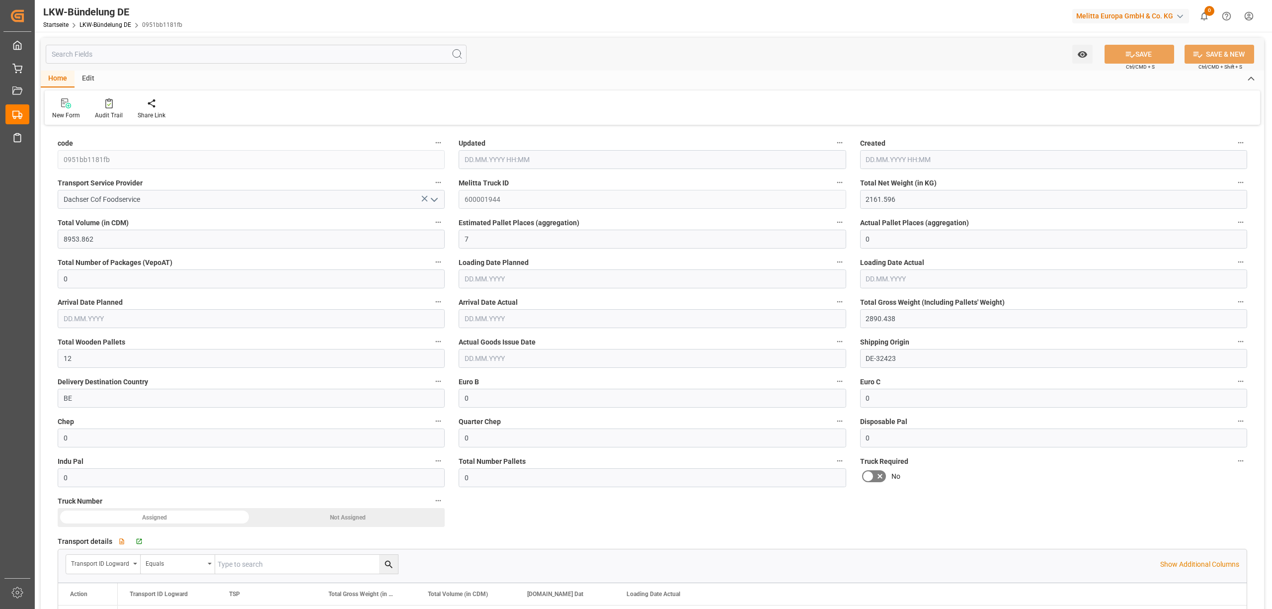
type input "[DATE]"
type input "[DATE] 08:32"
type input "[DATE]"
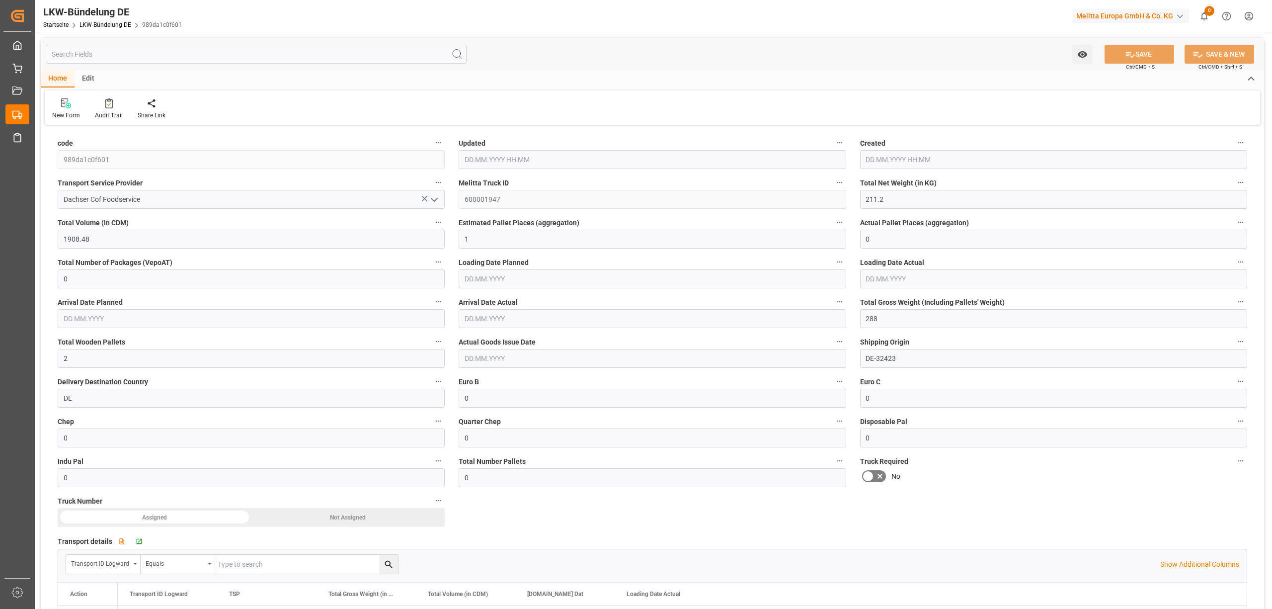
type input "[DATE]"
type input "[DATE] 08:32"
type input "[DATE]"
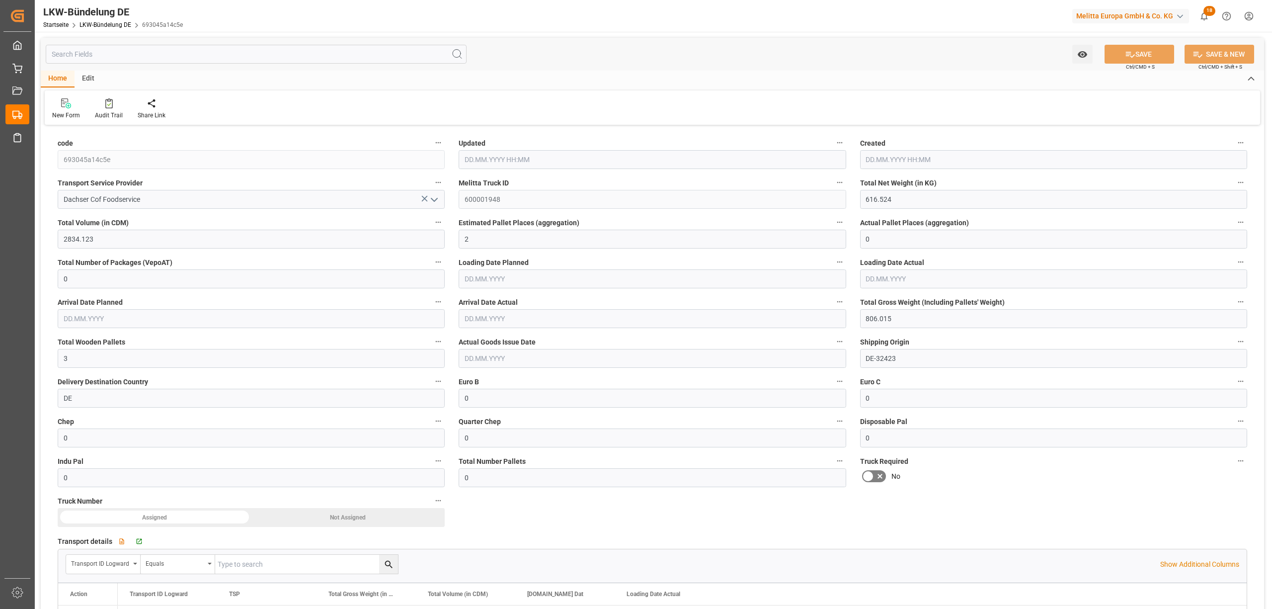
type input "[DATE]"
type input "707.124"
type input "4438.64"
type input "4"
type input "0"
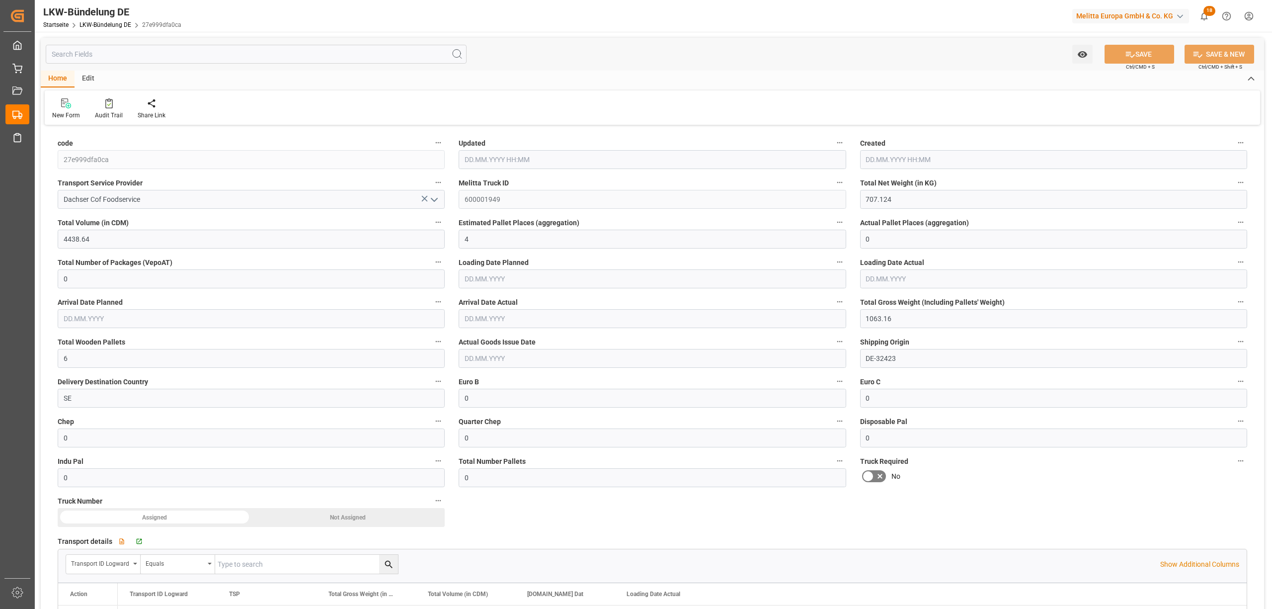
type input "0"
type input "1063.16"
type input "6"
type input "0"
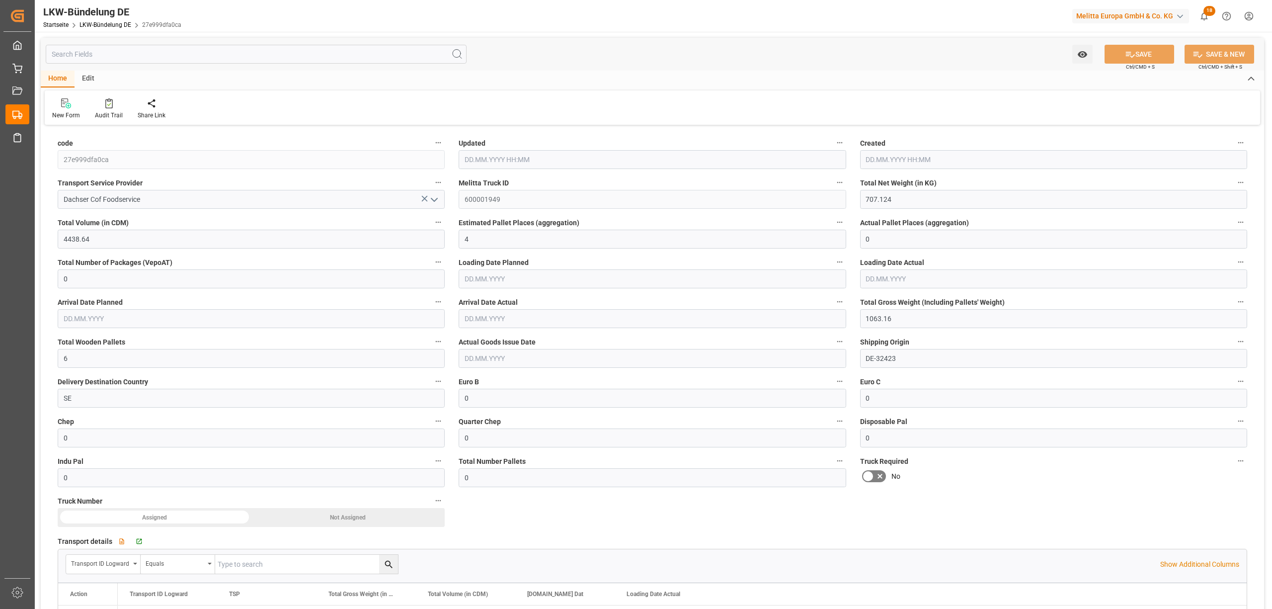
type input "0"
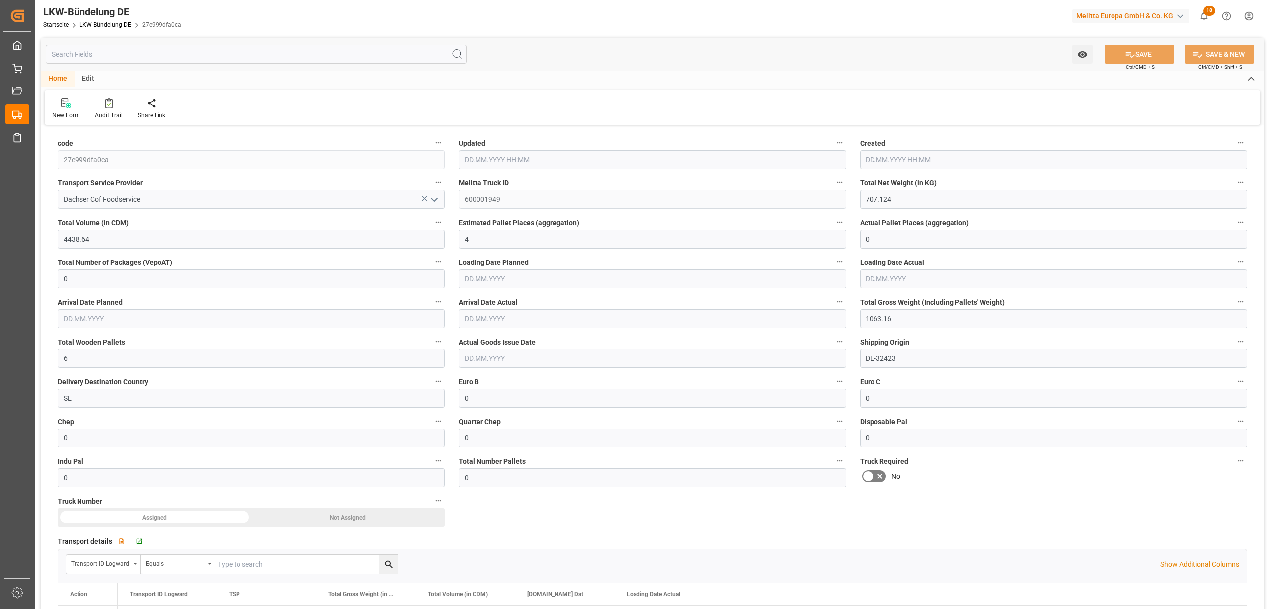
type input "25.08.2025 08:33"
type input "25.08.2025 08:32"
type input "[DATE]"
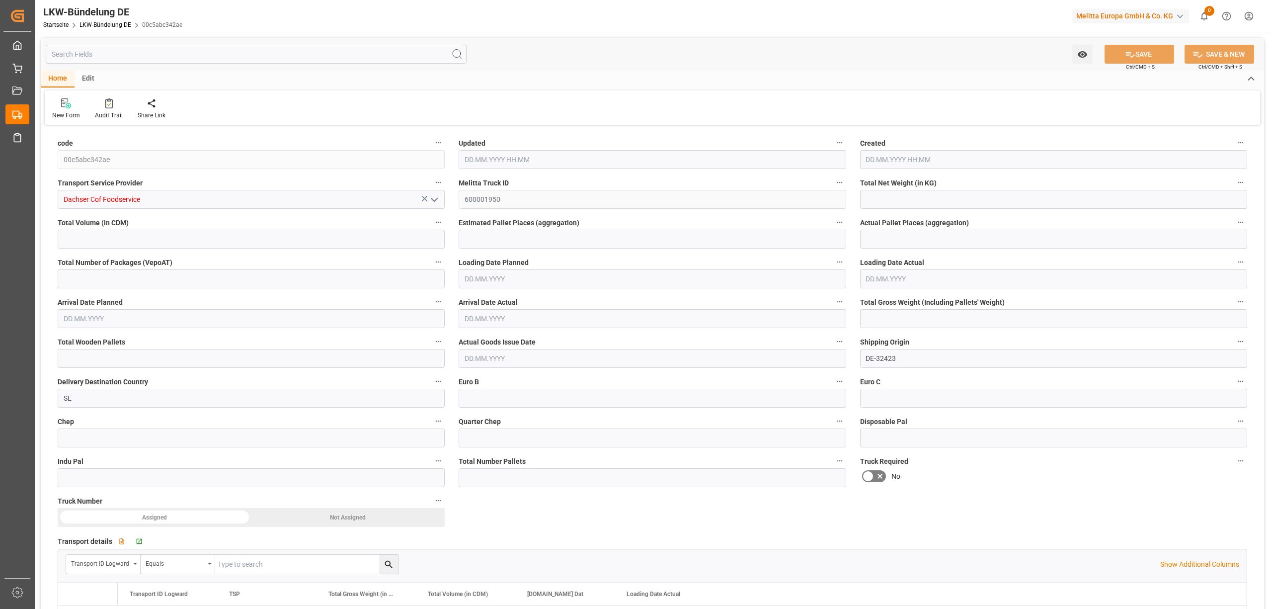
type input "2554.16"
type input "10119.78"
type input "6"
type input "0"
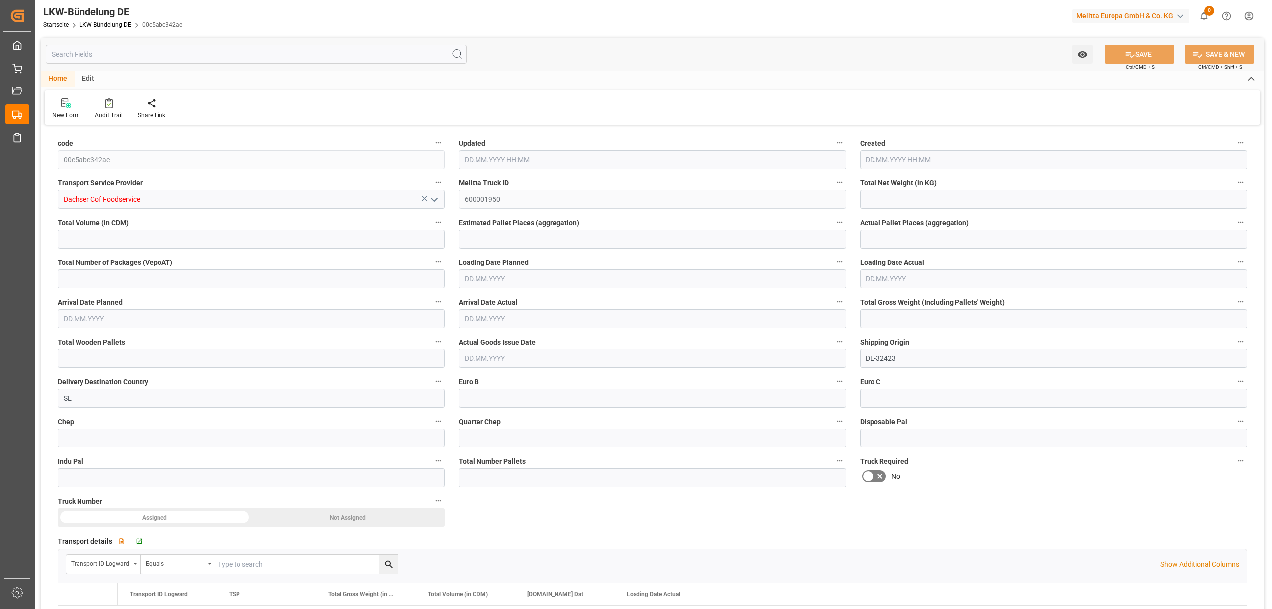
type input "3364"
type input "12"
type input "0"
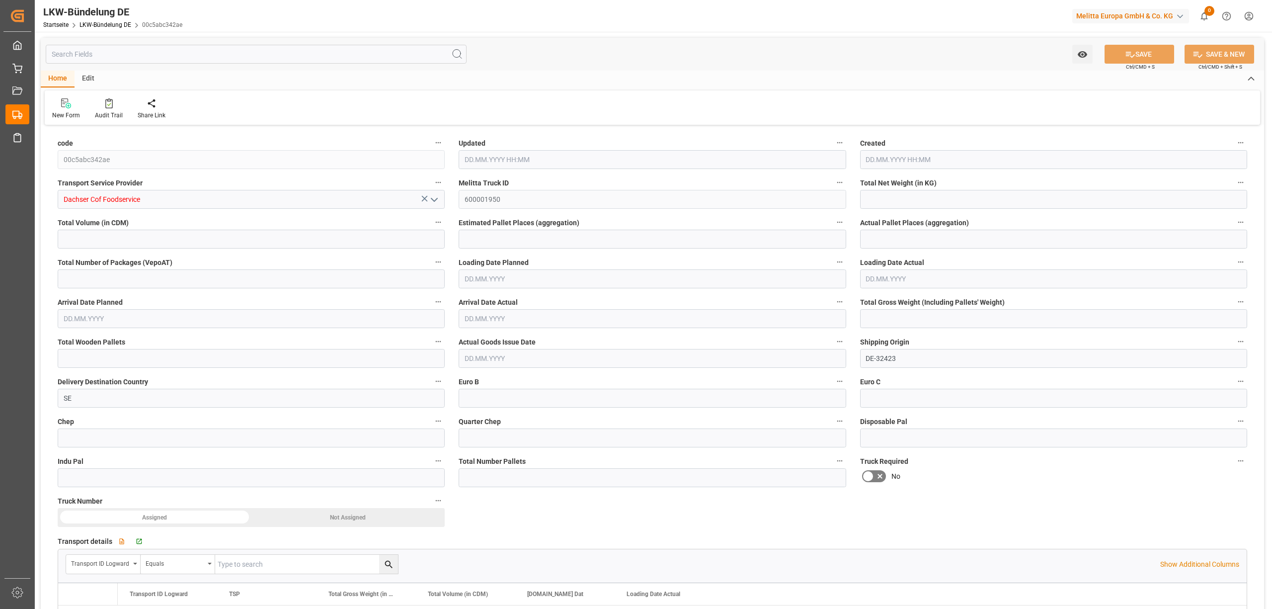
type input "0"
type input "25.08.2025 08:33"
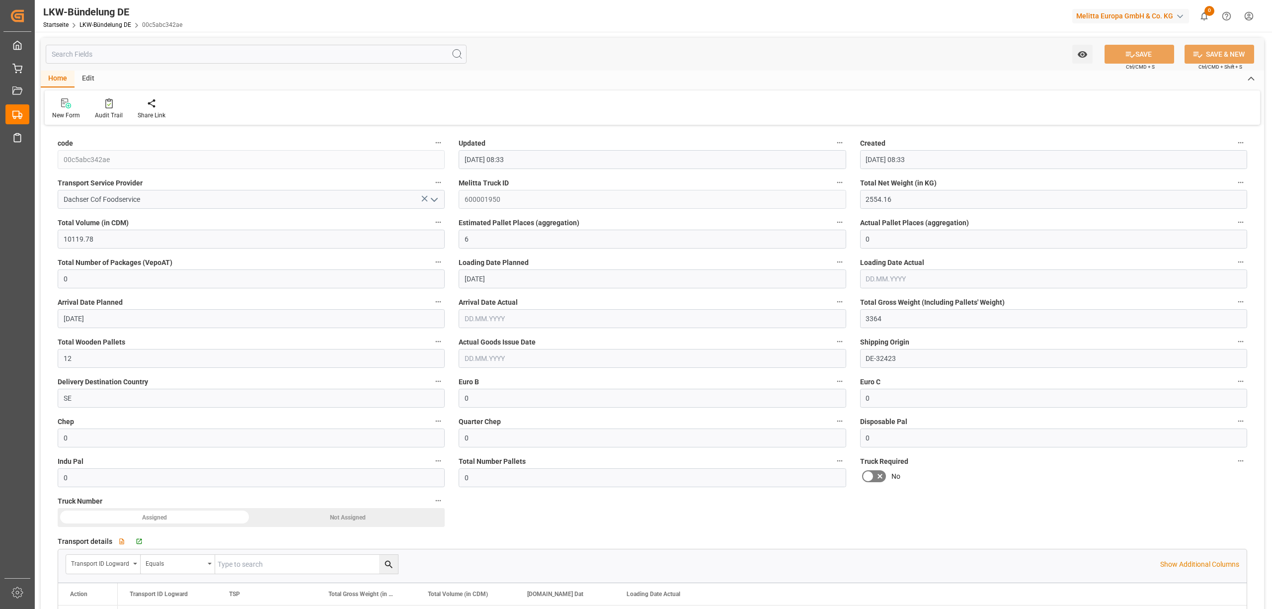
type input "25.08.2025 08:33"
type input "[DATE]"
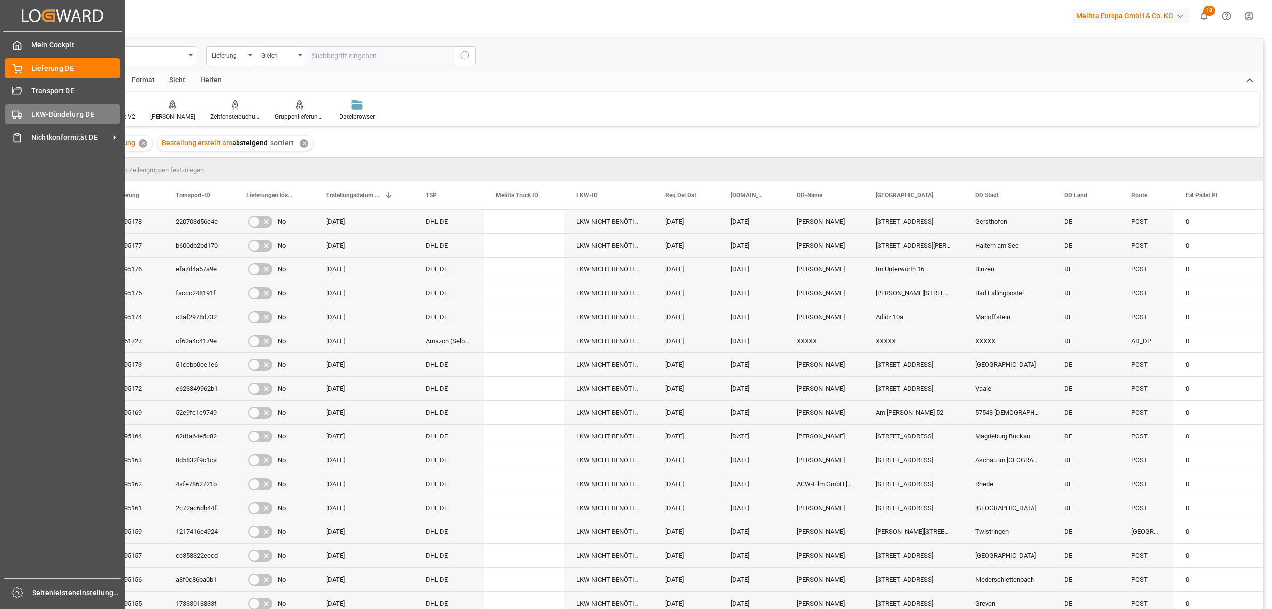
click at [40, 110] on font "LKW-Bündelung DE" at bounding box center [62, 114] width 63 height 8
